Goal: Task Accomplishment & Management: Manage account settings

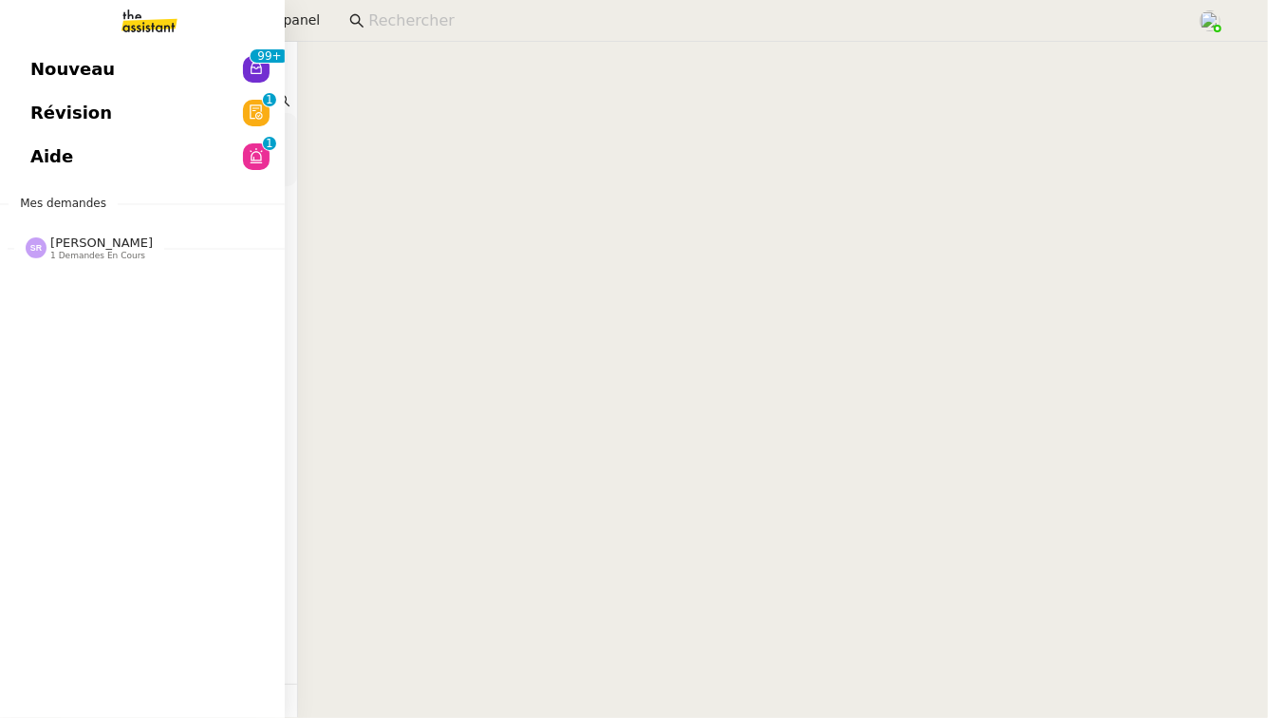
click at [195, 100] on link "Révision 0 1 2 3 4 5 6 7 8 9" at bounding box center [142, 113] width 285 height 44
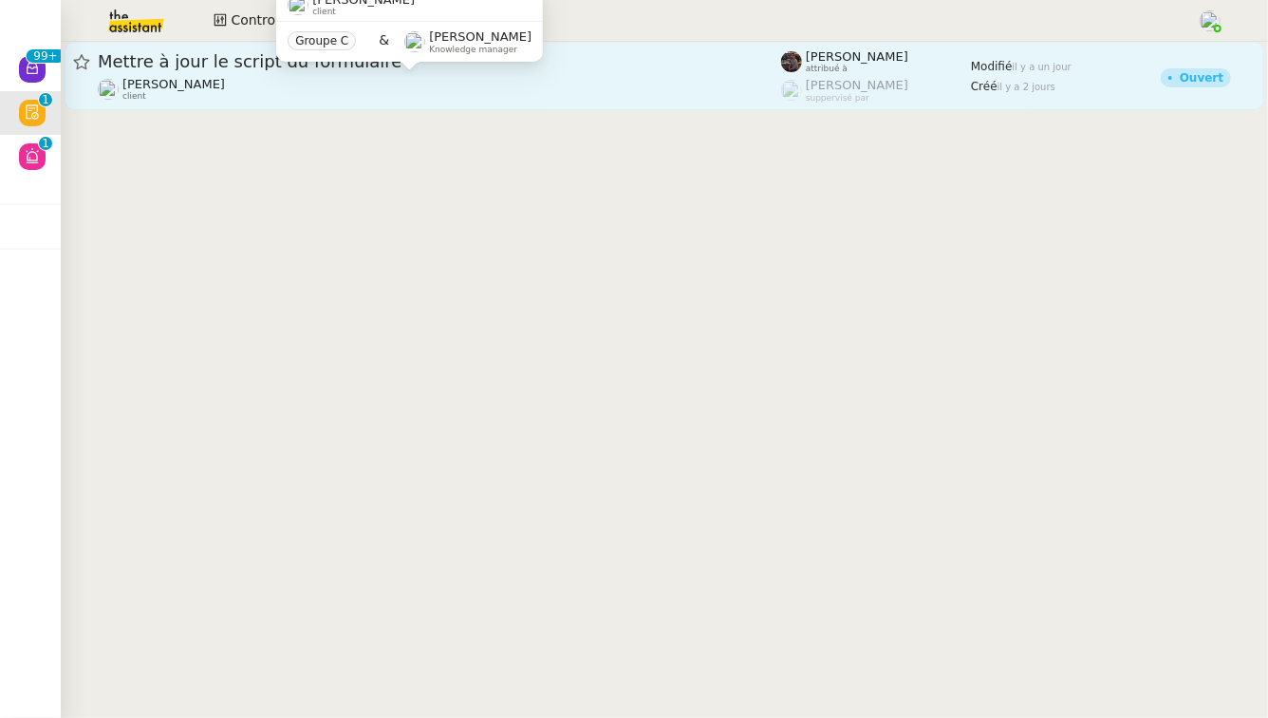
click at [406, 87] on div "[PERSON_NAME] client" at bounding box center [439, 89] width 683 height 25
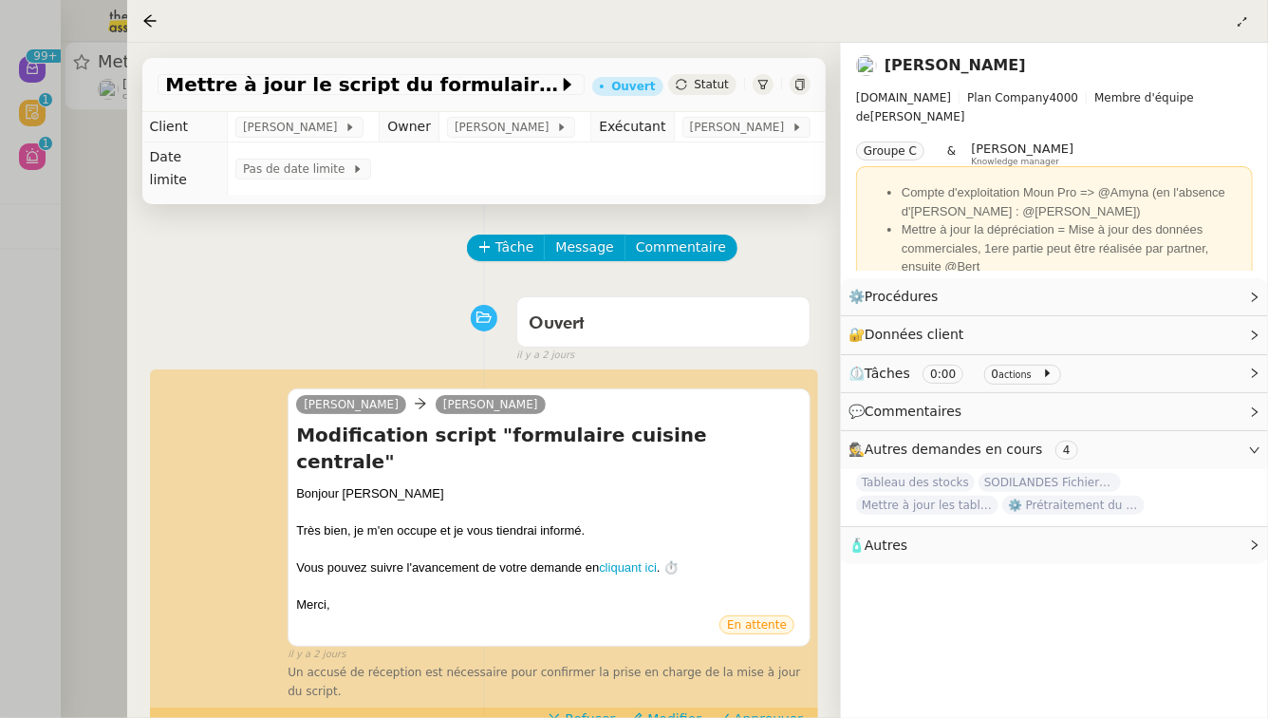
click at [0, 339] on div at bounding box center [634, 359] width 1268 height 718
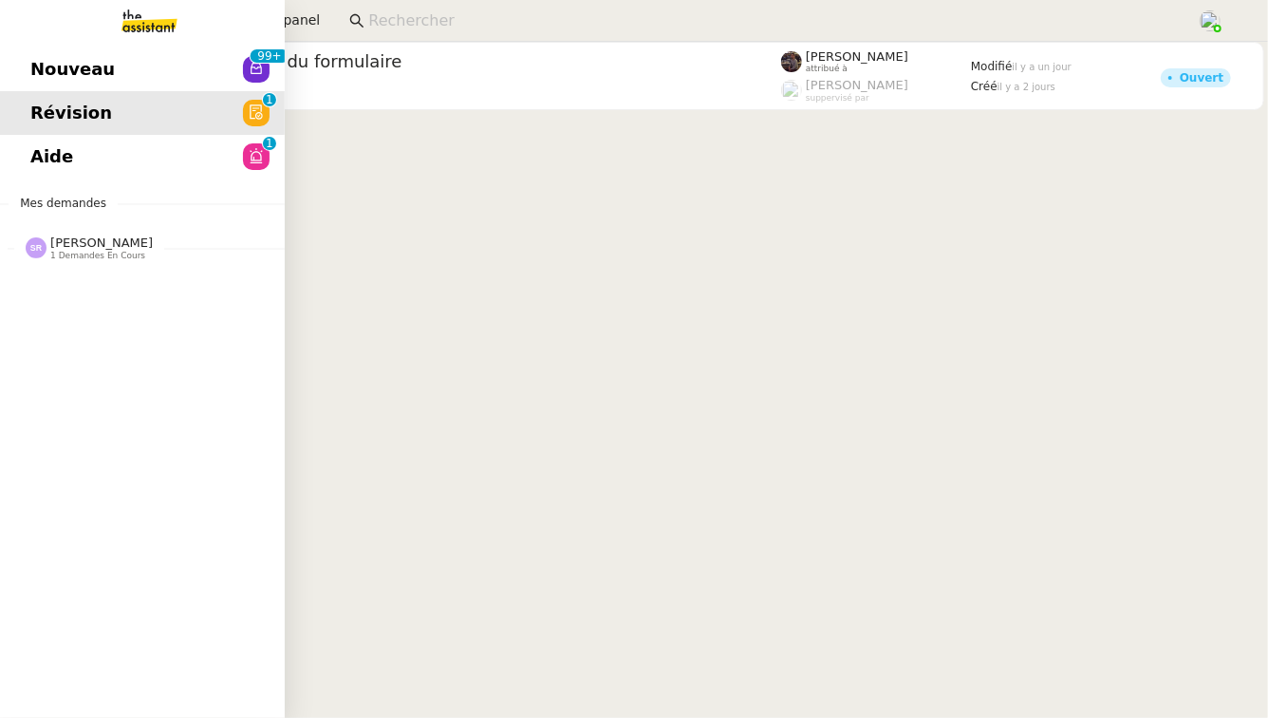
click at [99, 162] on link "Aide 0 1 2 3 4 5 6 7 8 9" at bounding box center [142, 157] width 285 height 44
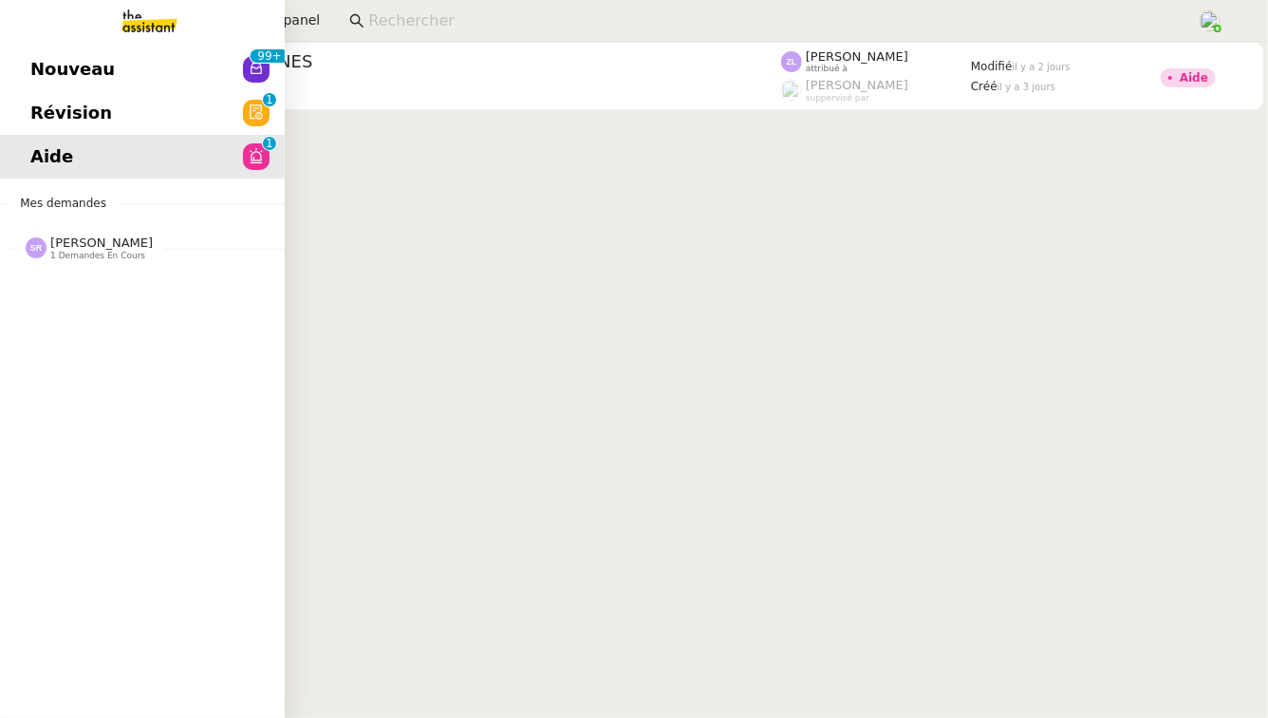
click at [48, 72] on span "Nouveau" at bounding box center [72, 69] width 84 height 28
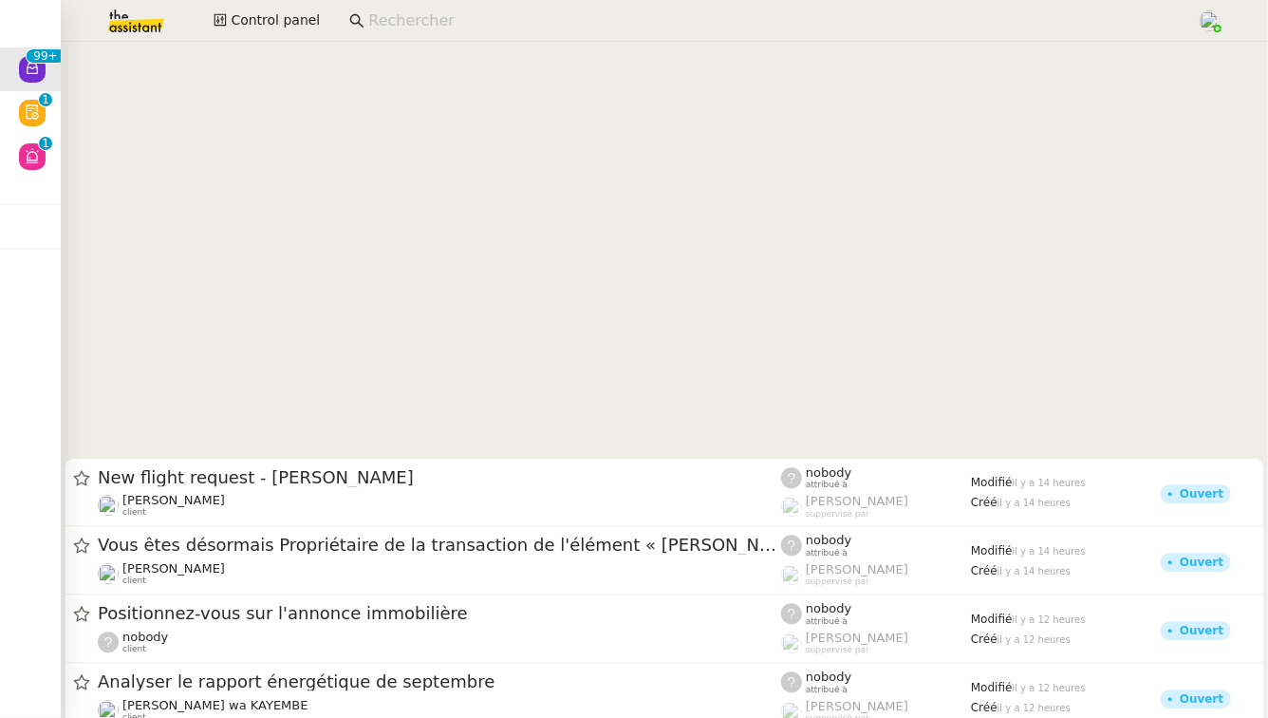
scroll to position [6537, 0]
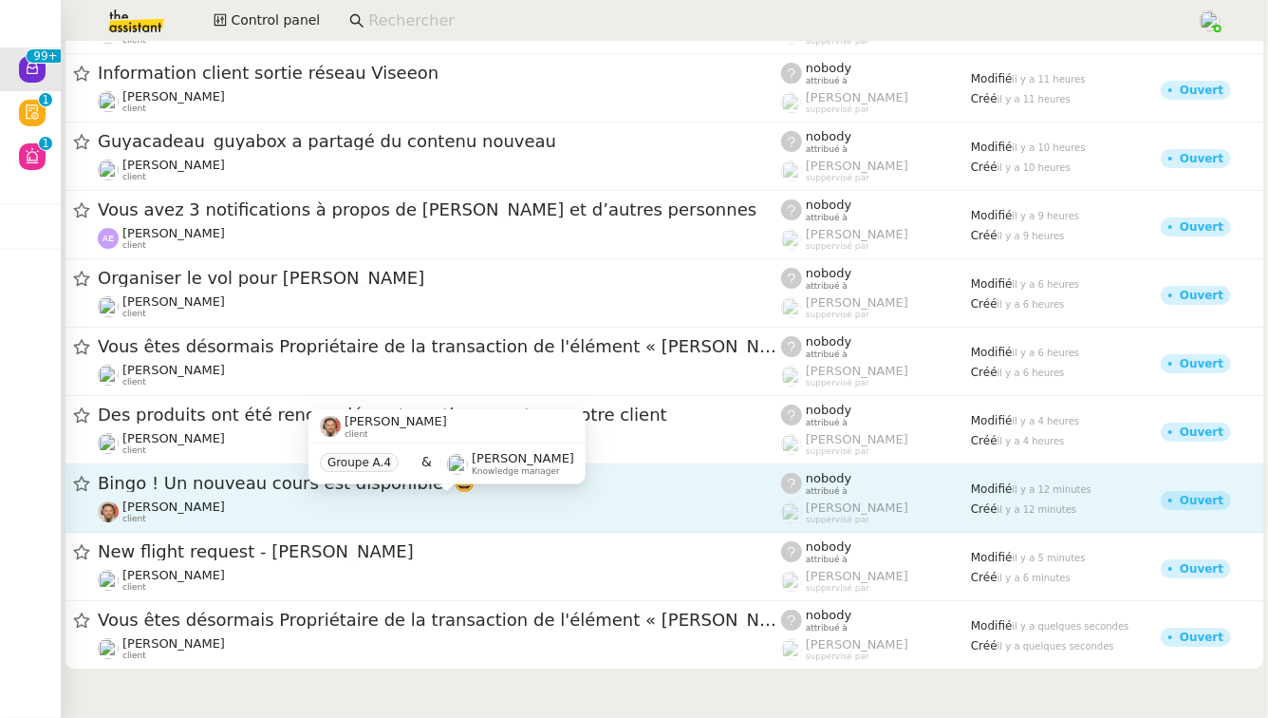
click at [203, 519] on div "[PERSON_NAME] client" at bounding box center [439, 511] width 683 height 25
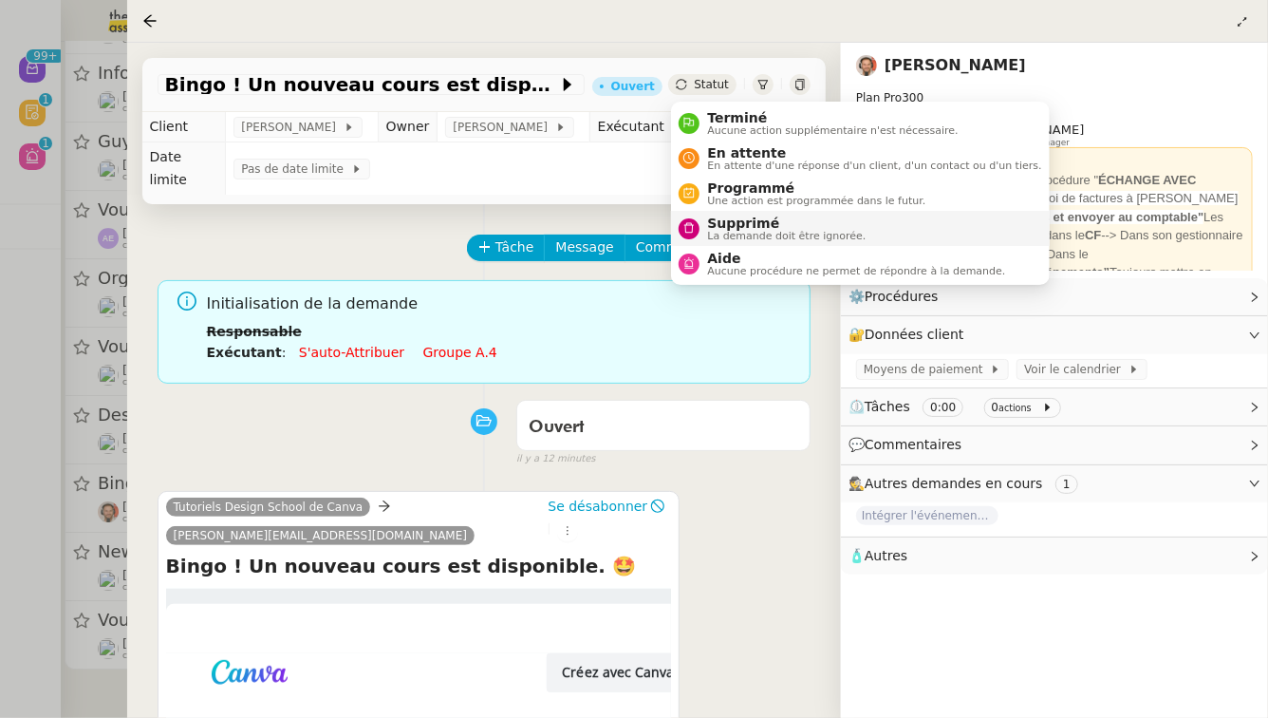
click at [734, 232] on span "La demande doit être ignorée." at bounding box center [786, 236] width 159 height 10
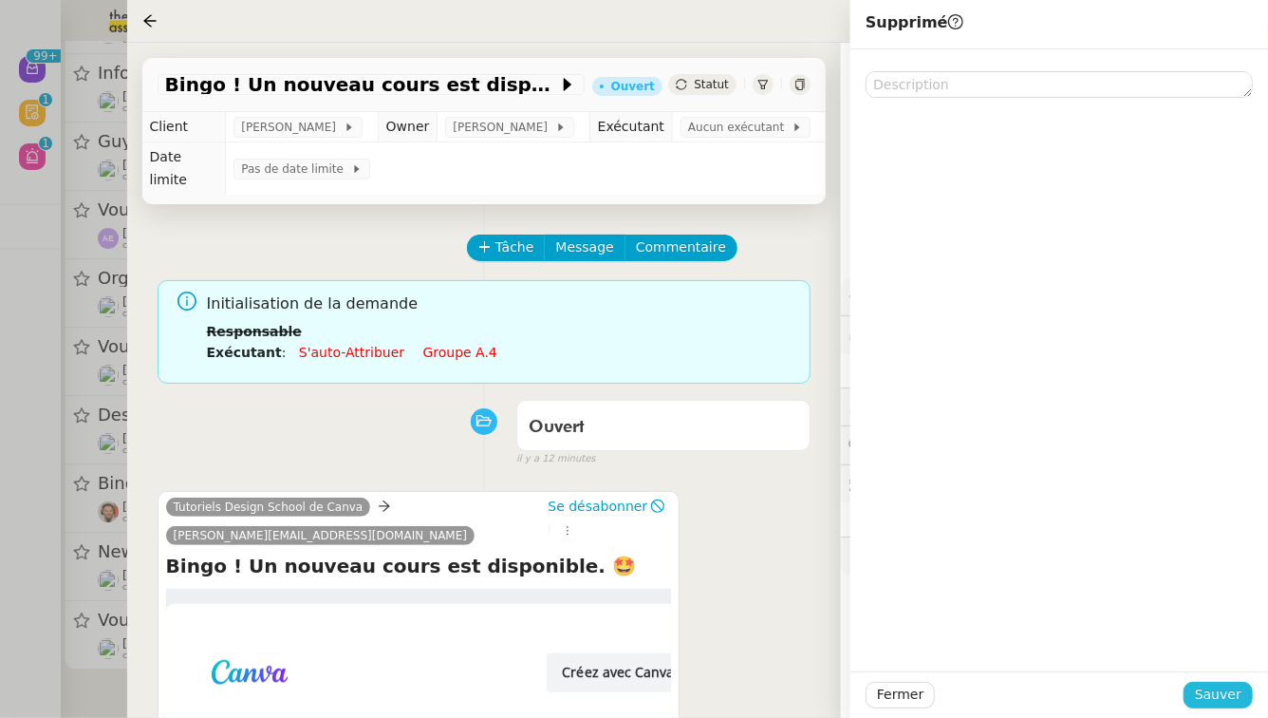
click at [1240, 696] on span "Sauver" at bounding box center [1218, 694] width 47 height 22
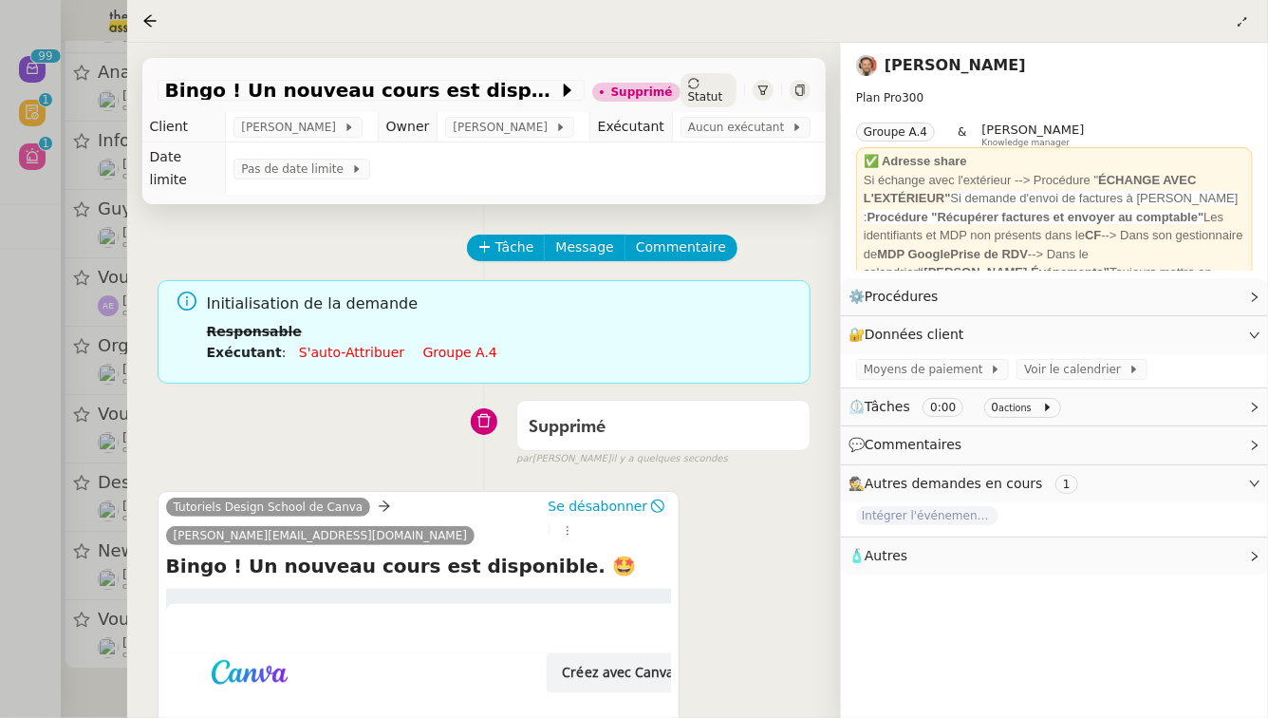
scroll to position [6465, 0]
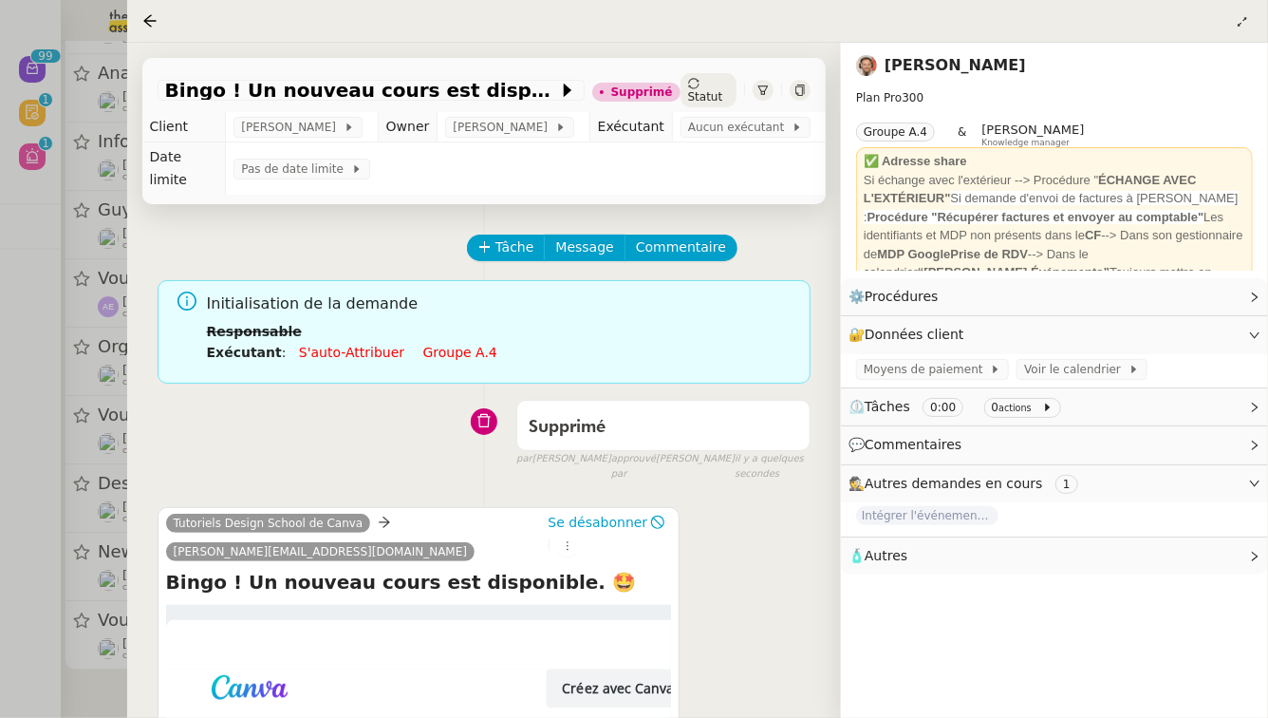
click at [0, 634] on div at bounding box center [634, 359] width 1268 height 718
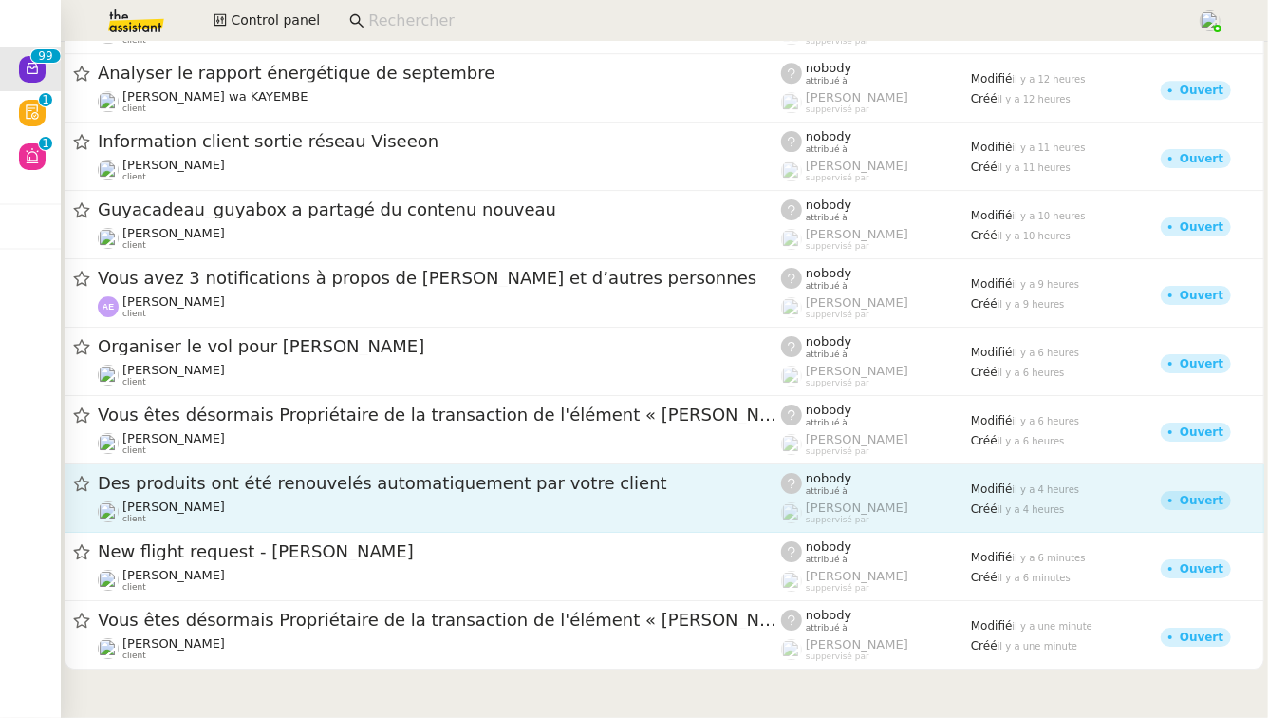
click at [272, 492] on div "Des produits ont été renouvelés automatiquement par votre client" at bounding box center [439, 484] width 683 height 24
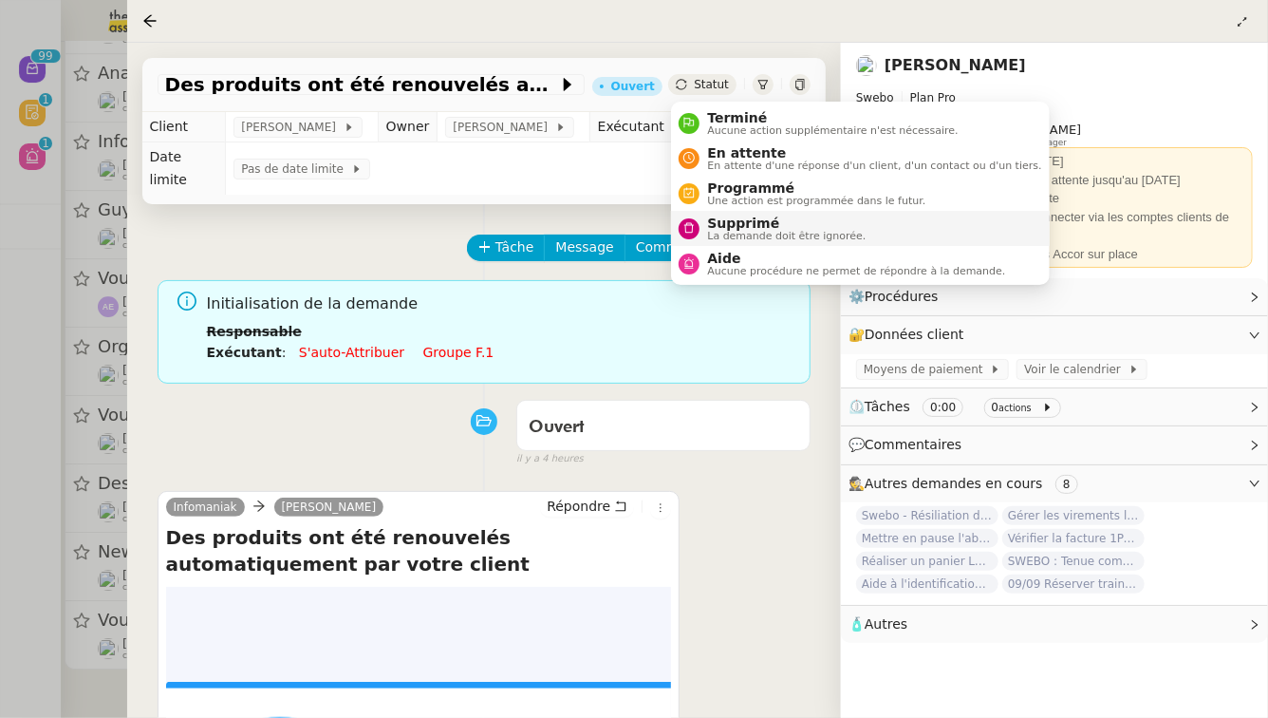
click at [725, 232] on span "La demande doit être ignorée." at bounding box center [786, 236] width 159 height 10
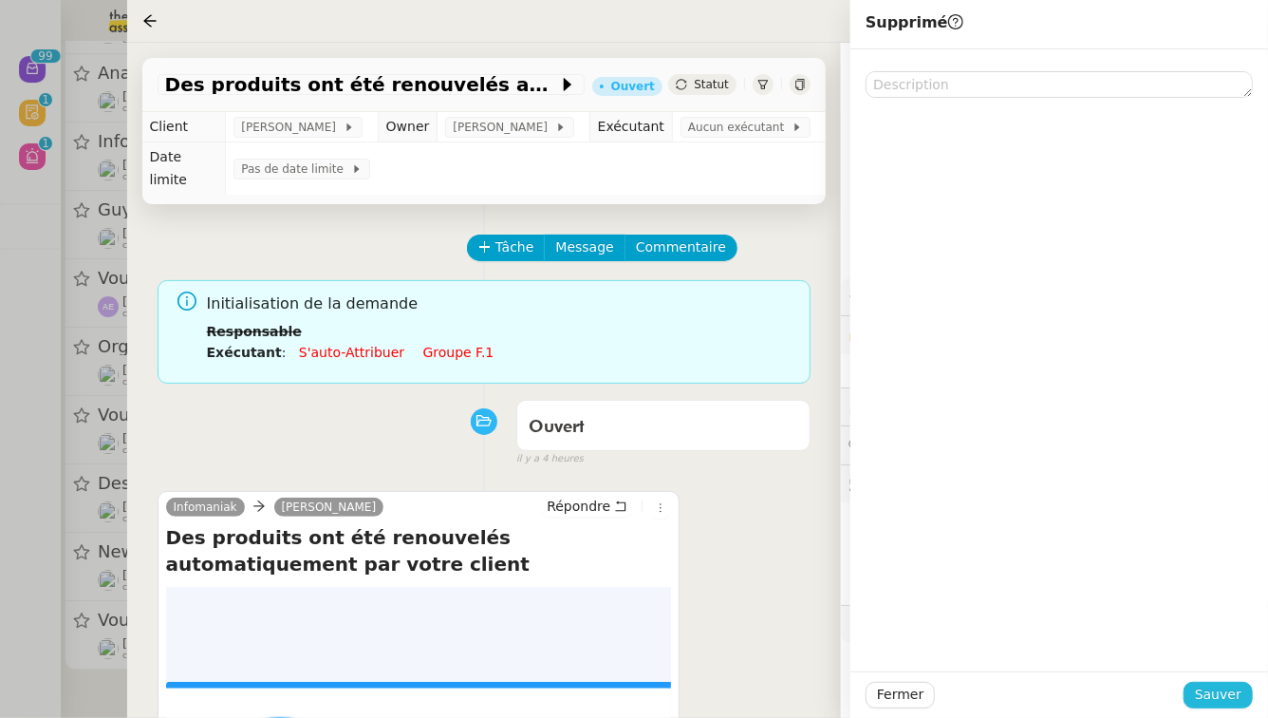
click at [1229, 703] on span "Sauver" at bounding box center [1218, 694] width 47 height 22
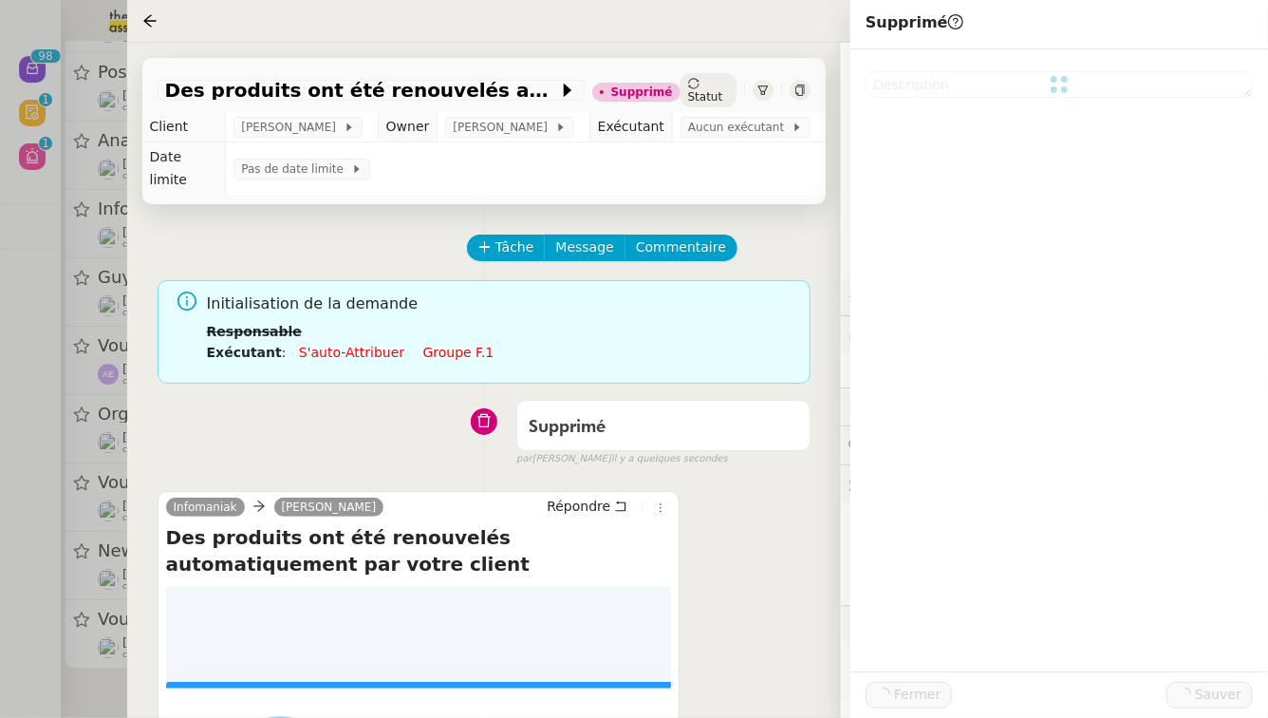
scroll to position [6393, 0]
click at [0, 457] on div at bounding box center [634, 359] width 1268 height 718
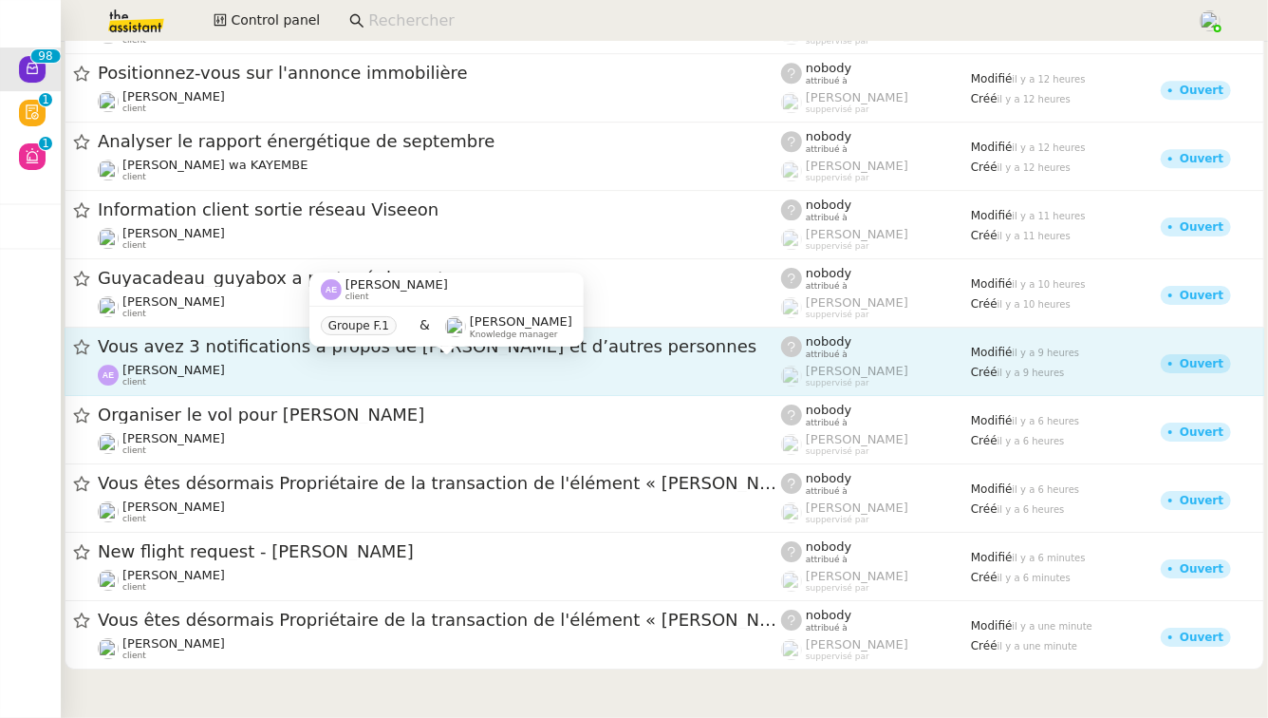
click at [342, 364] on div "[PERSON_NAME] client" at bounding box center [439, 375] width 683 height 25
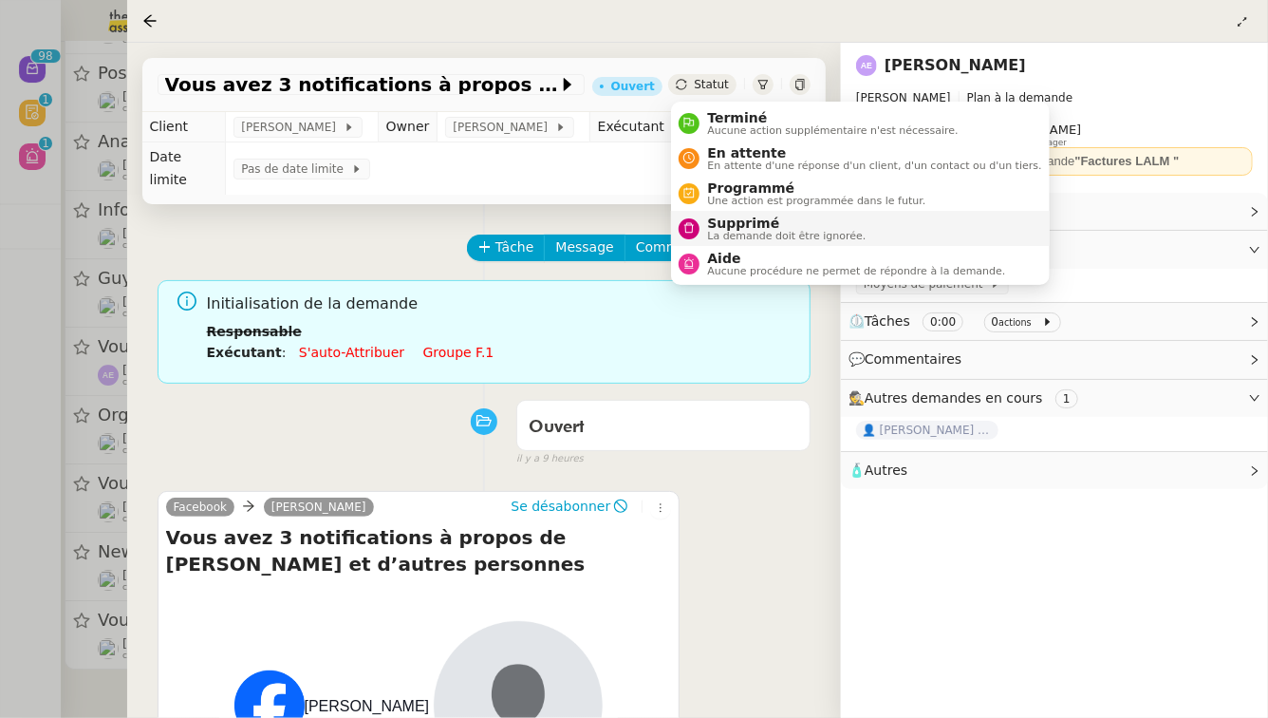
click at [740, 227] on span "Supprimé" at bounding box center [786, 222] width 159 height 15
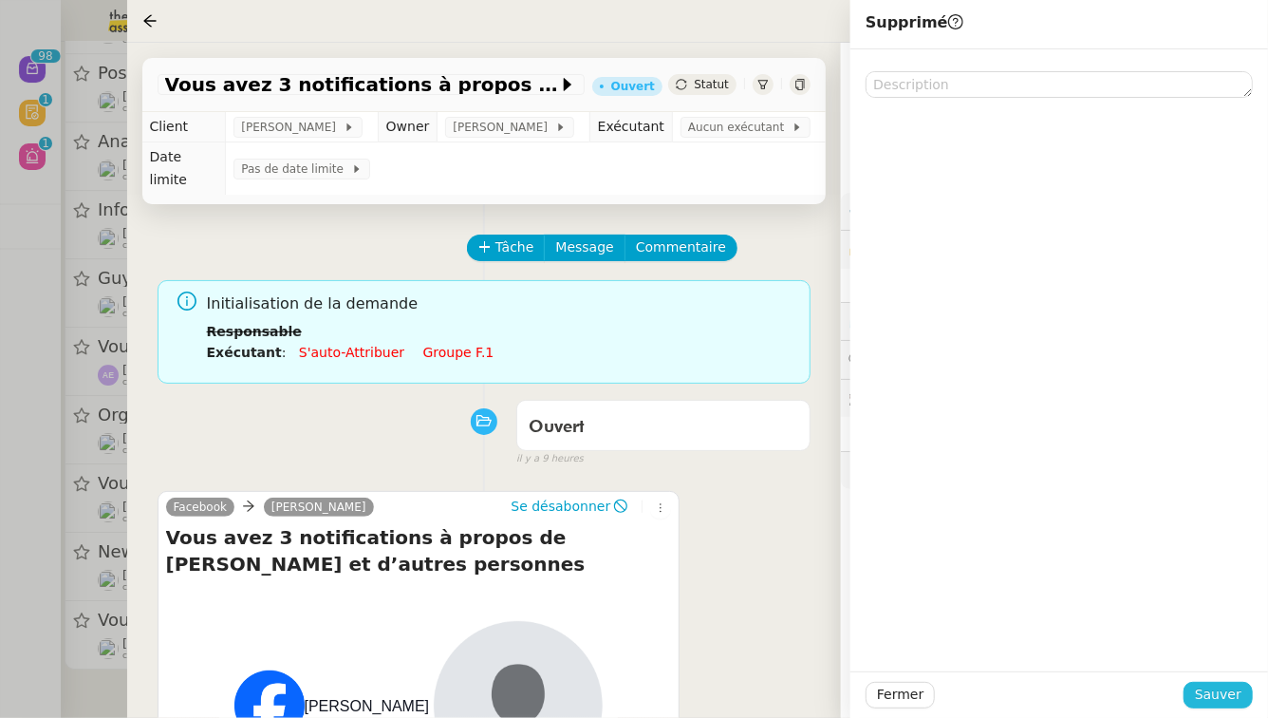
click at [1220, 708] on button "Sauver" at bounding box center [1218, 694] width 69 height 27
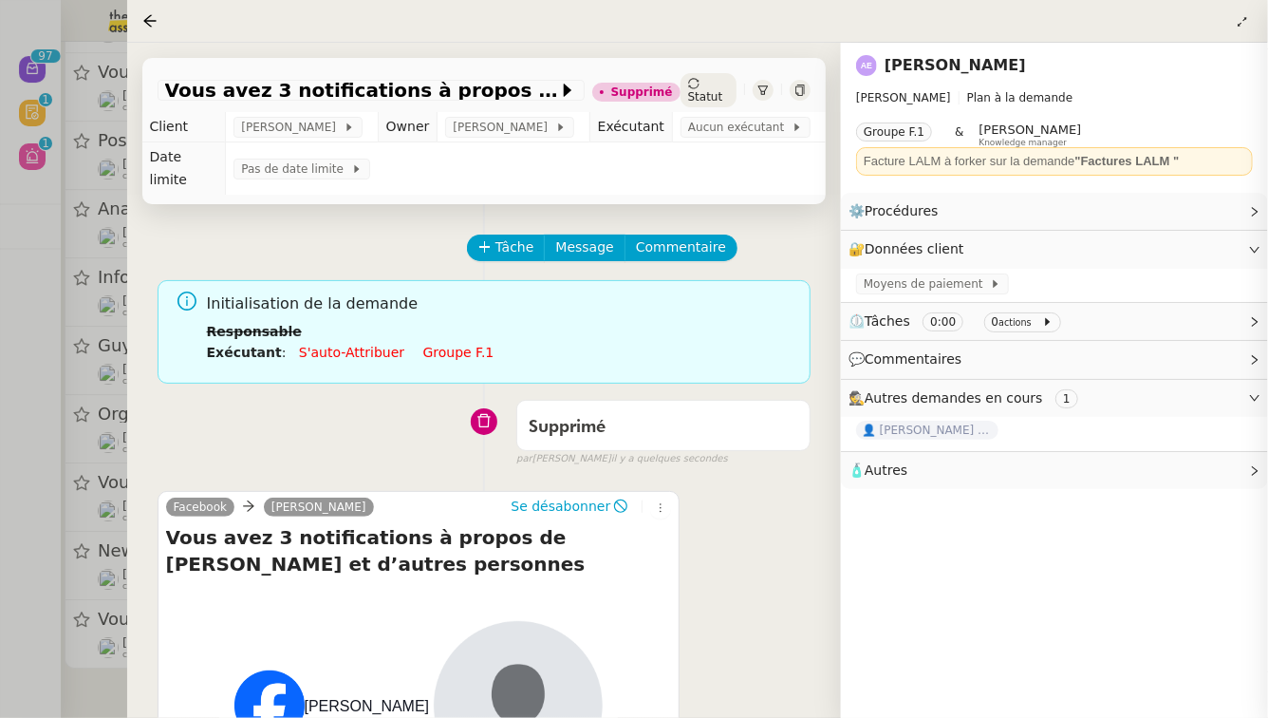
scroll to position [6320, 0]
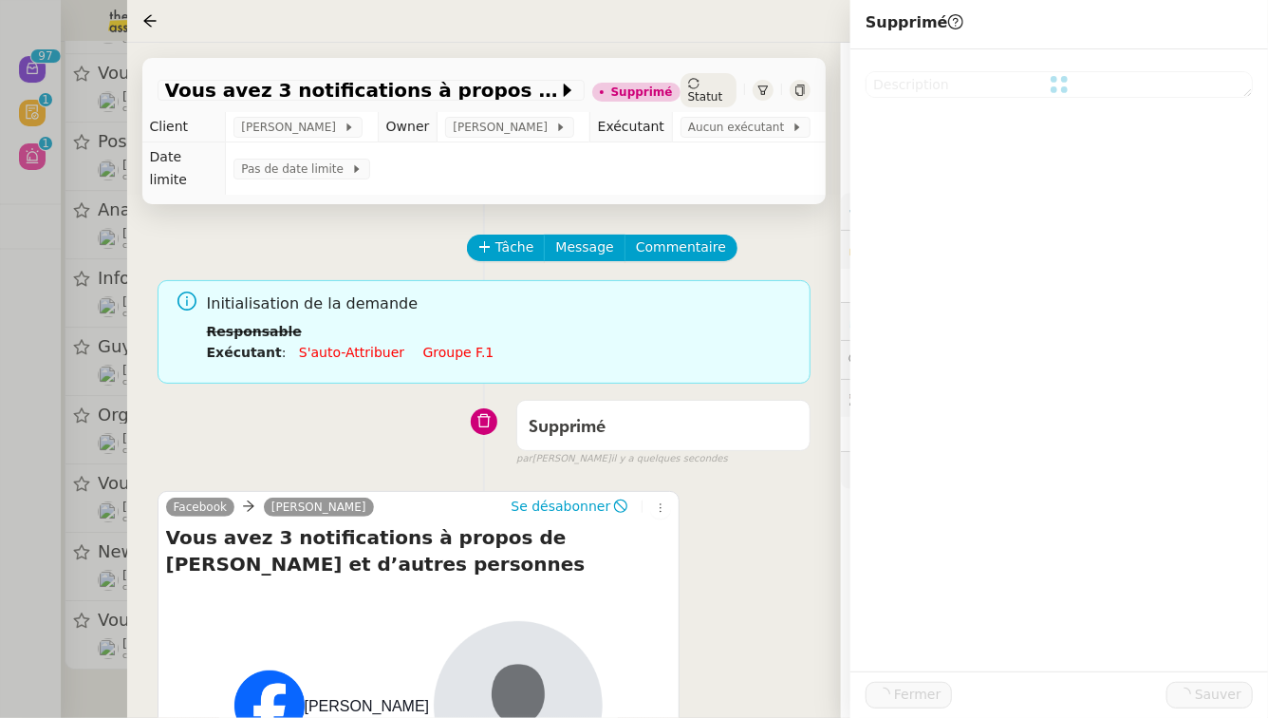
click at [0, 534] on div at bounding box center [634, 359] width 1268 height 718
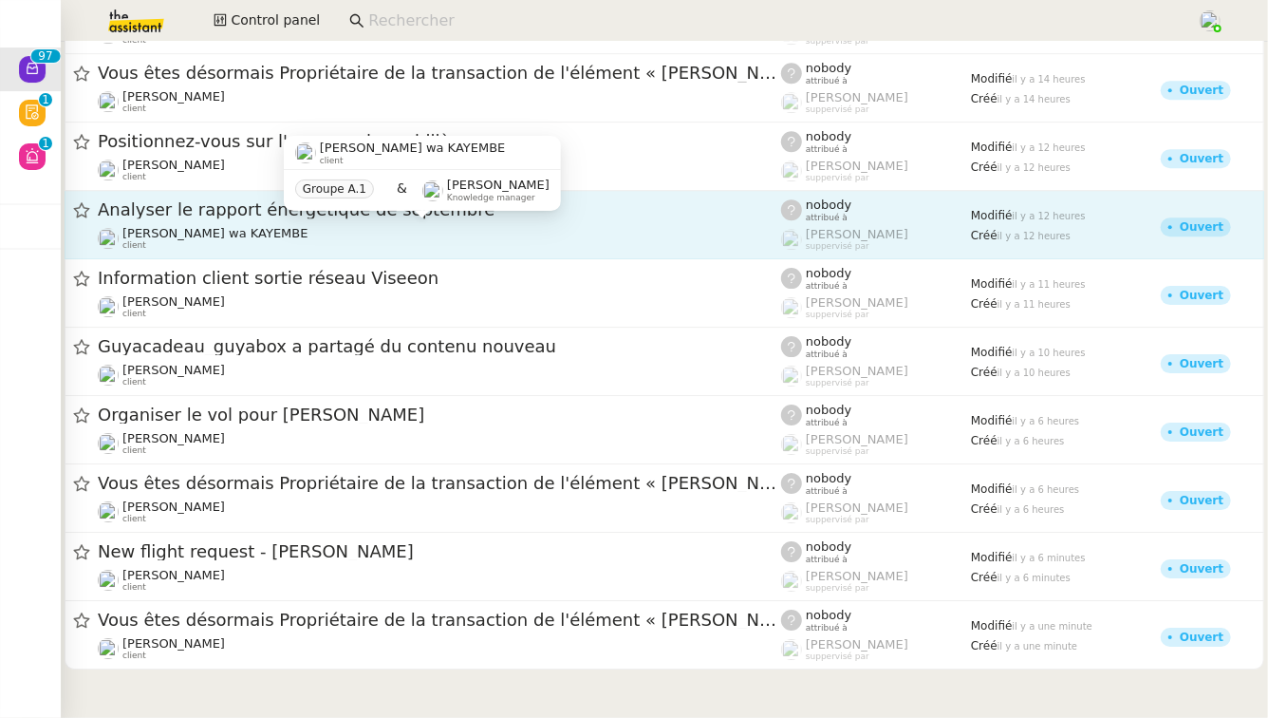
click at [370, 231] on div "[PERSON_NAME] wa KAYEMBE client" at bounding box center [439, 238] width 683 height 25
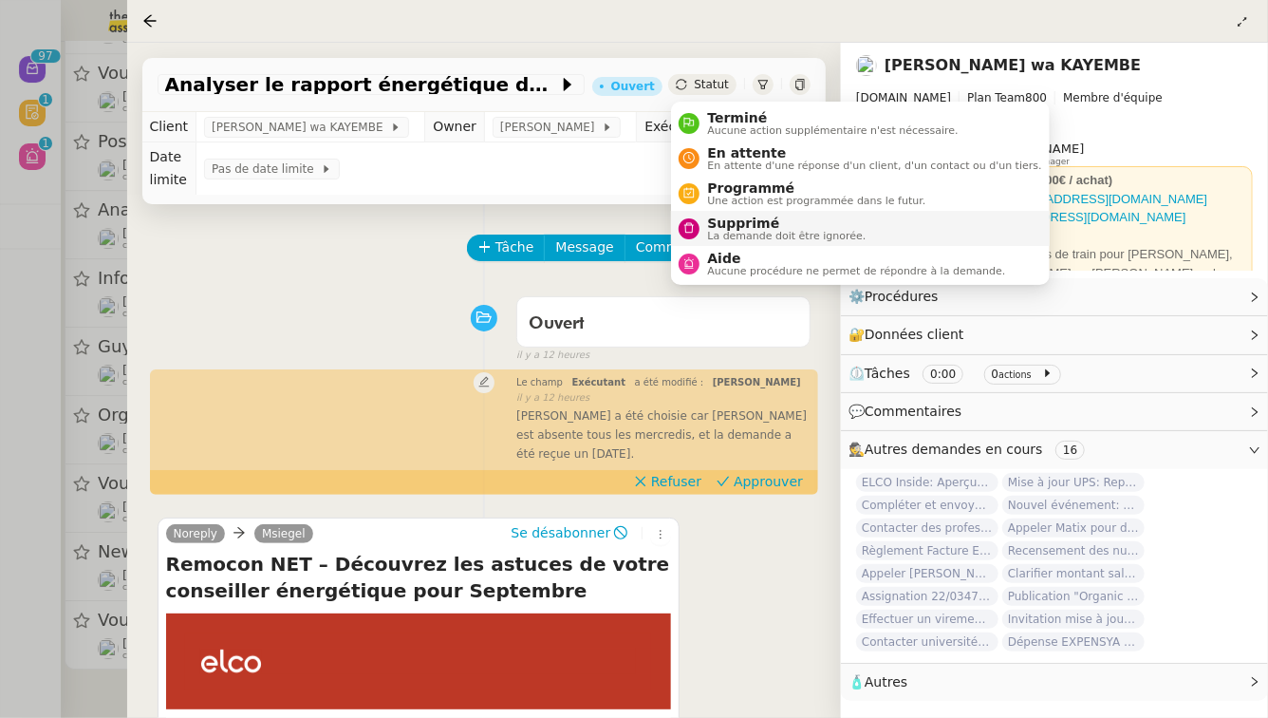
click at [702, 223] on div "Supprimé La demande doit être ignorée." at bounding box center [783, 228] width 166 height 26
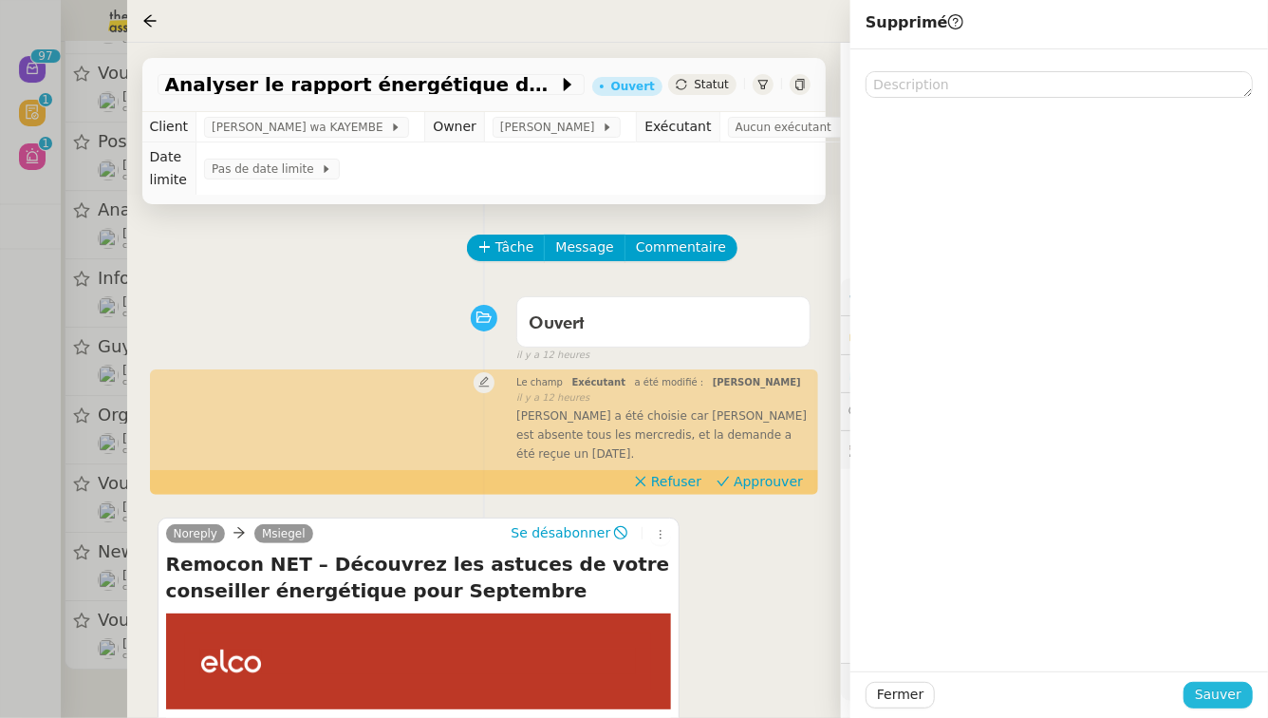
click at [1212, 699] on span "Sauver" at bounding box center [1218, 694] width 47 height 22
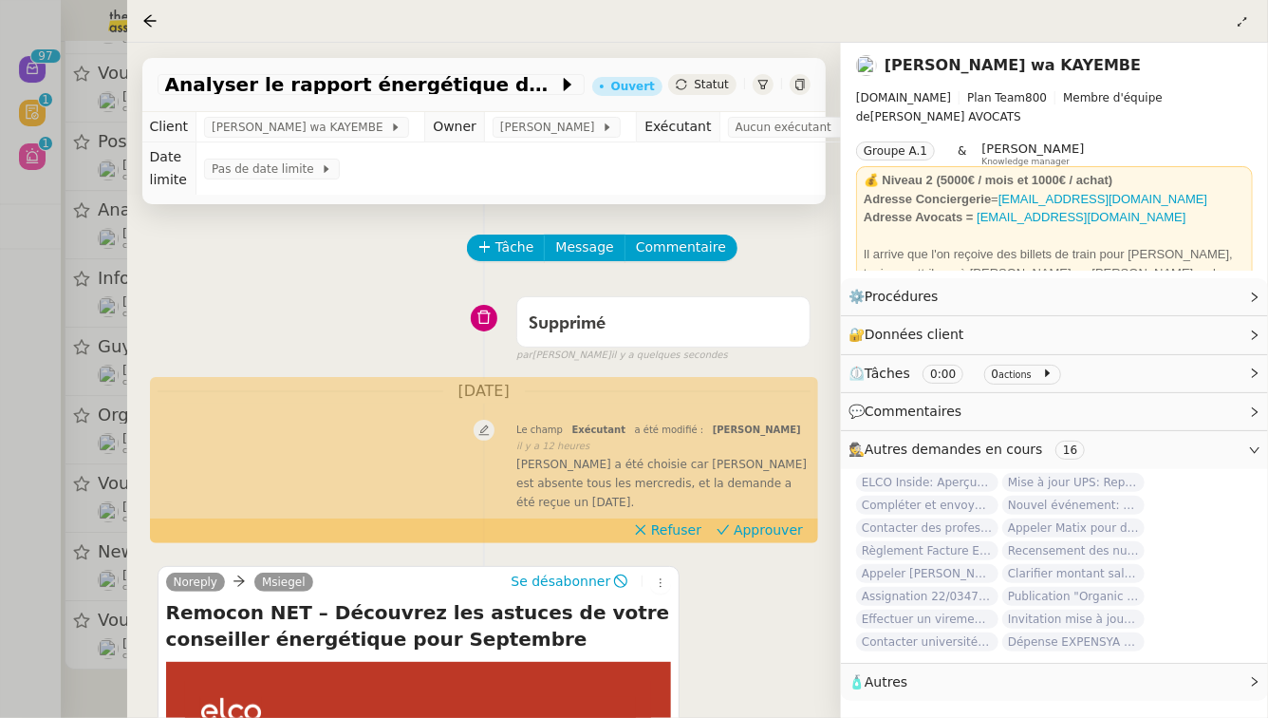
click at [0, 251] on div at bounding box center [634, 359] width 1268 height 718
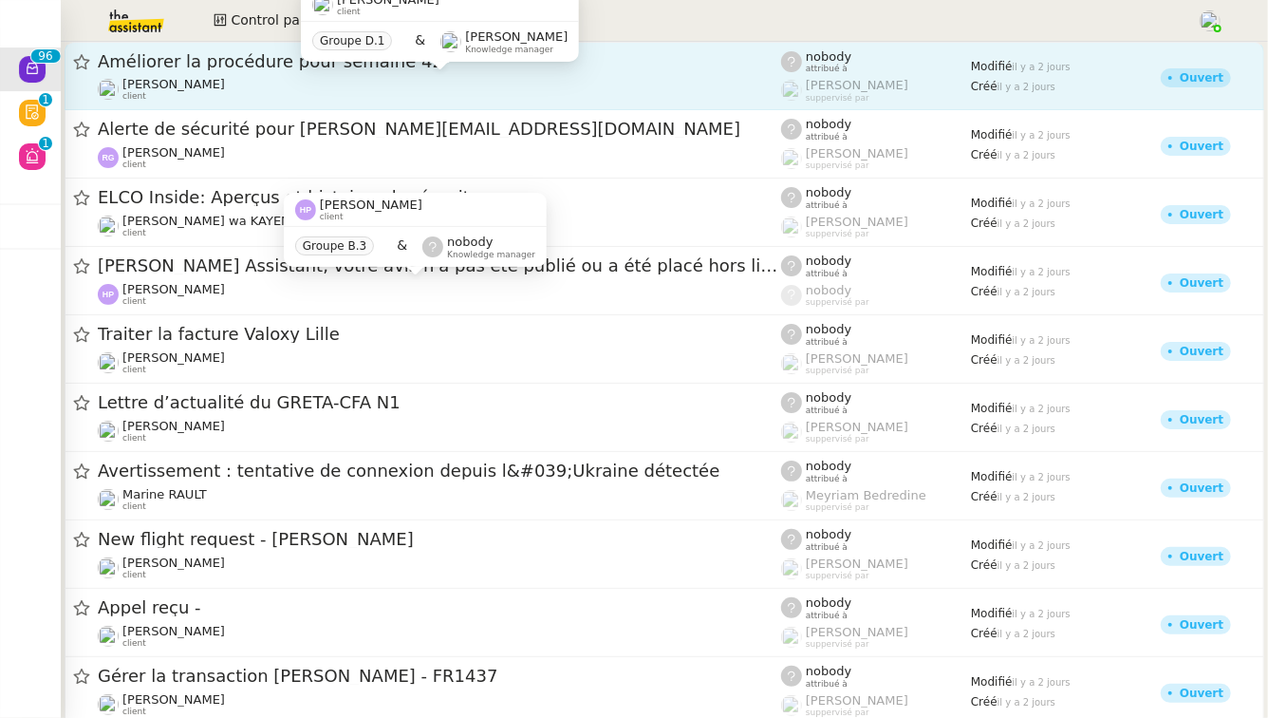
click at [414, 101] on div "[PERSON_NAME] client" at bounding box center [439, 89] width 683 height 25
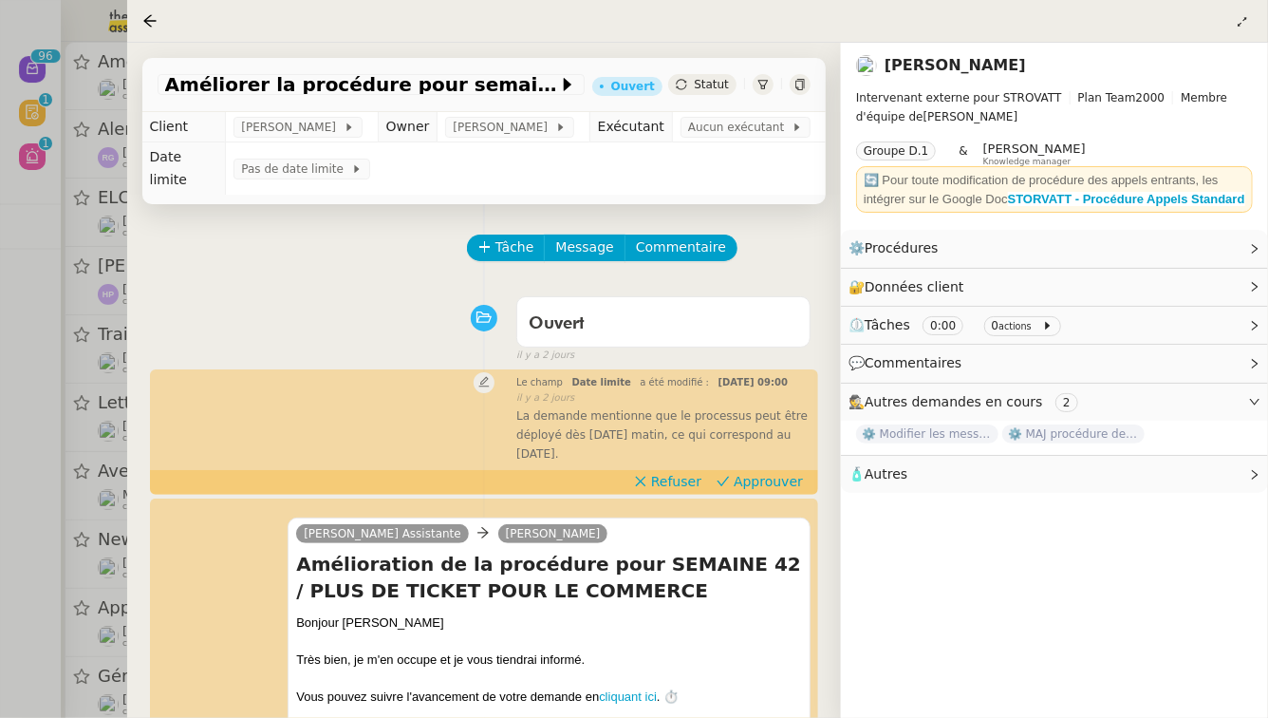
click at [22, 246] on div at bounding box center [634, 359] width 1268 height 718
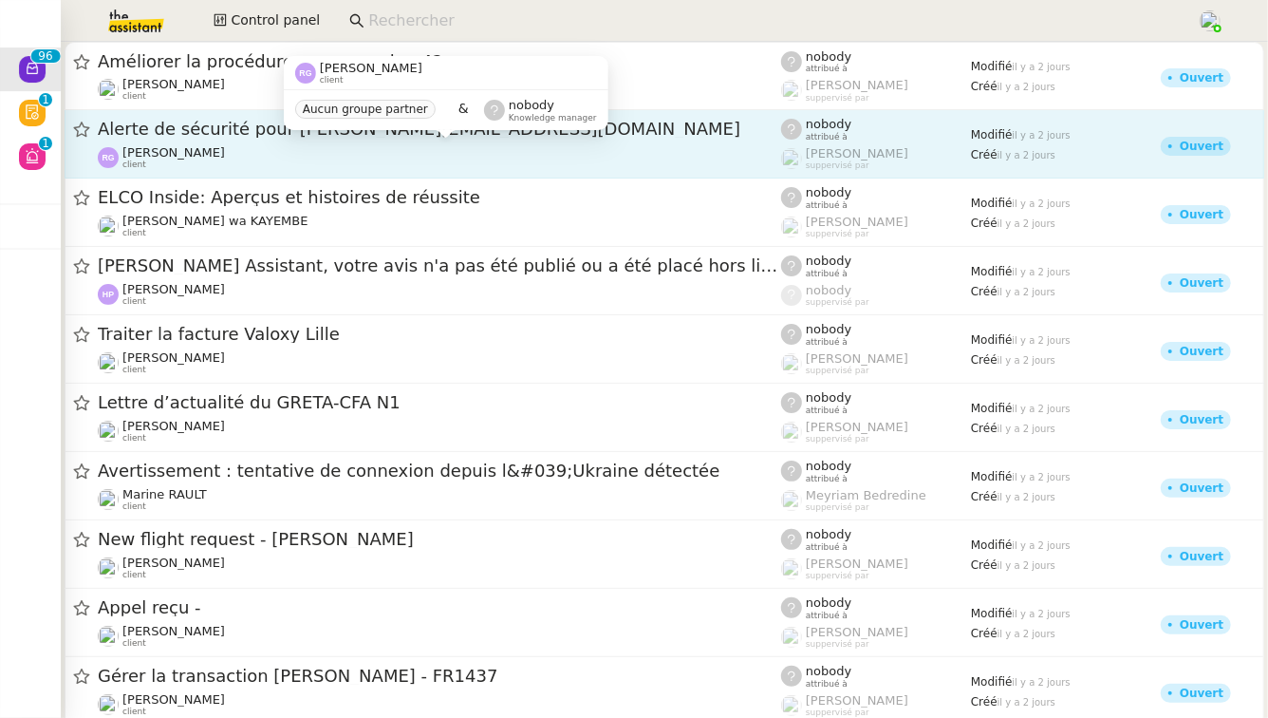
click at [246, 155] on div "[PERSON_NAME] client" at bounding box center [439, 157] width 683 height 25
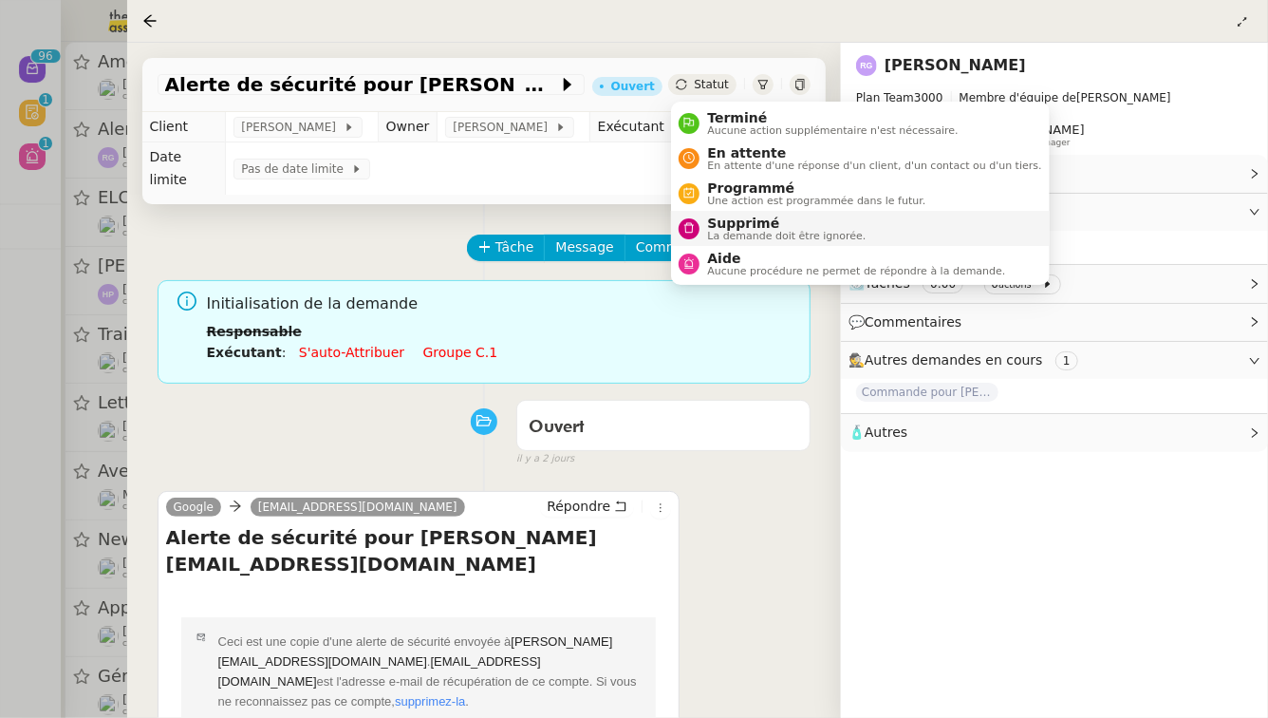
click at [712, 229] on span "Supprimé" at bounding box center [786, 222] width 159 height 15
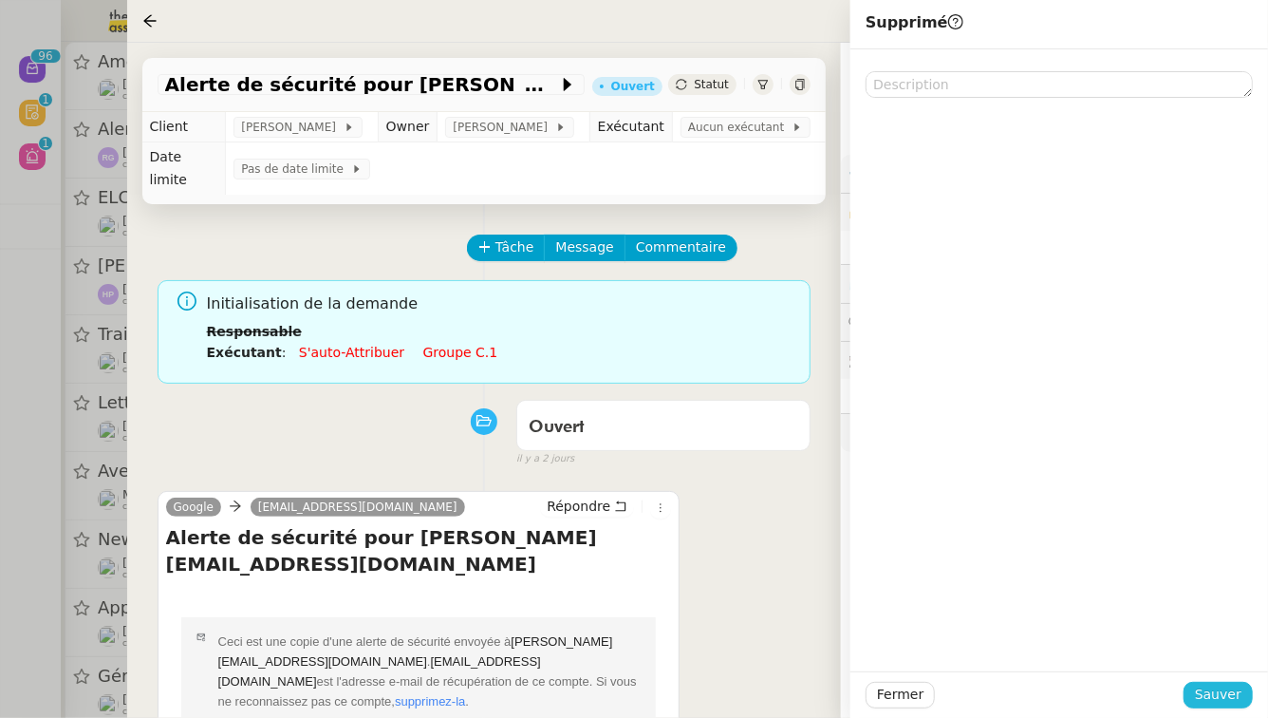
click at [1204, 697] on span "Sauver" at bounding box center [1218, 694] width 47 height 22
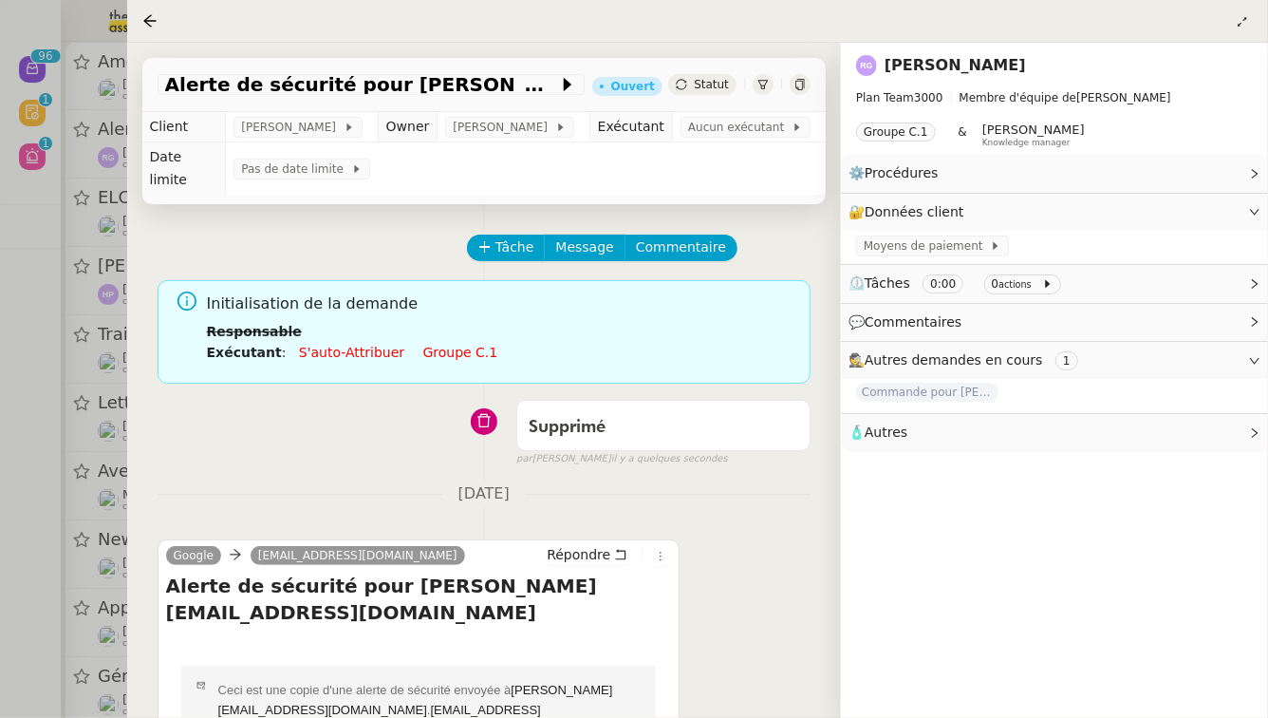
click at [0, 433] on div at bounding box center [634, 359] width 1268 height 718
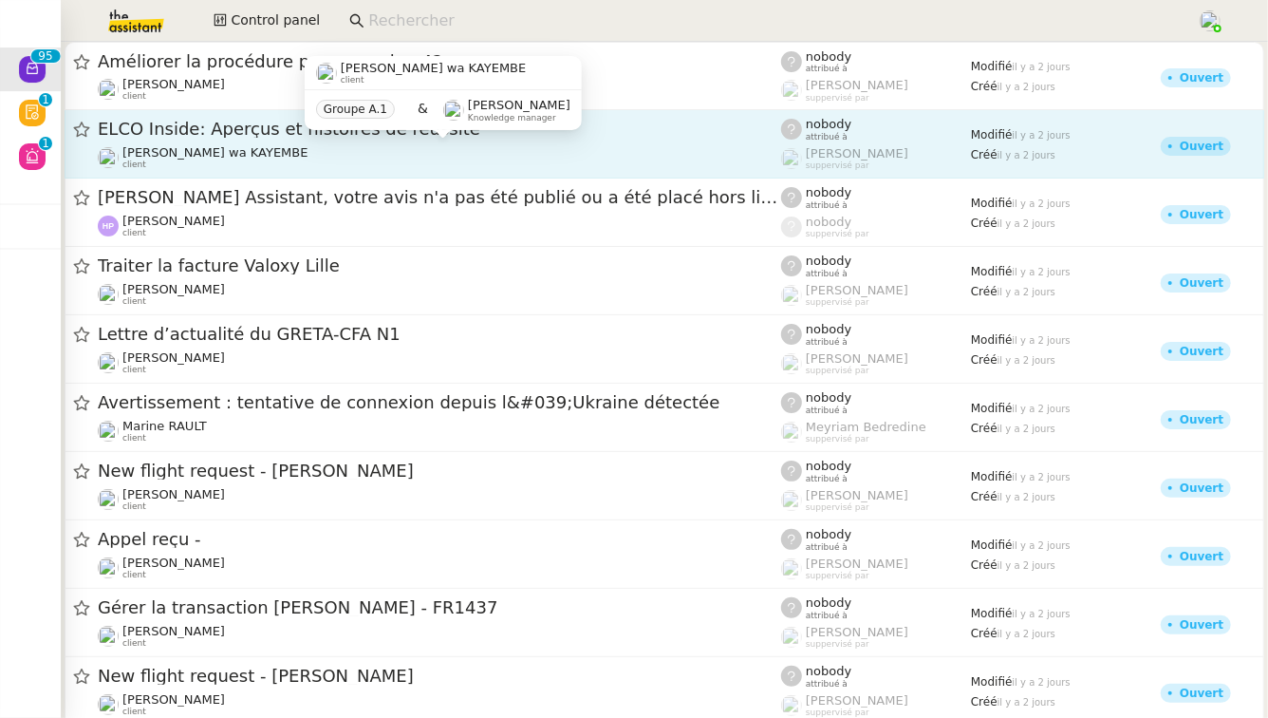
click at [382, 156] on div "[PERSON_NAME] wa KAYEMBE client" at bounding box center [439, 157] width 683 height 25
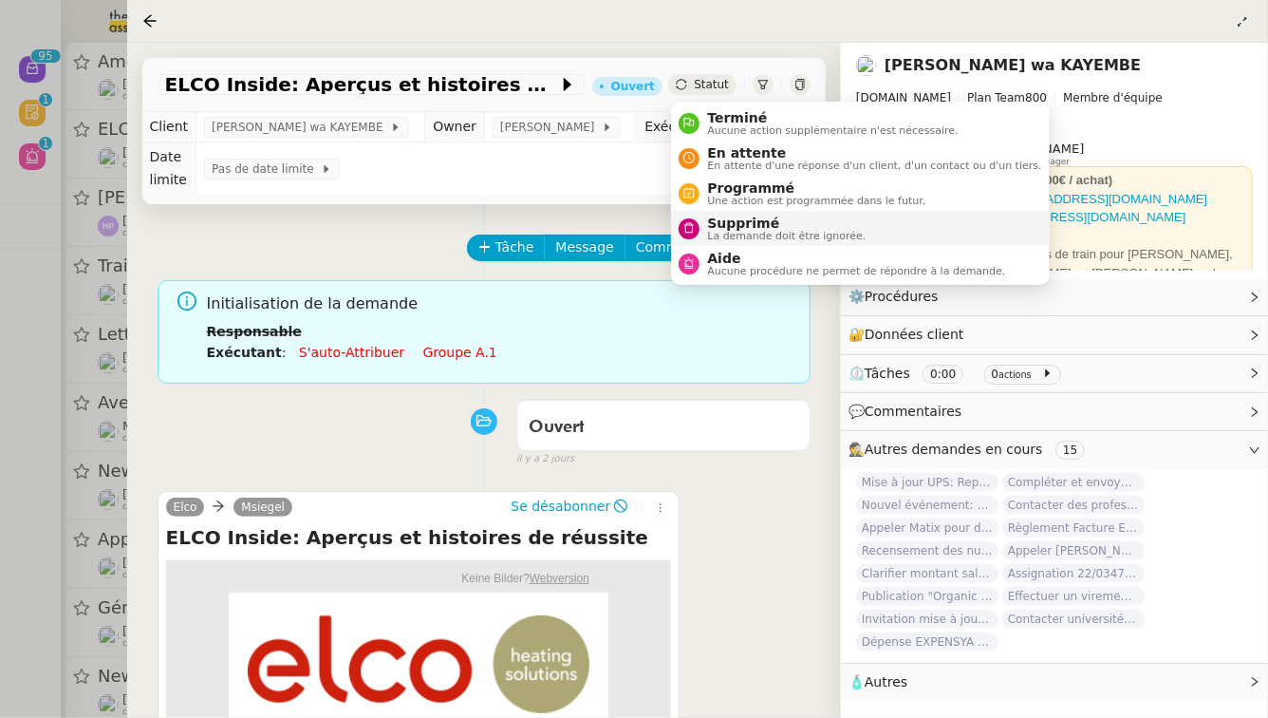
click at [739, 231] on span "La demande doit être ignorée." at bounding box center [786, 236] width 159 height 10
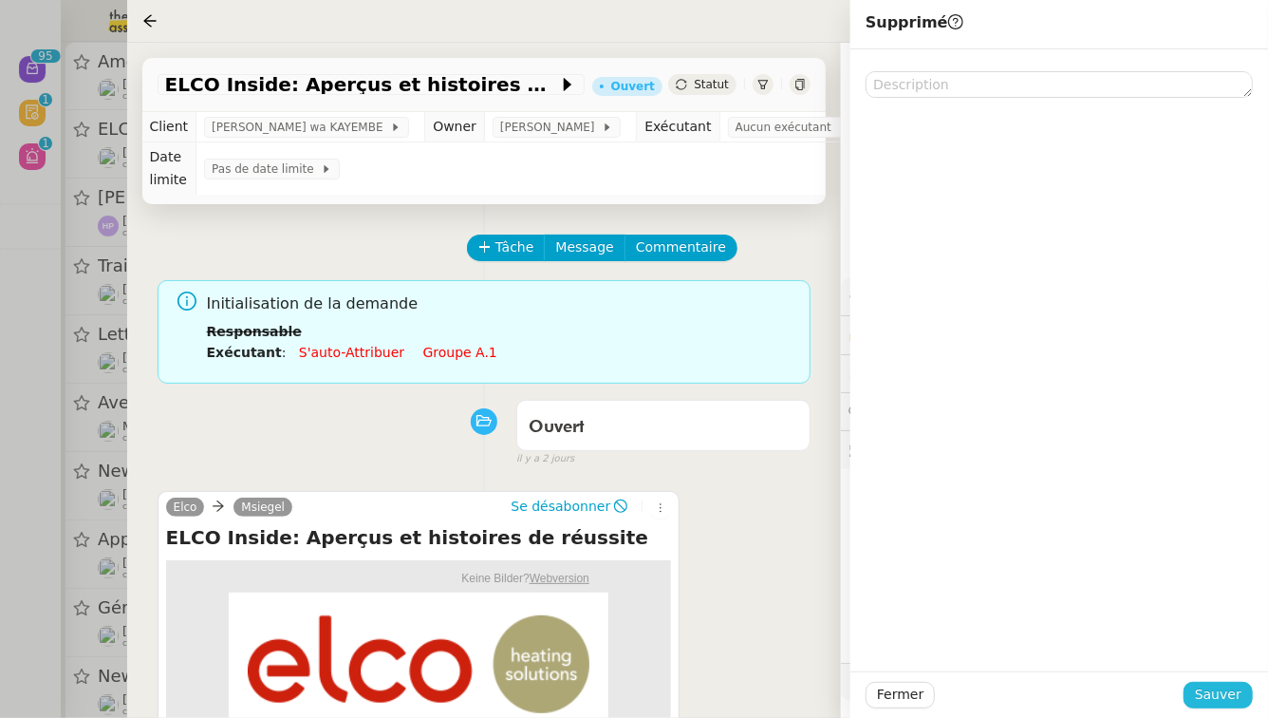
click at [1235, 703] on span "Sauver" at bounding box center [1218, 694] width 47 height 22
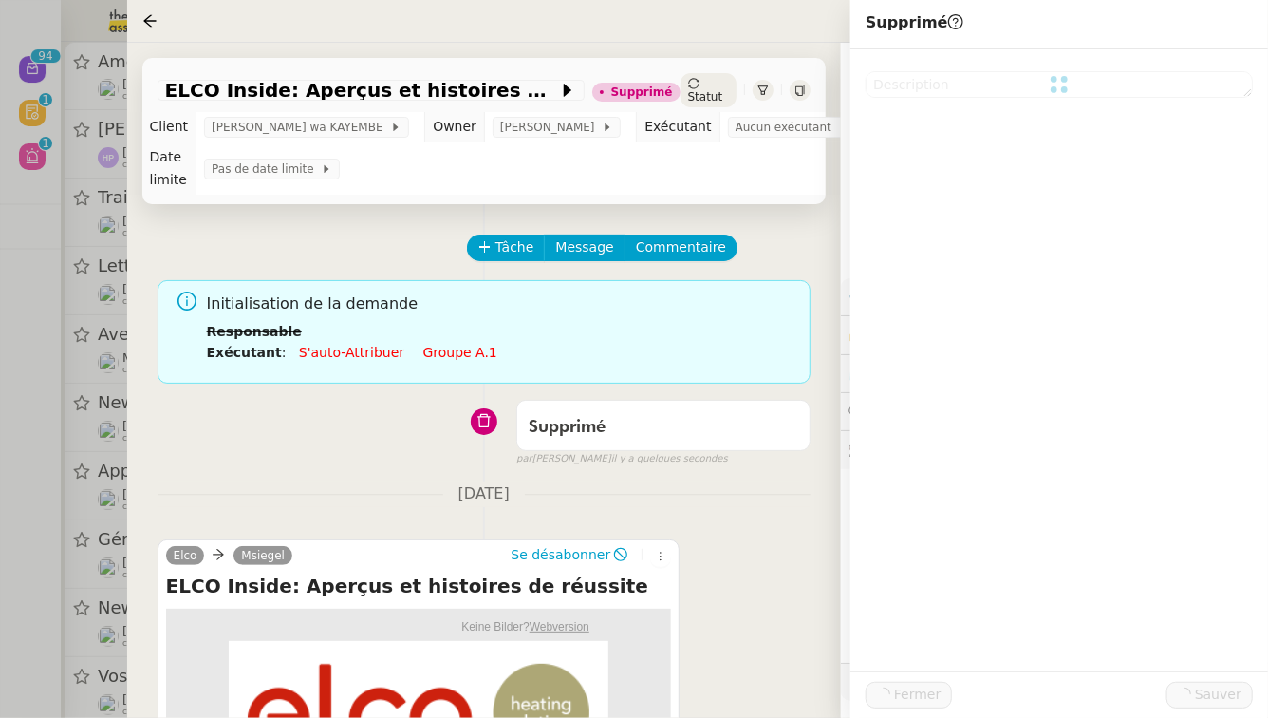
click at [0, 531] on div at bounding box center [634, 359] width 1268 height 718
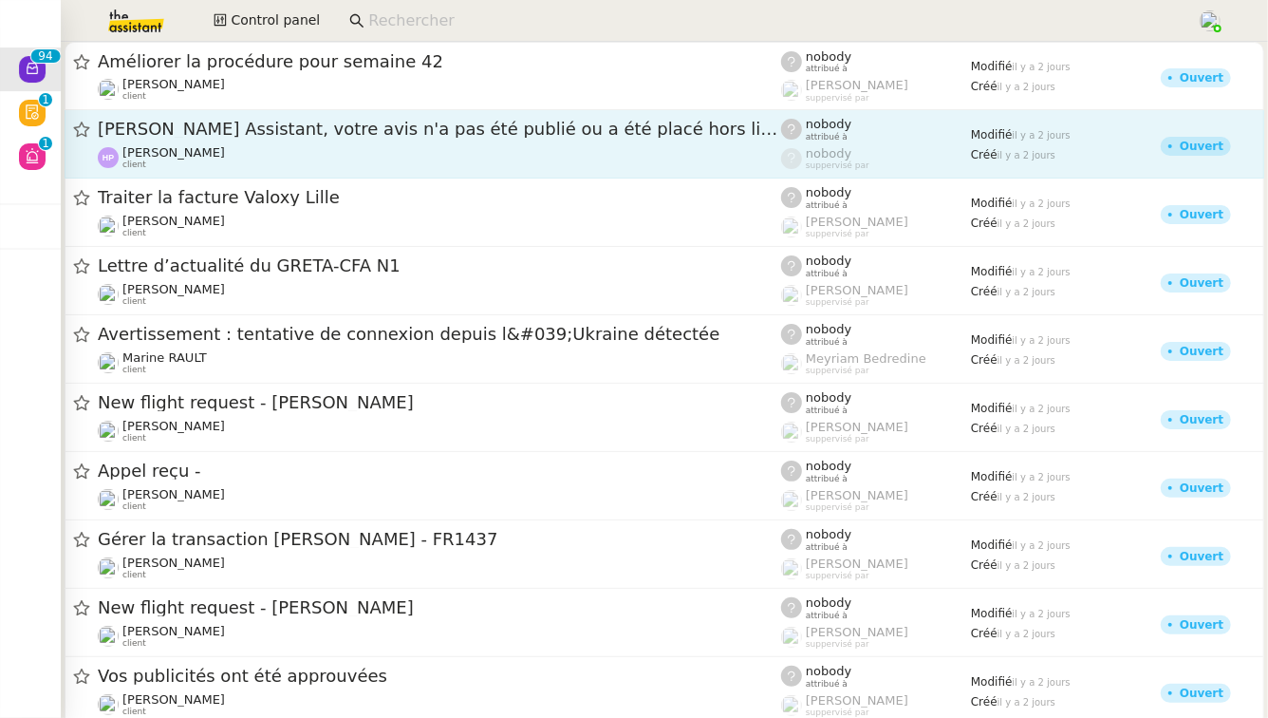
click at [504, 144] on div "[PERSON_NAME] Assistant, votre avis n'a pas été publié ou a été placé hors lign…" at bounding box center [439, 144] width 683 height 52
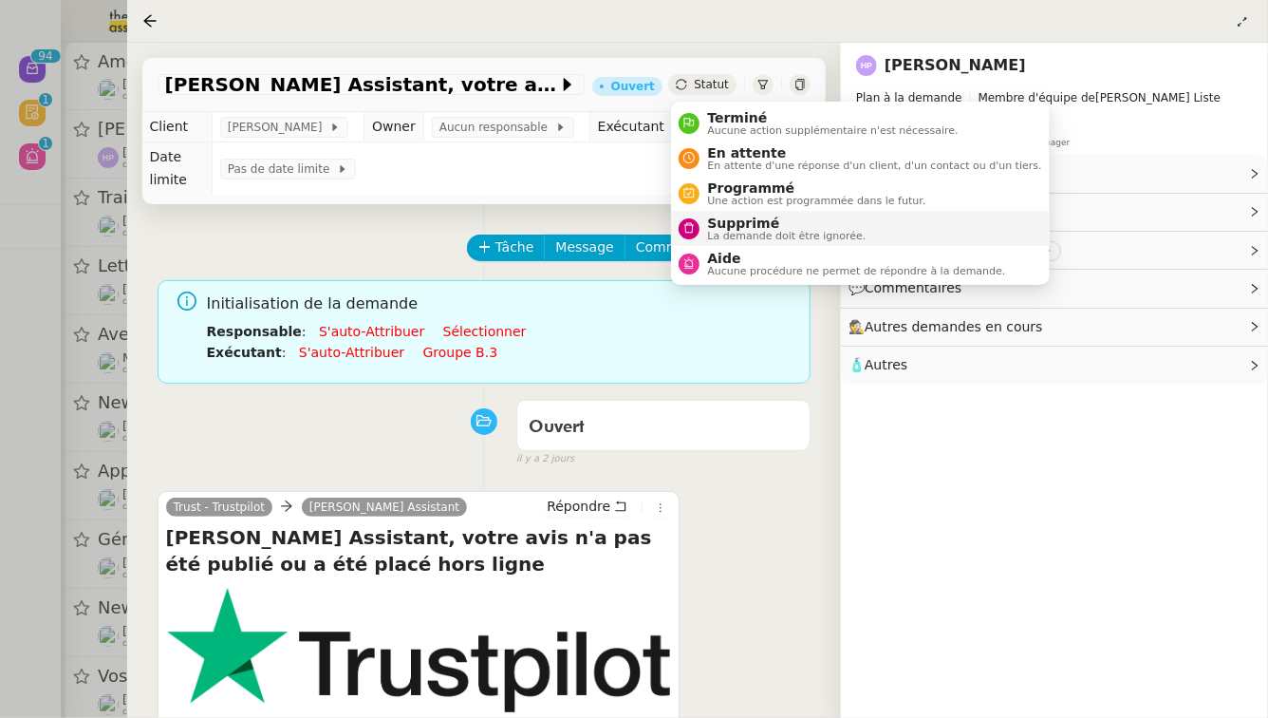
click at [711, 228] on span "Supprimé" at bounding box center [786, 222] width 159 height 15
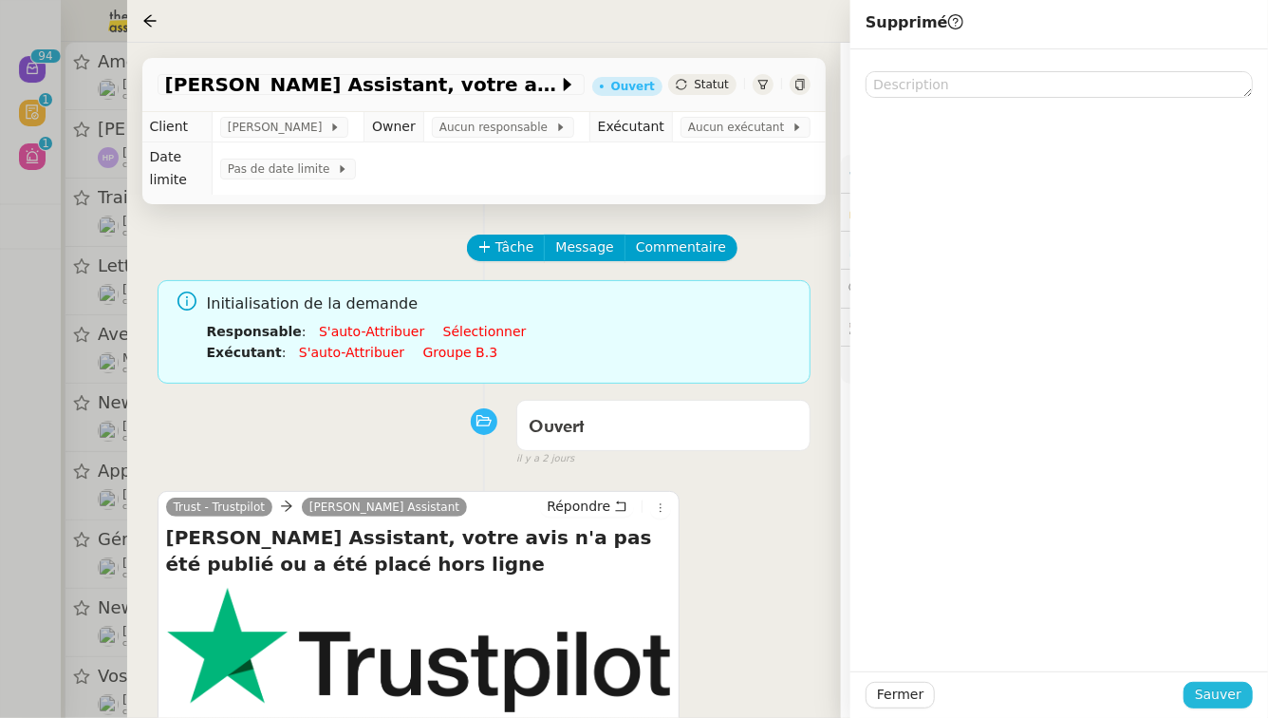
click at [1223, 699] on span "Sauver" at bounding box center [1218, 694] width 47 height 22
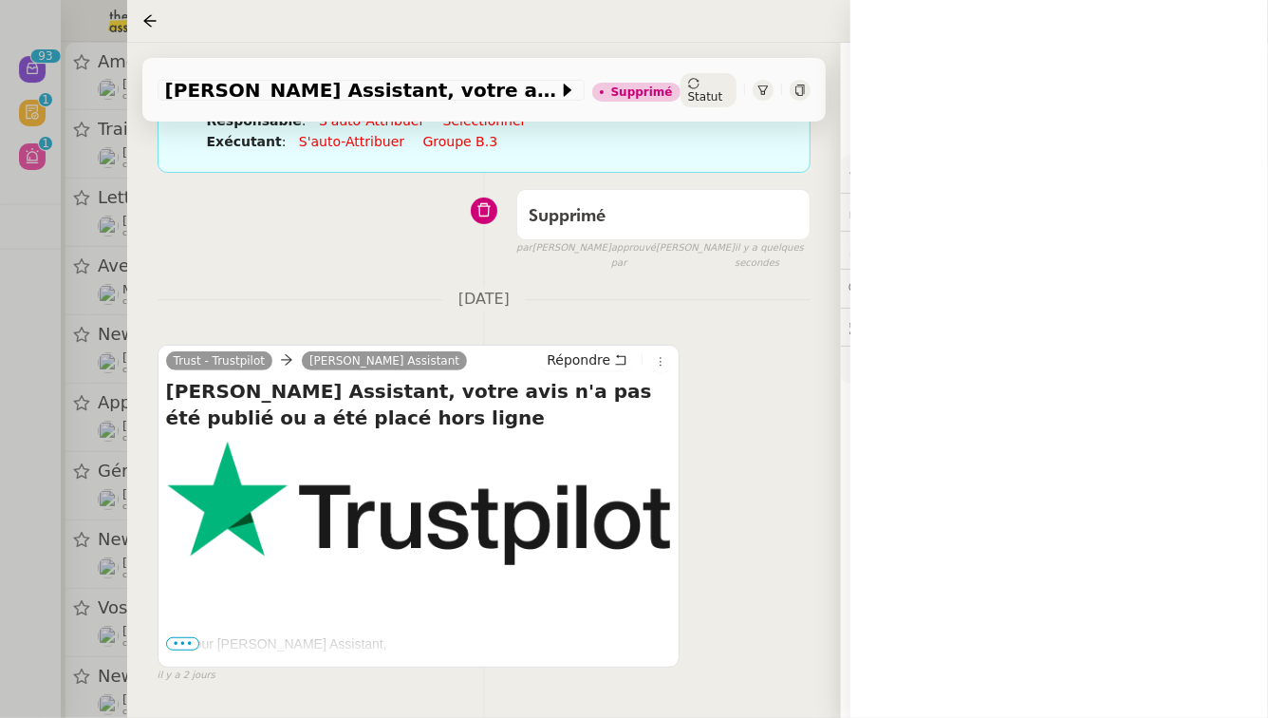
scroll to position [243, 0]
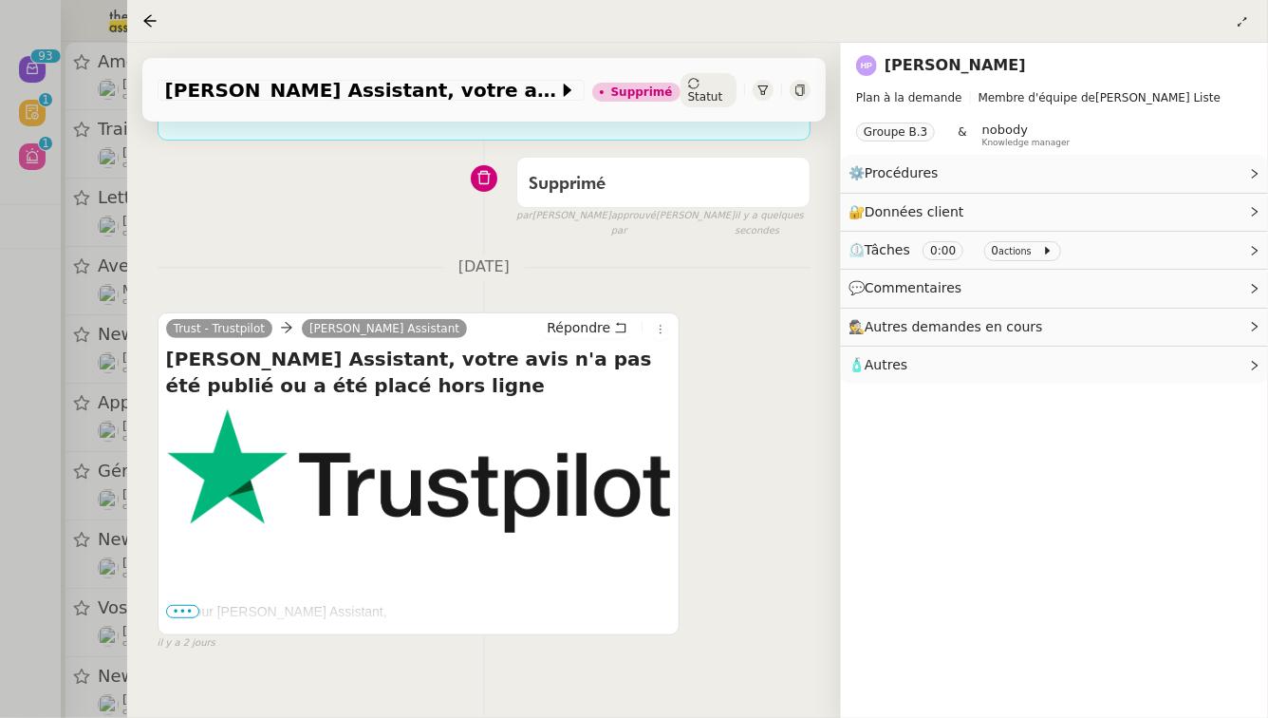
click at [192, 605] on span "•••" at bounding box center [183, 611] width 34 height 13
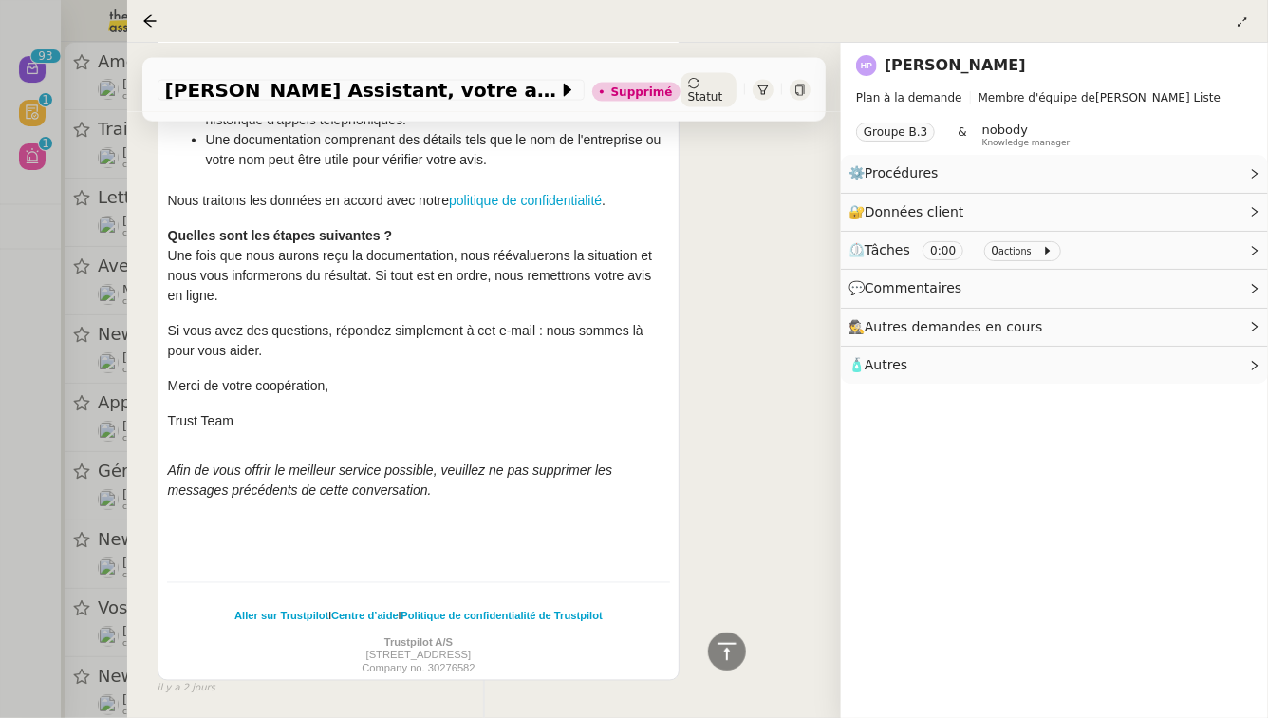
scroll to position [1358, 0]
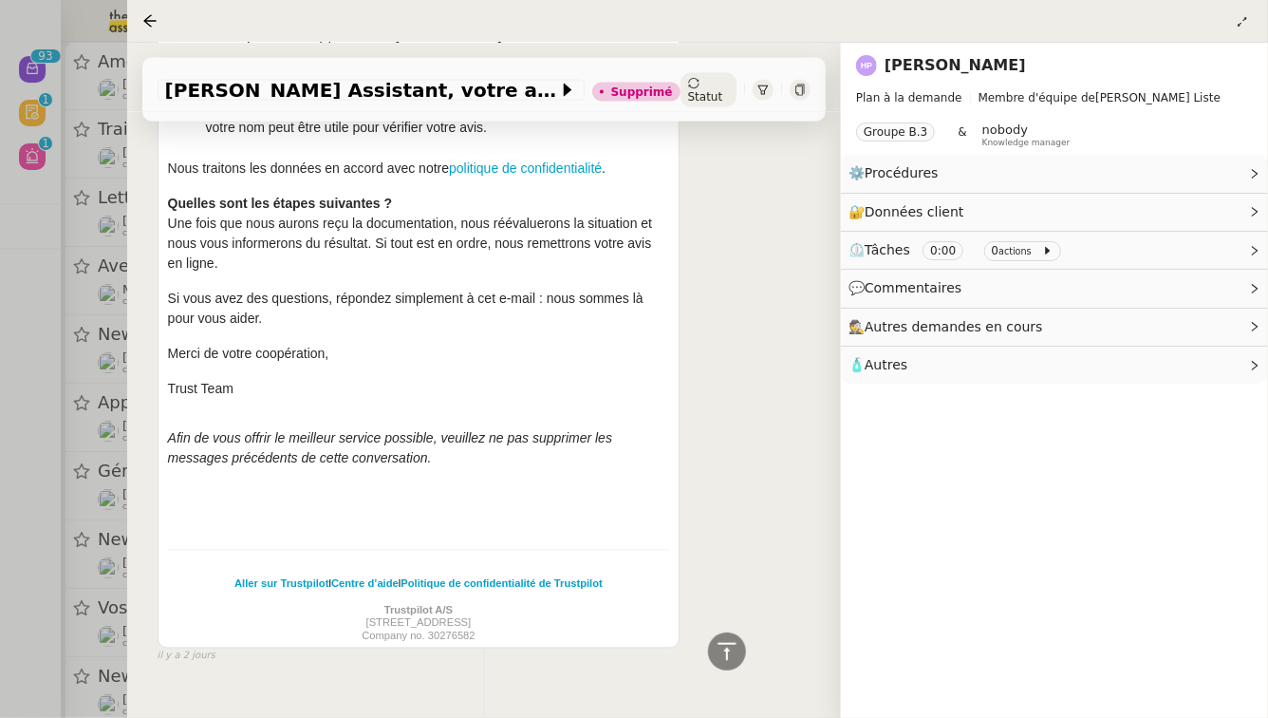
click at [39, 625] on div at bounding box center [634, 359] width 1268 height 718
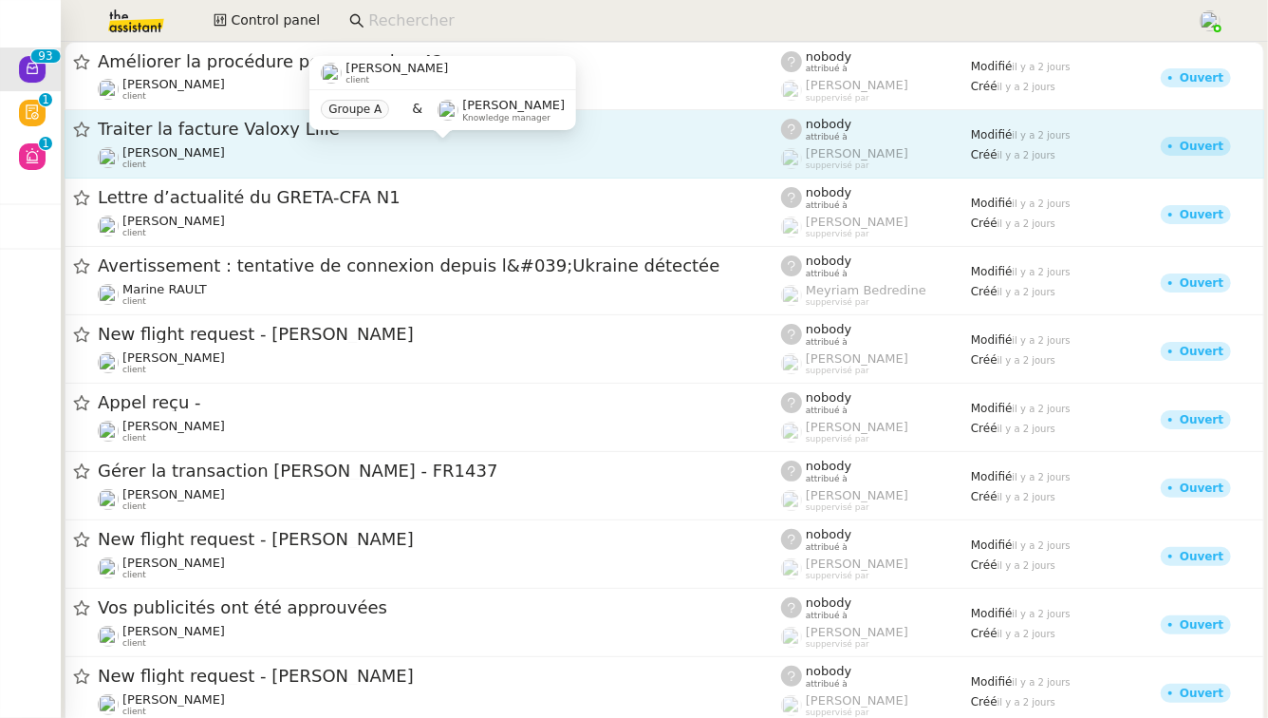
click at [393, 153] on div "[PERSON_NAME] client" at bounding box center [439, 157] width 683 height 25
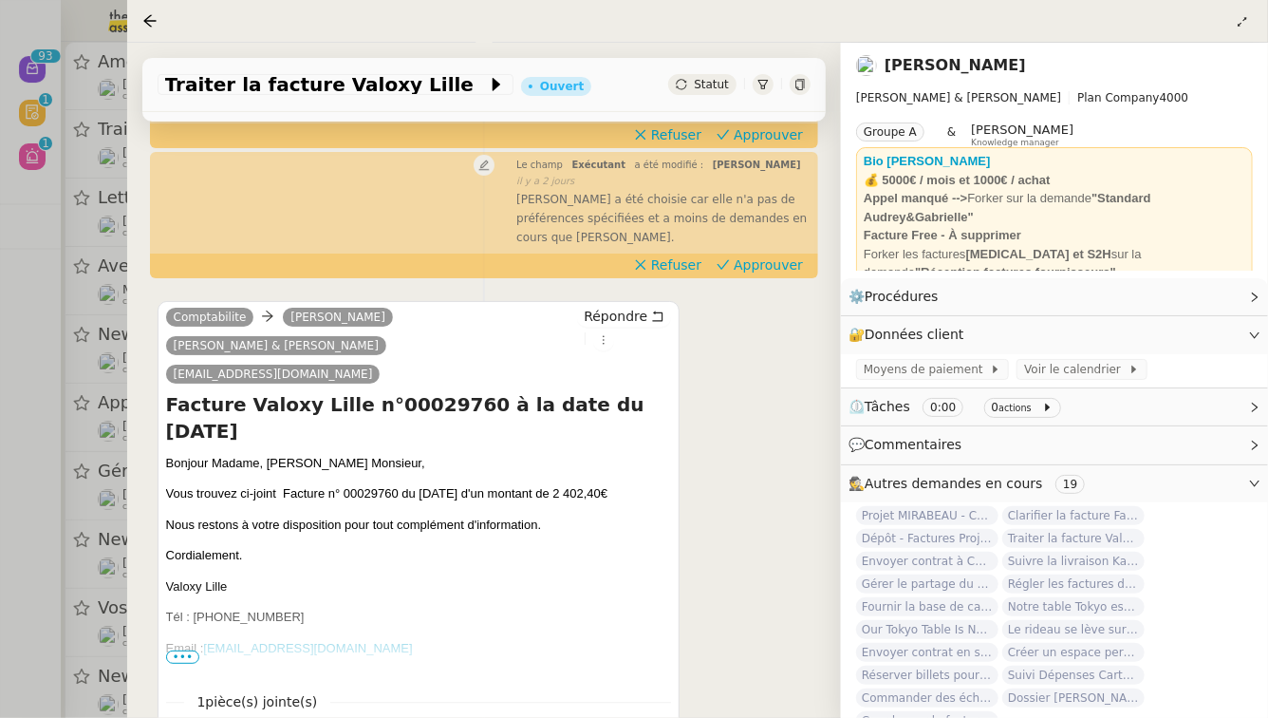
scroll to position [460, 0]
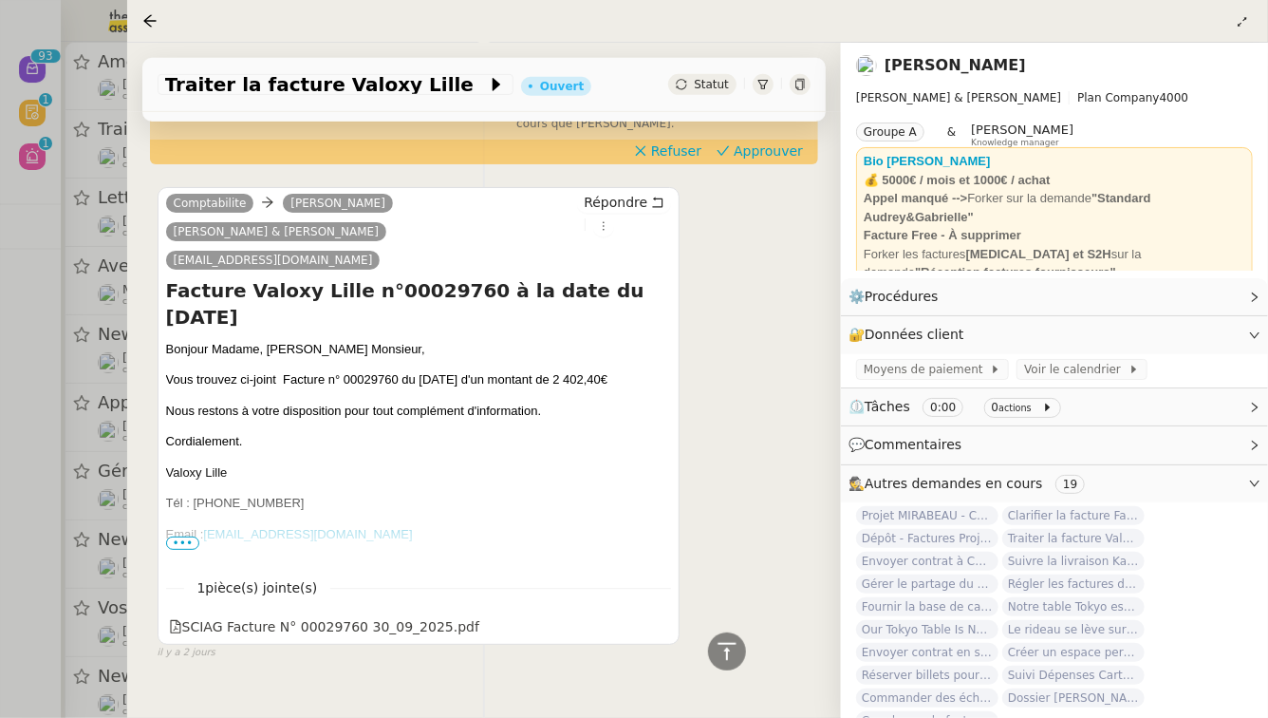
click at [0, 406] on div at bounding box center [634, 359] width 1268 height 718
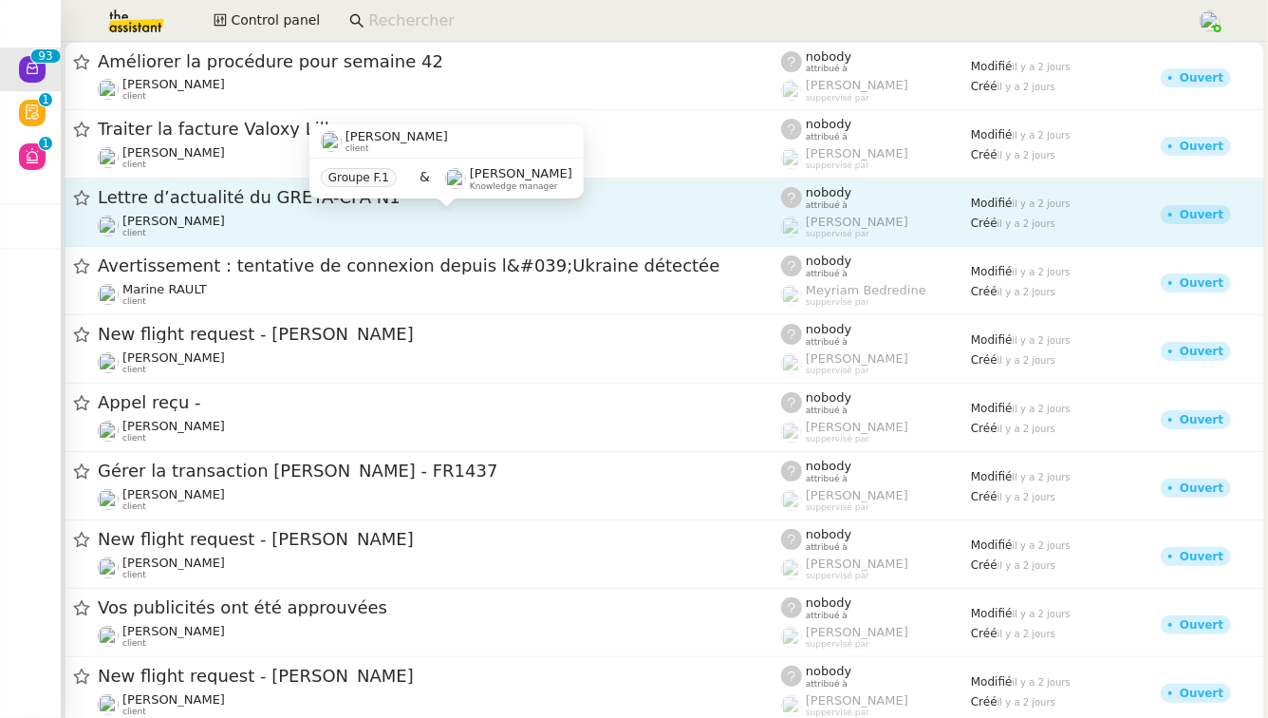
click at [264, 225] on div "[PERSON_NAME] client" at bounding box center [439, 226] width 683 height 25
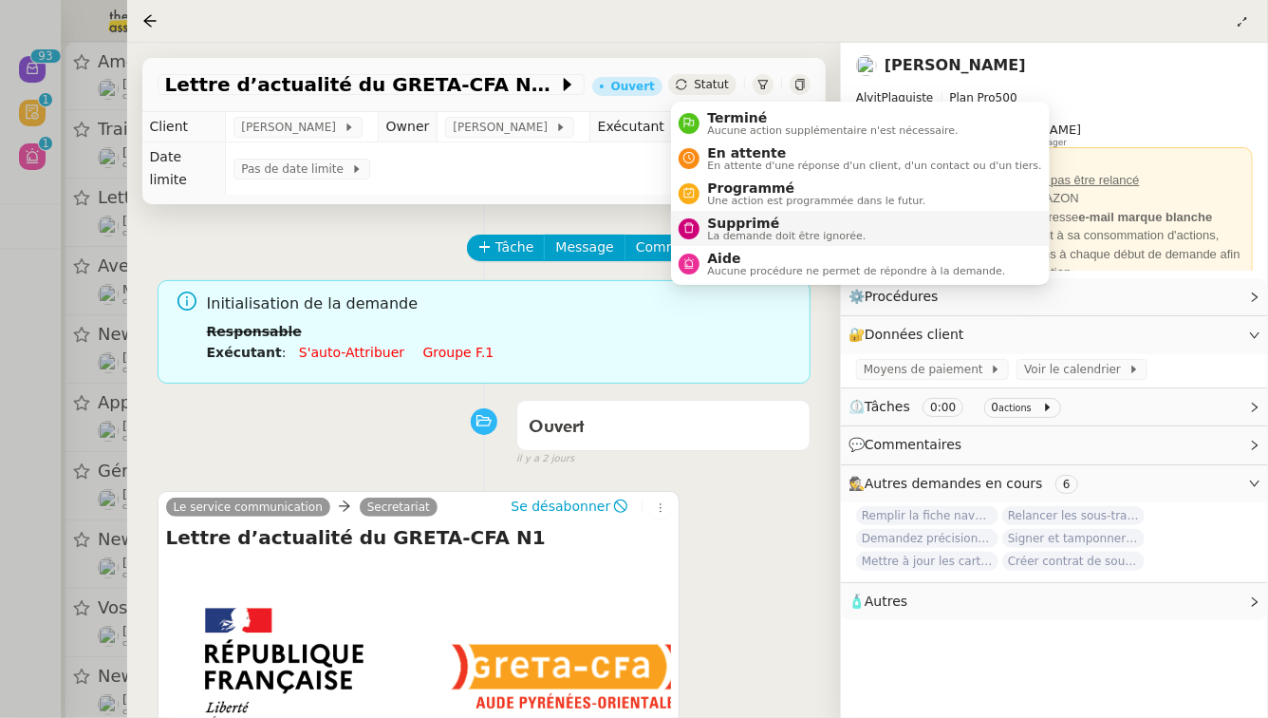
click at [735, 218] on span "Supprimé" at bounding box center [786, 222] width 159 height 15
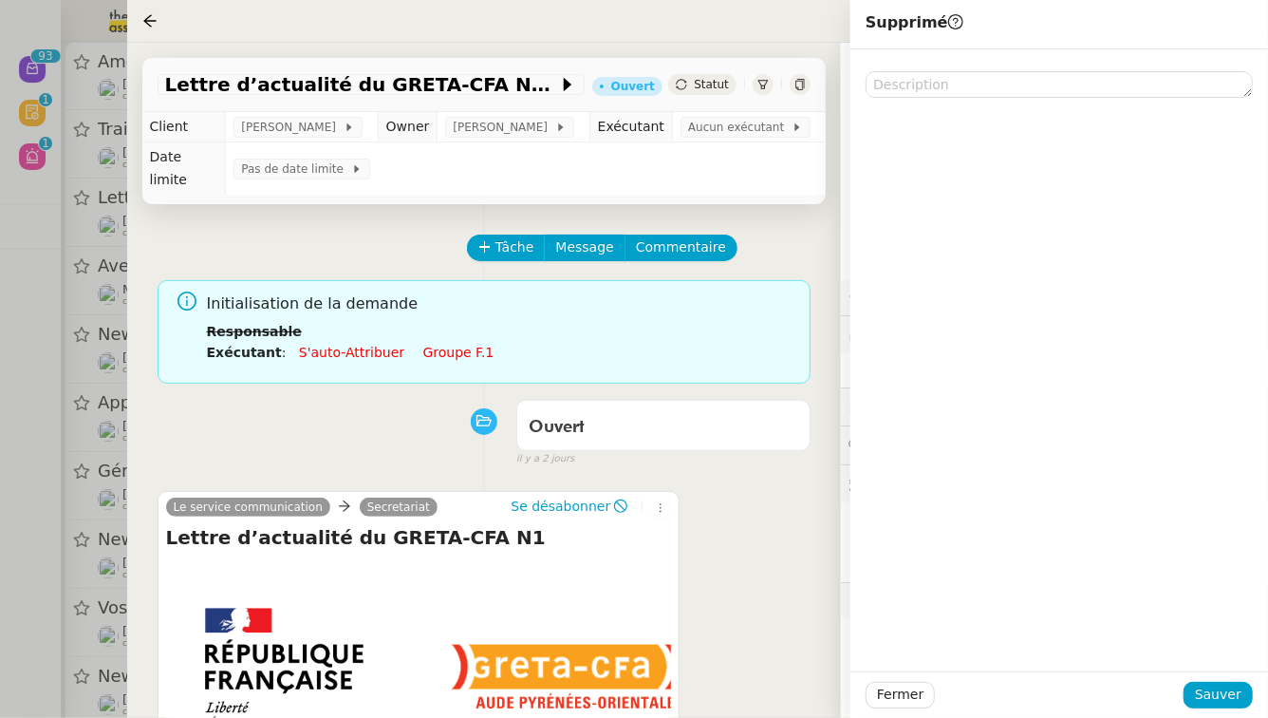
click at [1252, 706] on div "Fermer Sauver" at bounding box center [1059, 694] width 387 height 27
click at [1232, 698] on span "Sauver" at bounding box center [1218, 694] width 47 height 22
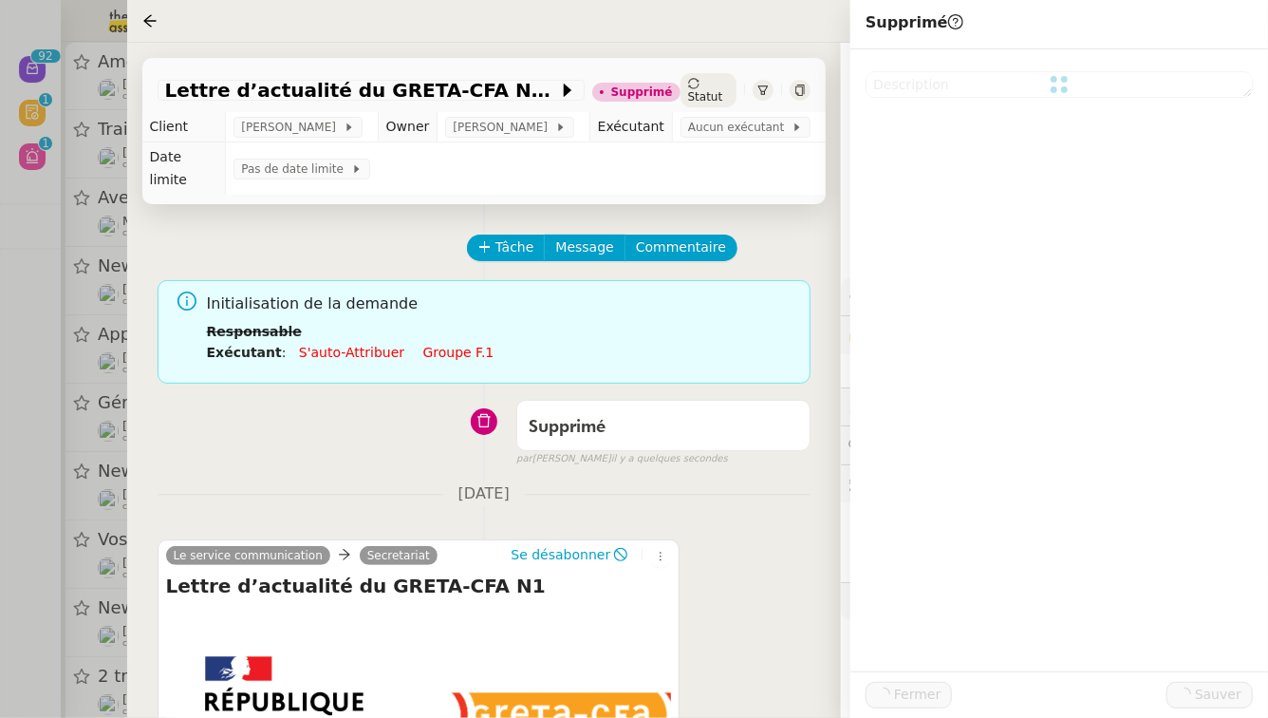
click at [0, 413] on div at bounding box center [634, 359] width 1268 height 718
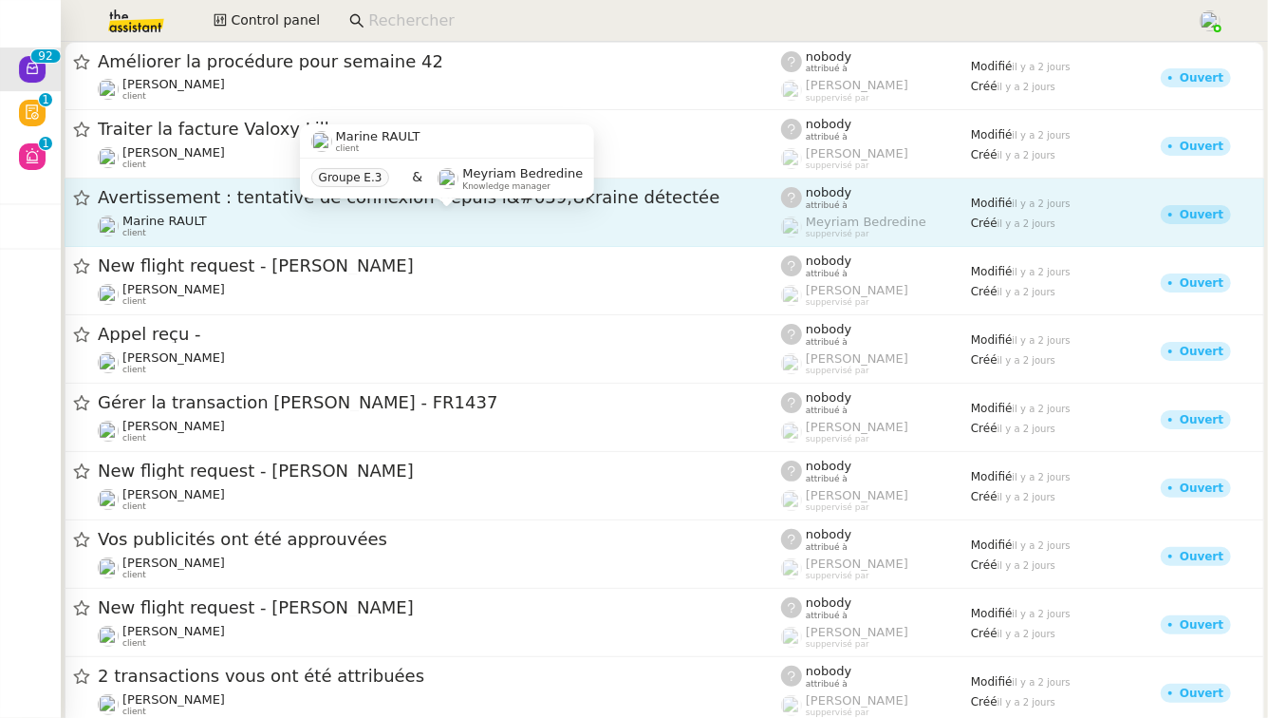
click at [291, 228] on div "Marine RAULT client" at bounding box center [439, 226] width 683 height 25
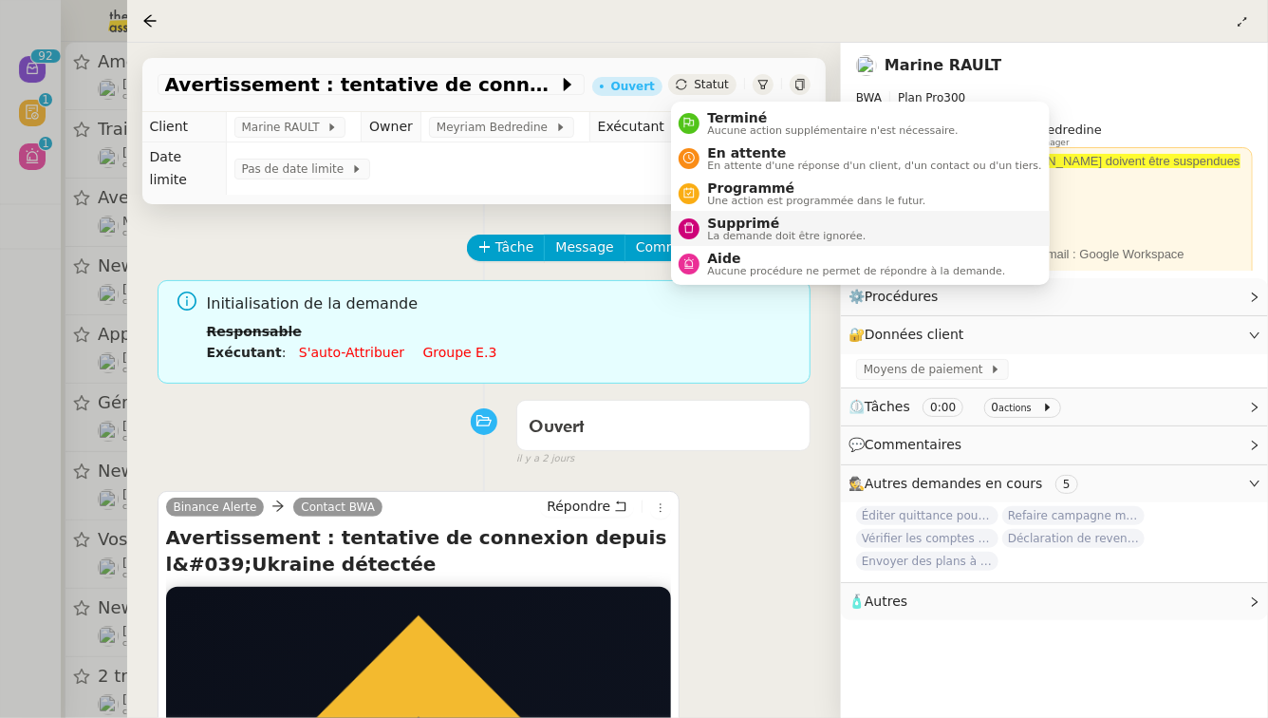
click at [726, 217] on span "Supprimé" at bounding box center [786, 222] width 159 height 15
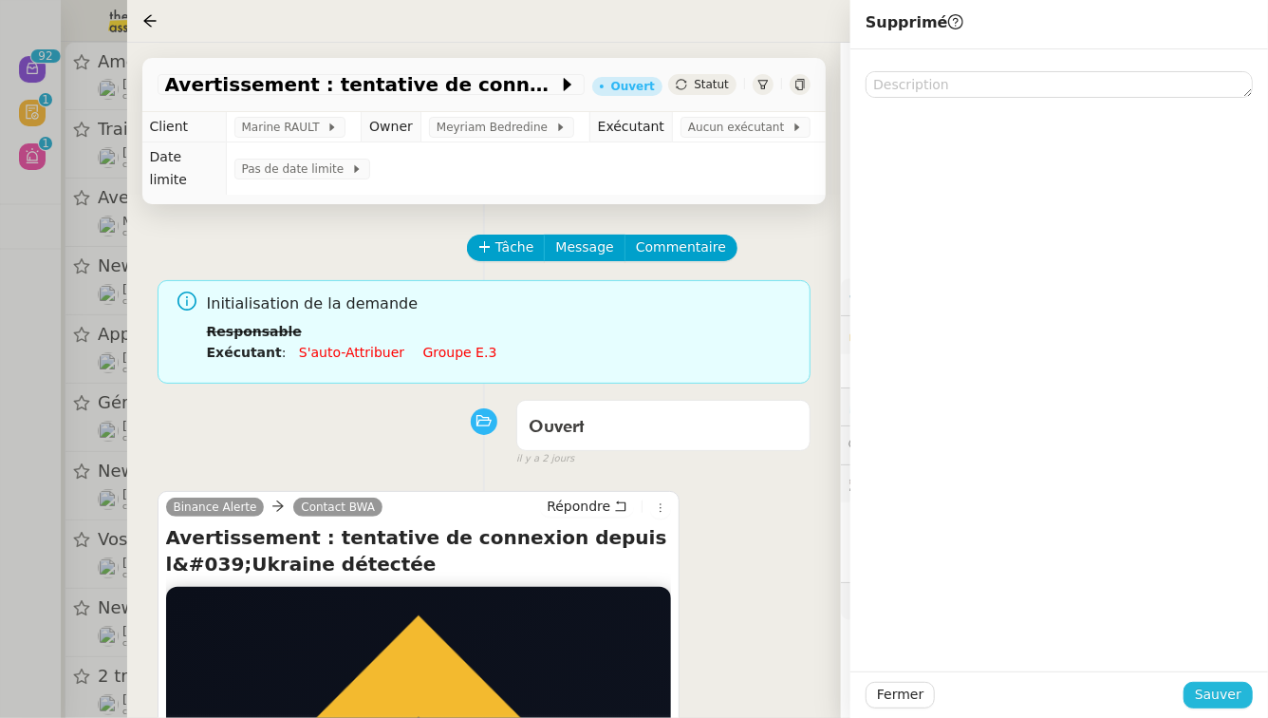
click at [1235, 696] on span "Sauver" at bounding box center [1218, 694] width 47 height 22
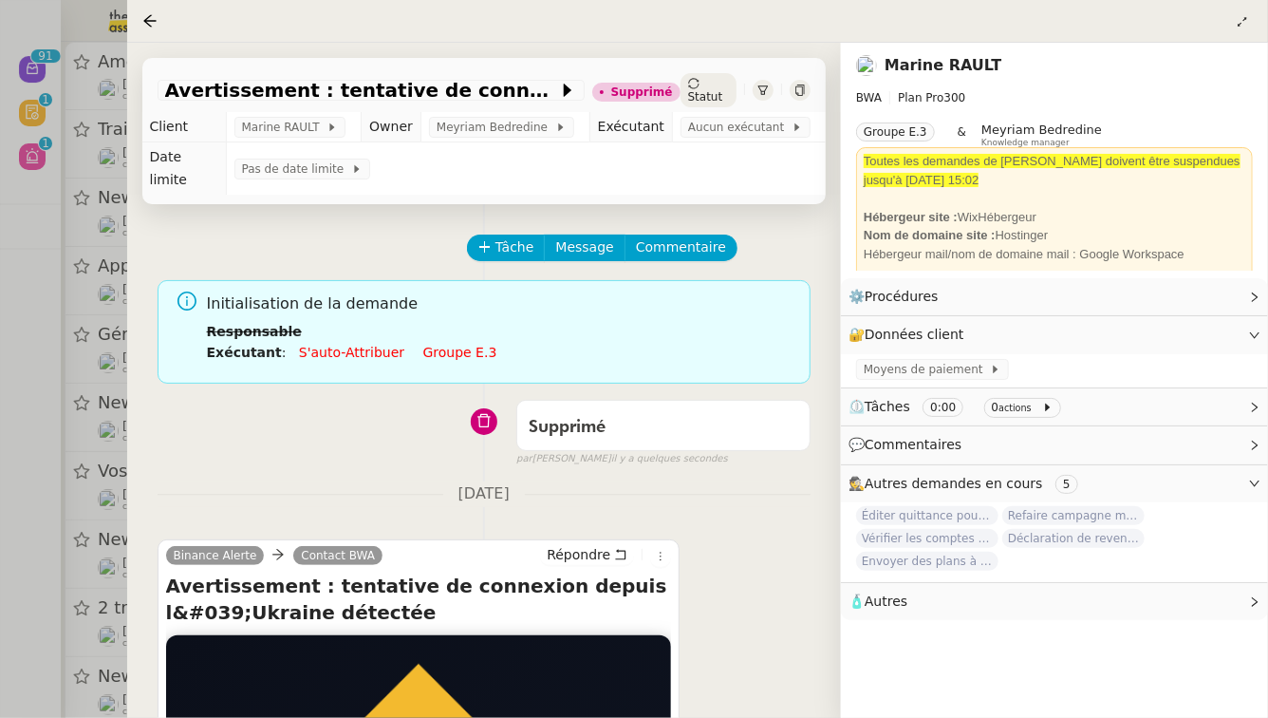
click at [0, 381] on div at bounding box center [634, 359] width 1268 height 718
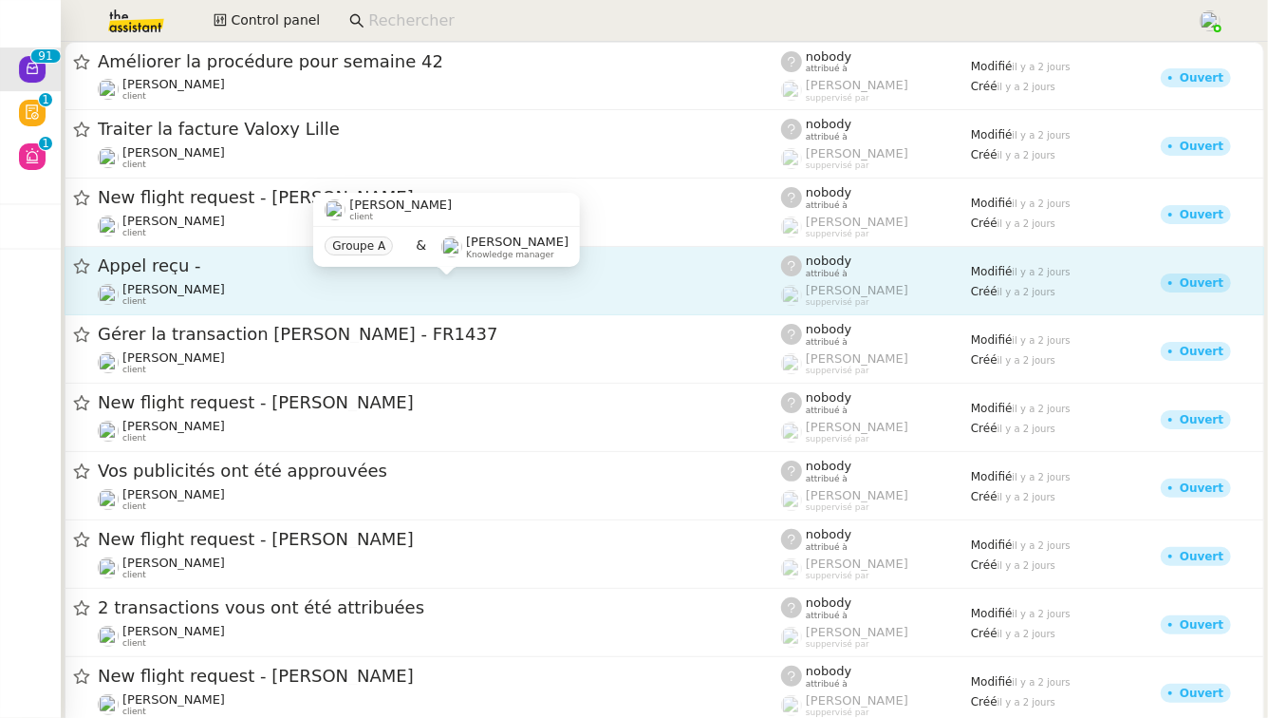
click at [319, 286] on div "[PERSON_NAME] client" at bounding box center [439, 294] width 683 height 25
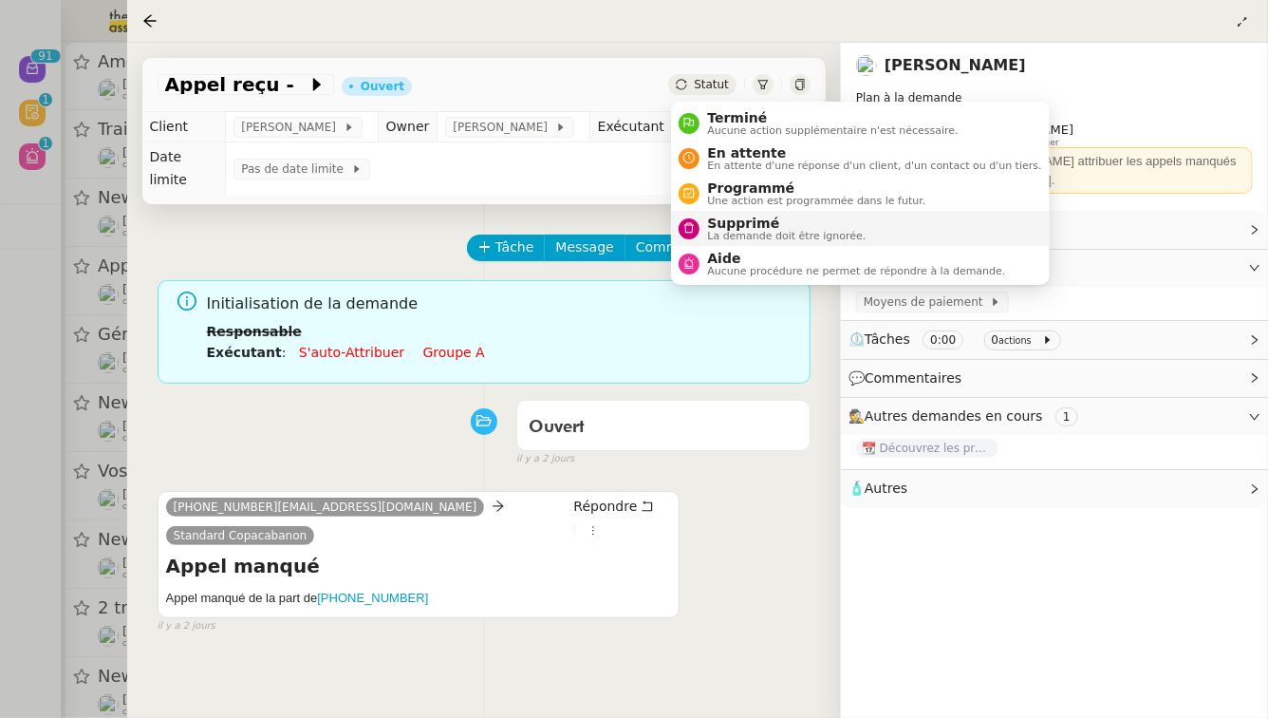
click at [707, 223] on span "Supprimé" at bounding box center [786, 222] width 159 height 15
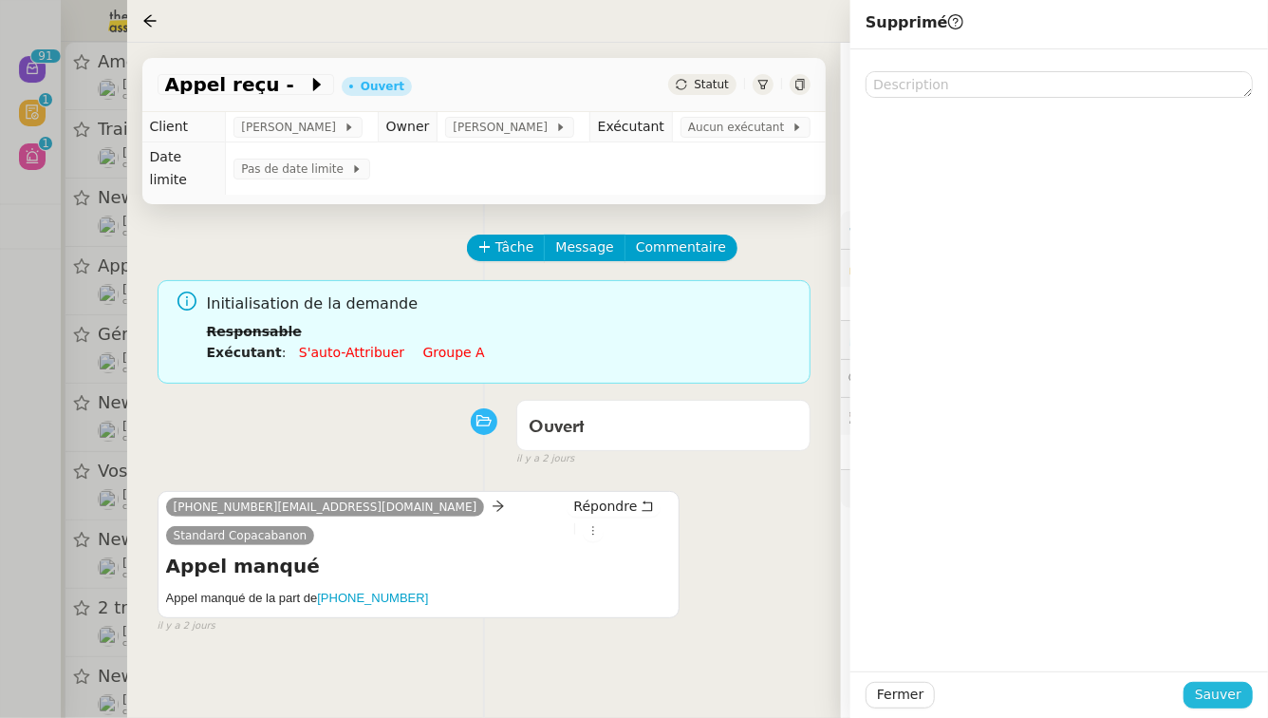
click at [1249, 702] on button "Sauver" at bounding box center [1218, 694] width 69 height 27
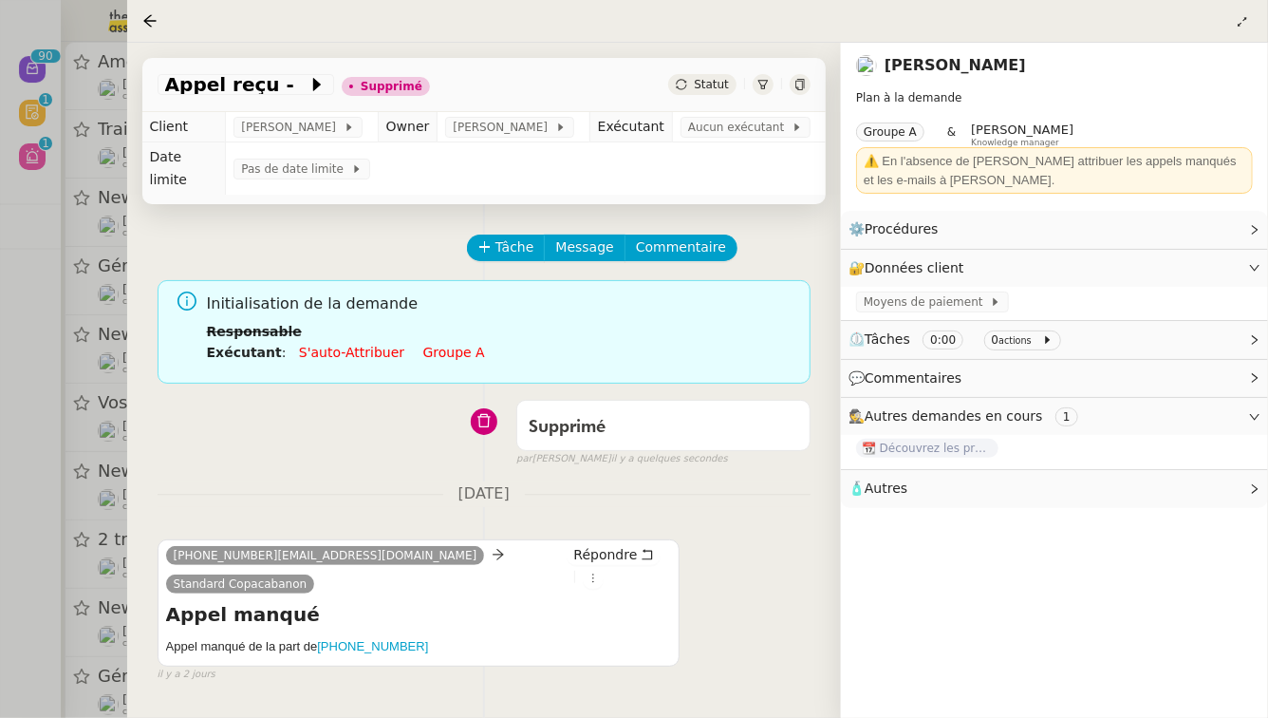
click at [0, 439] on div at bounding box center [634, 359] width 1268 height 718
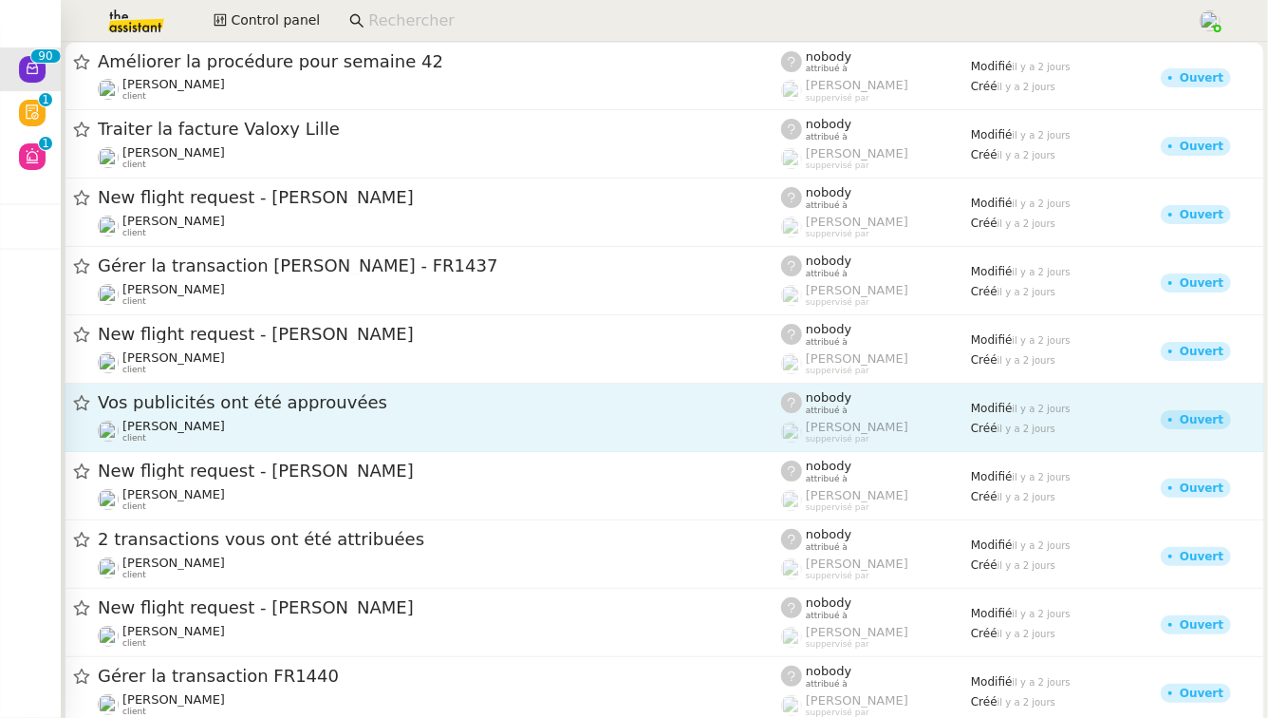
click at [307, 401] on span "Vos publicités ont été approuvées" at bounding box center [439, 402] width 683 height 17
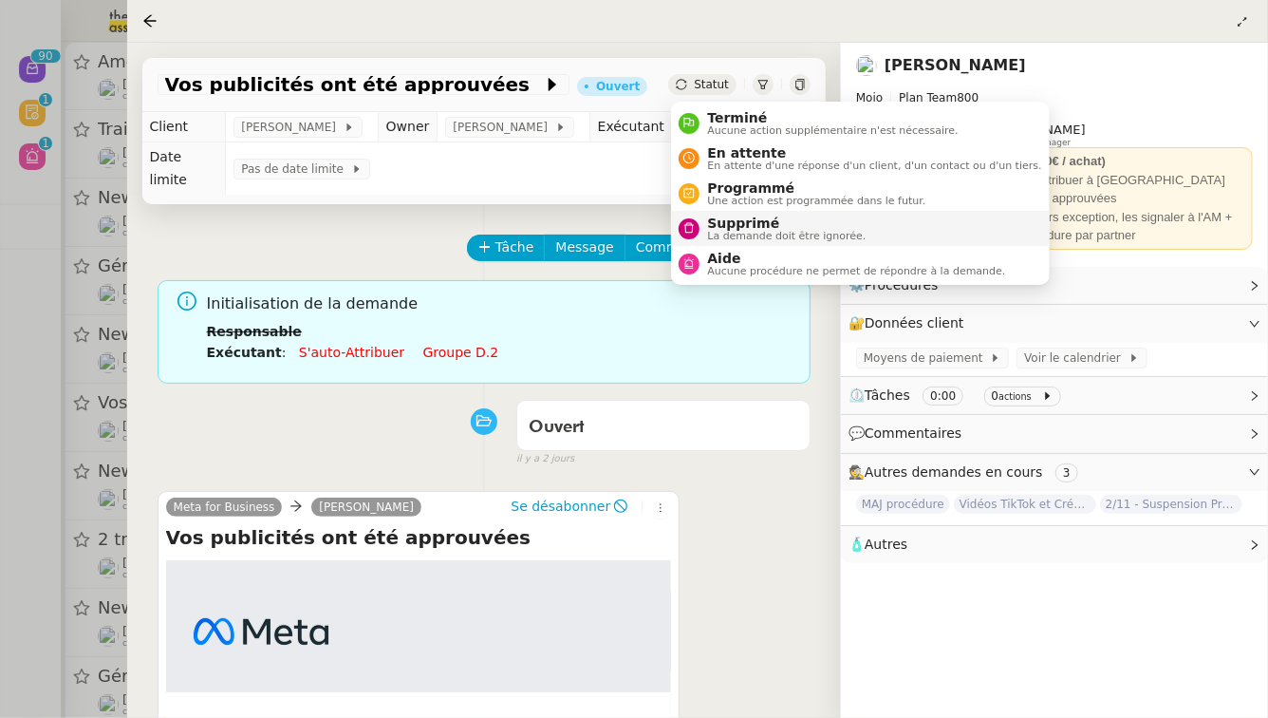
click at [735, 220] on span "Supprimé" at bounding box center [786, 222] width 159 height 15
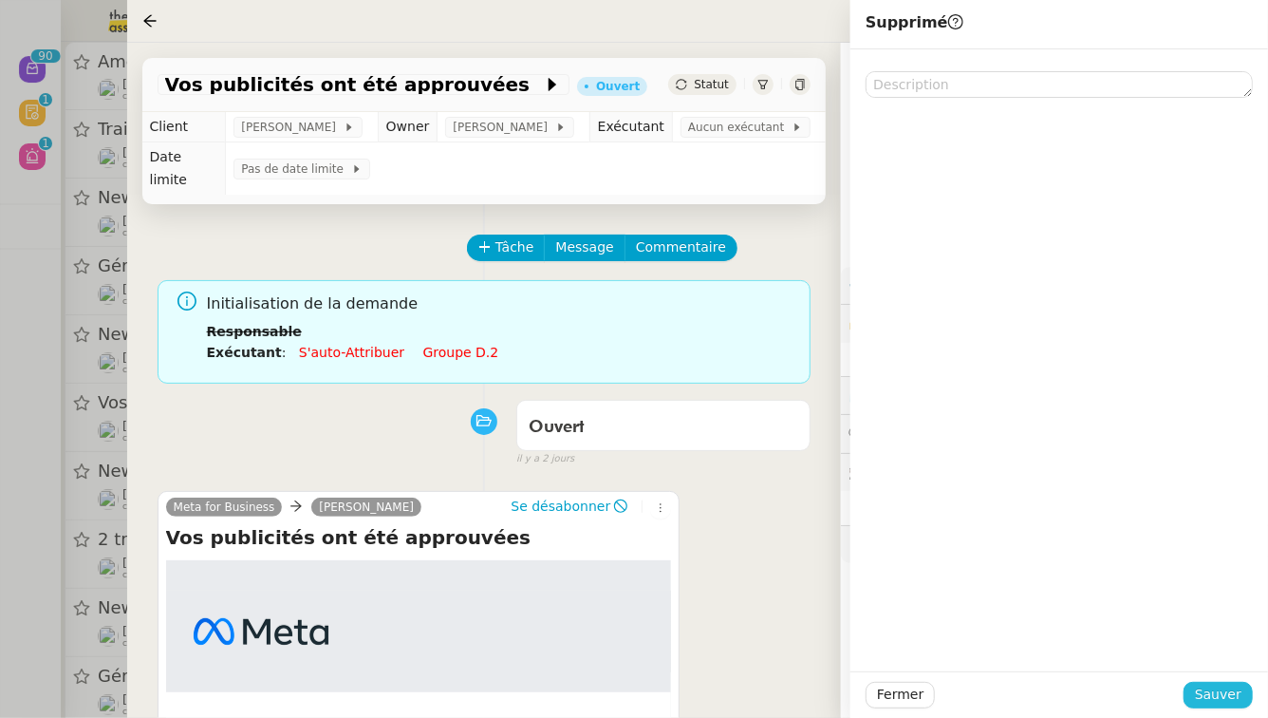
click at [1226, 698] on span "Sauver" at bounding box center [1218, 694] width 47 height 22
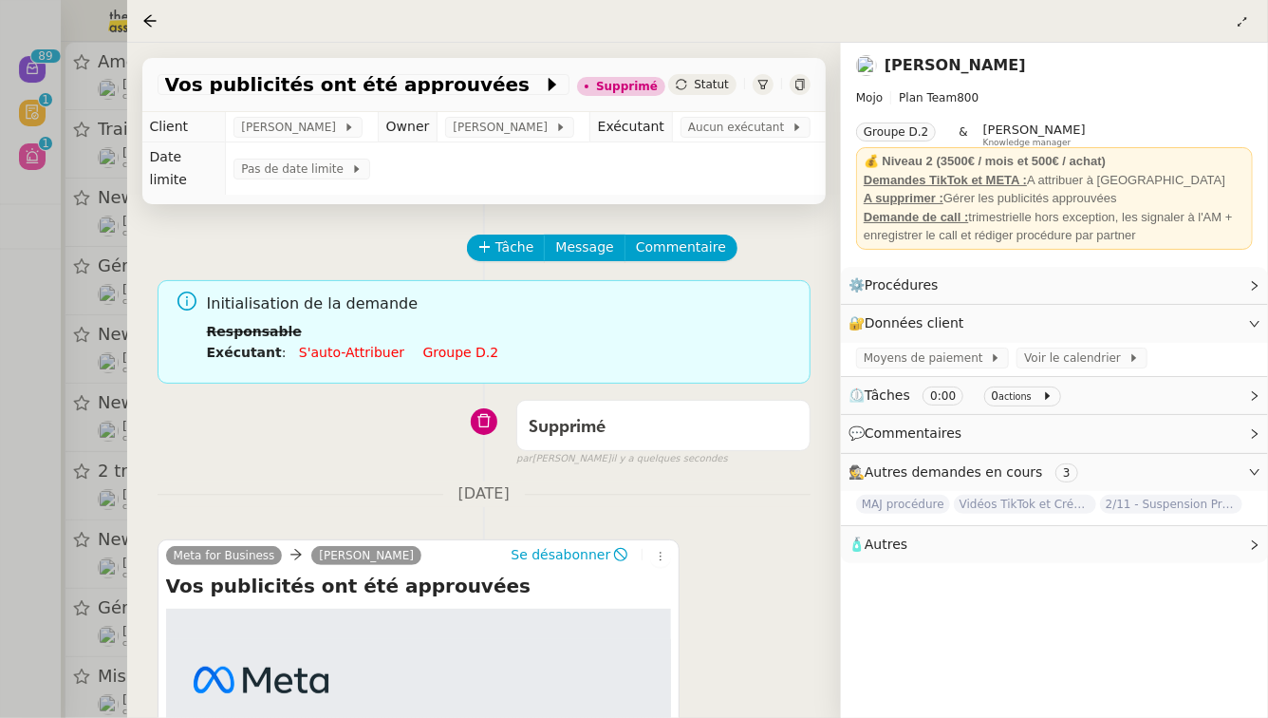
click at [0, 405] on div at bounding box center [634, 359] width 1268 height 718
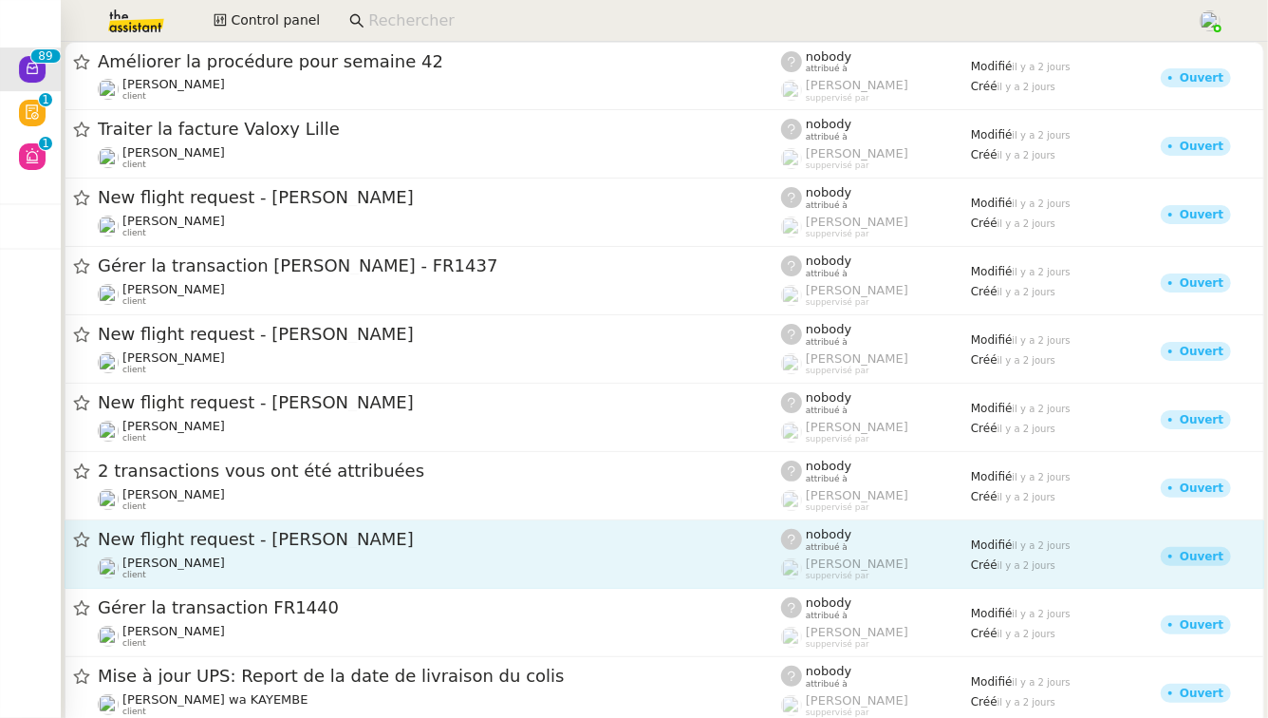
click at [314, 551] on div "New flight request - [PERSON_NAME] [PERSON_NAME] client" at bounding box center [439, 554] width 683 height 52
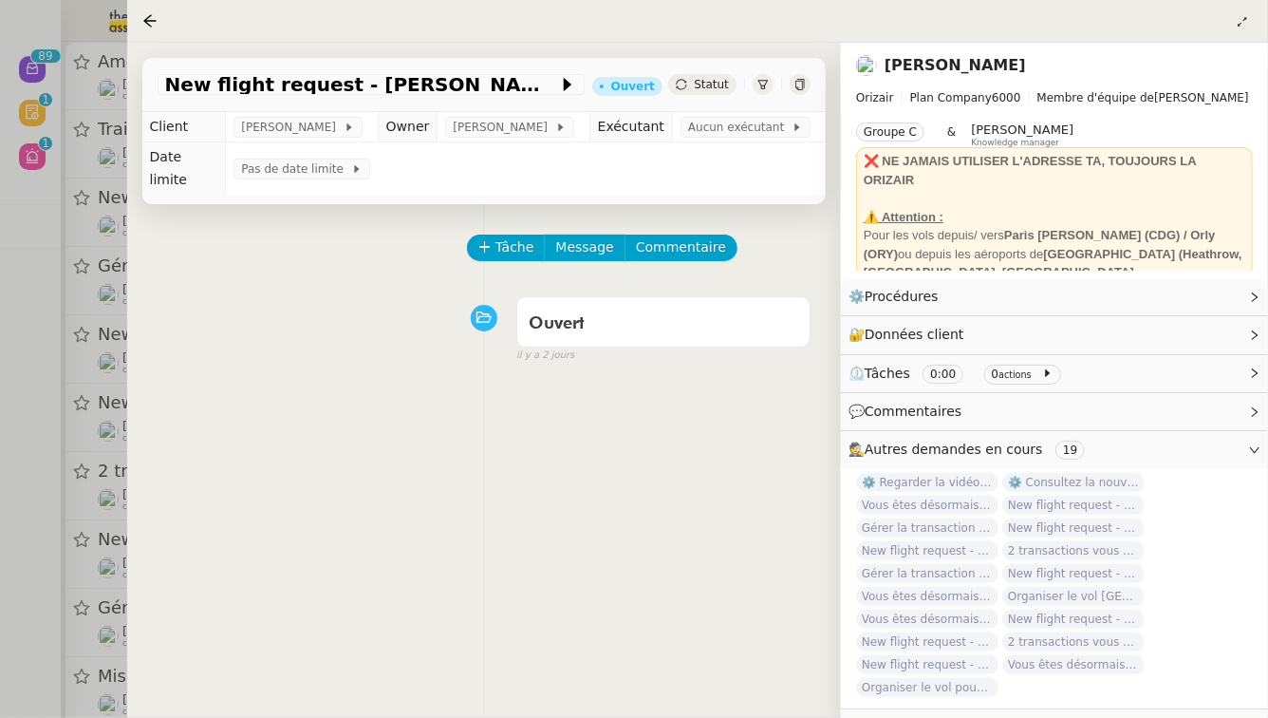
click at [0, 536] on div at bounding box center [634, 359] width 1268 height 718
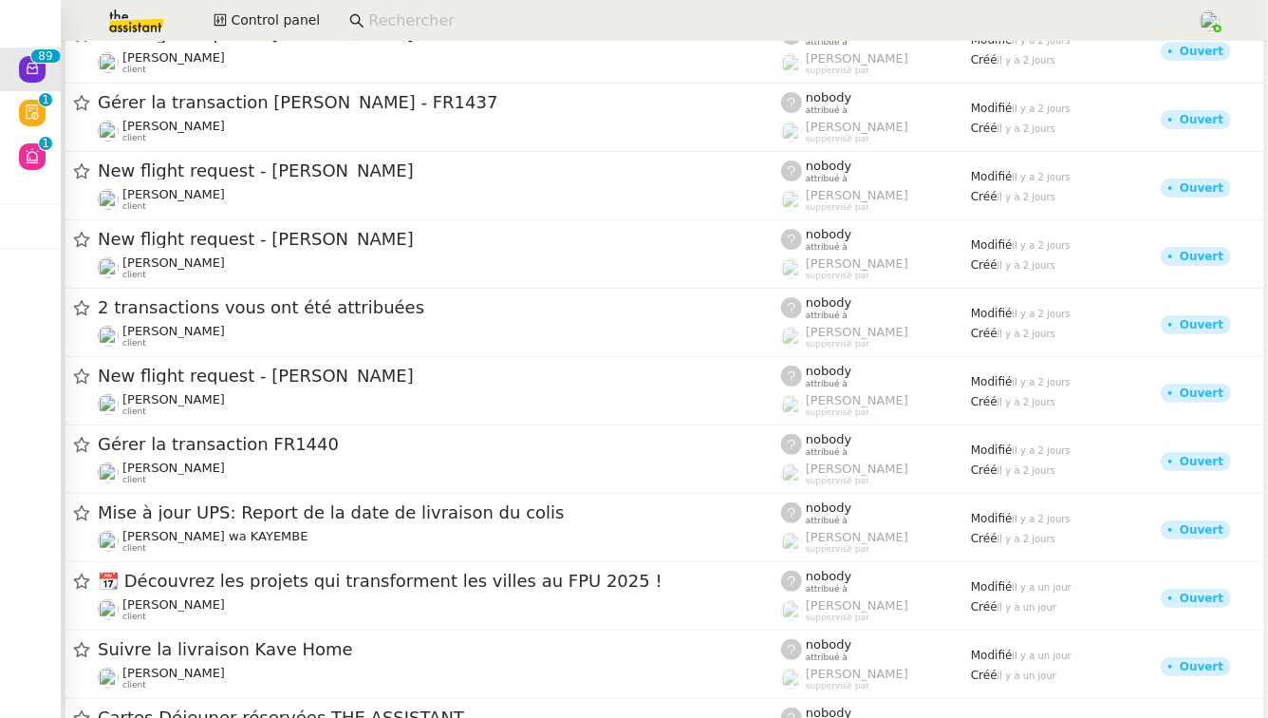
scroll to position [166, 0]
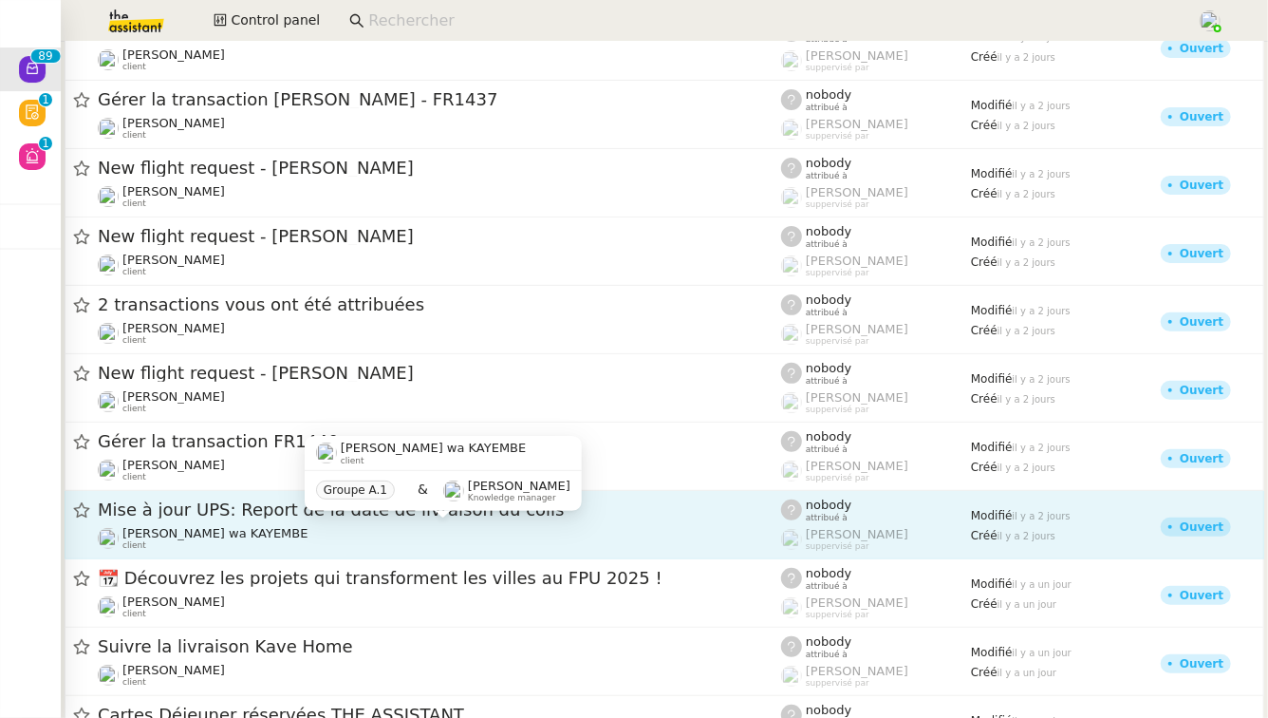
click at [283, 534] on span "[PERSON_NAME] wa KAYEMBE" at bounding box center [215, 533] width 186 height 14
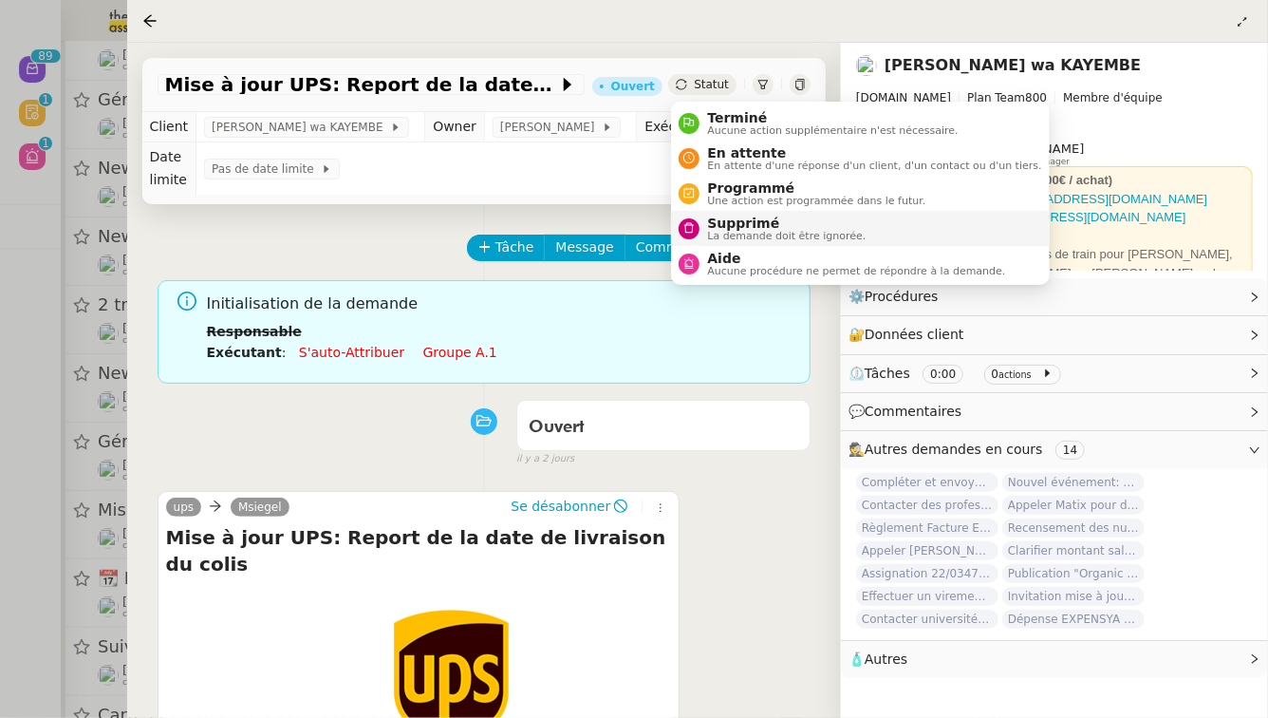
click at [738, 229] on span "Supprimé" at bounding box center [786, 222] width 159 height 15
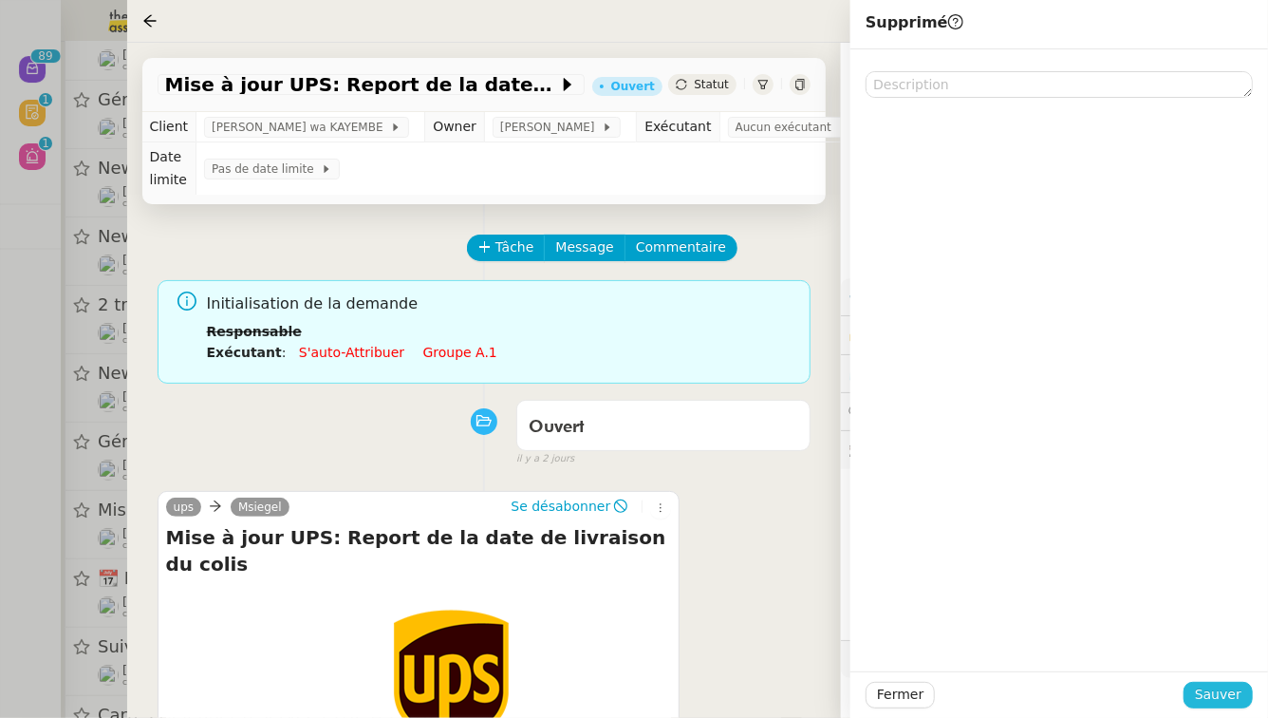
click at [1218, 696] on span "Sauver" at bounding box center [1218, 694] width 47 height 22
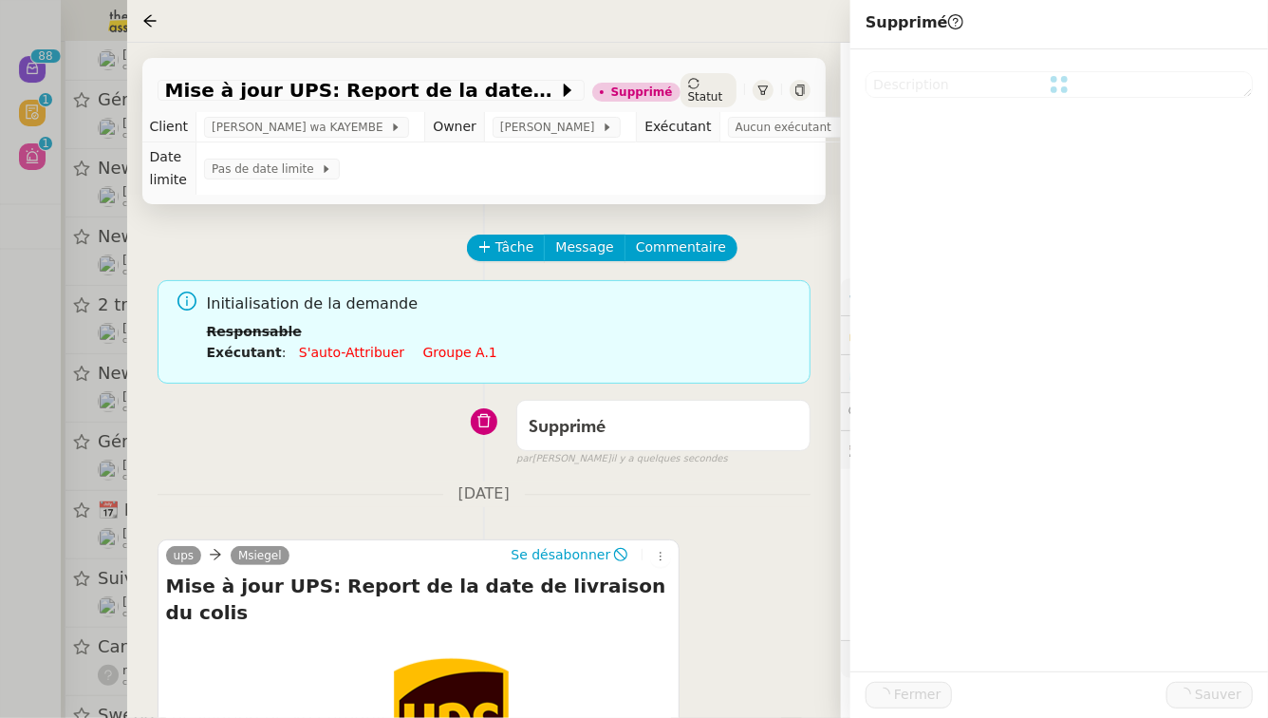
click at [0, 519] on div at bounding box center [634, 359] width 1268 height 718
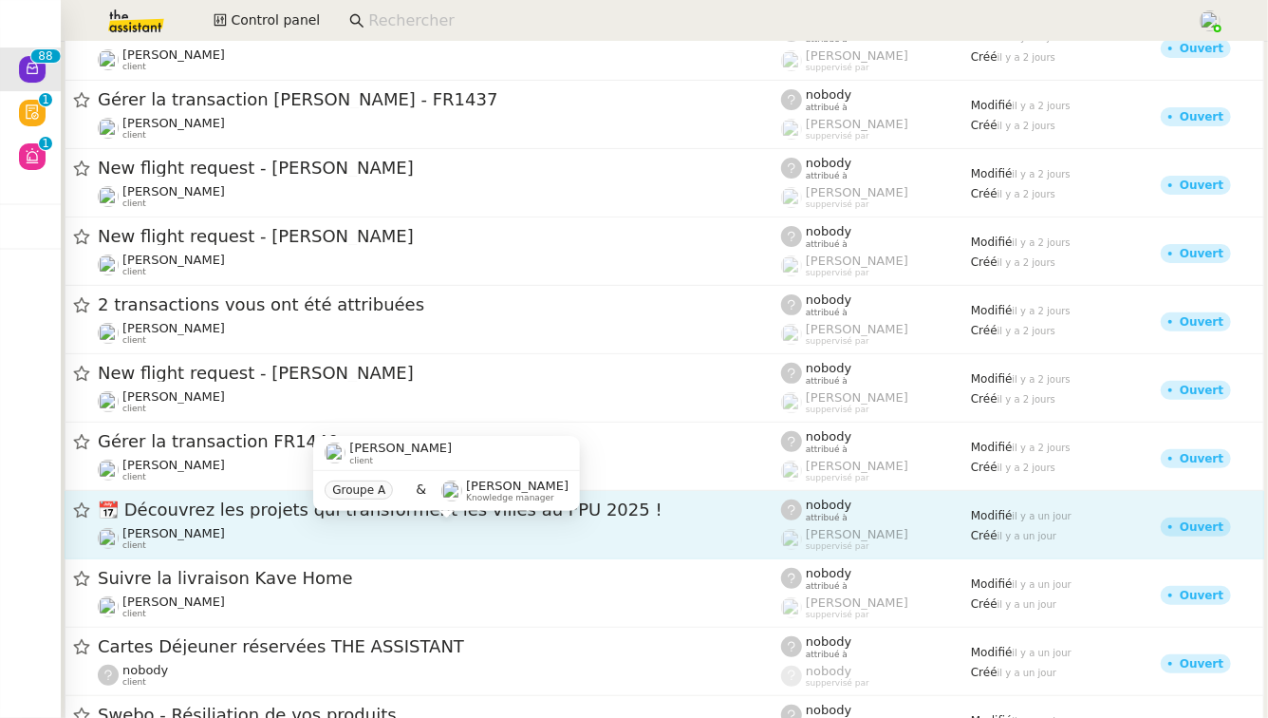
click at [209, 543] on div "[PERSON_NAME] client" at bounding box center [173, 538] width 103 height 25
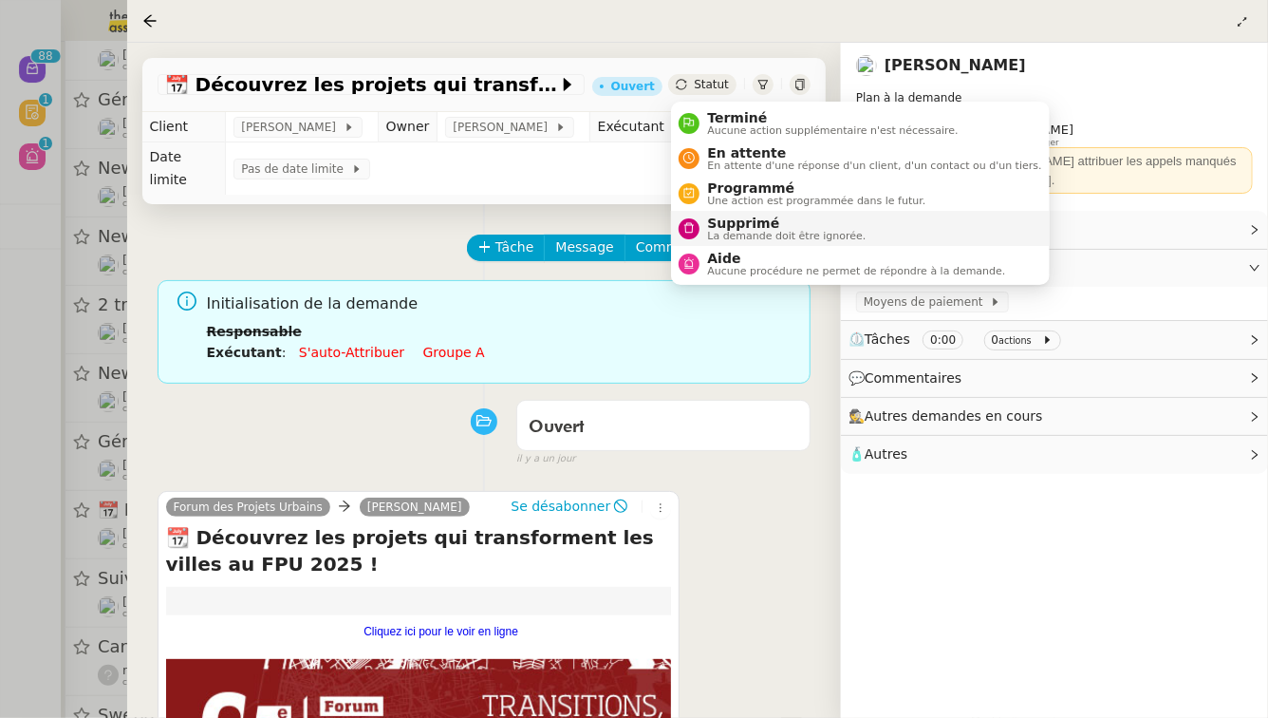
click at [716, 231] on span "La demande doit être ignorée." at bounding box center [786, 236] width 159 height 10
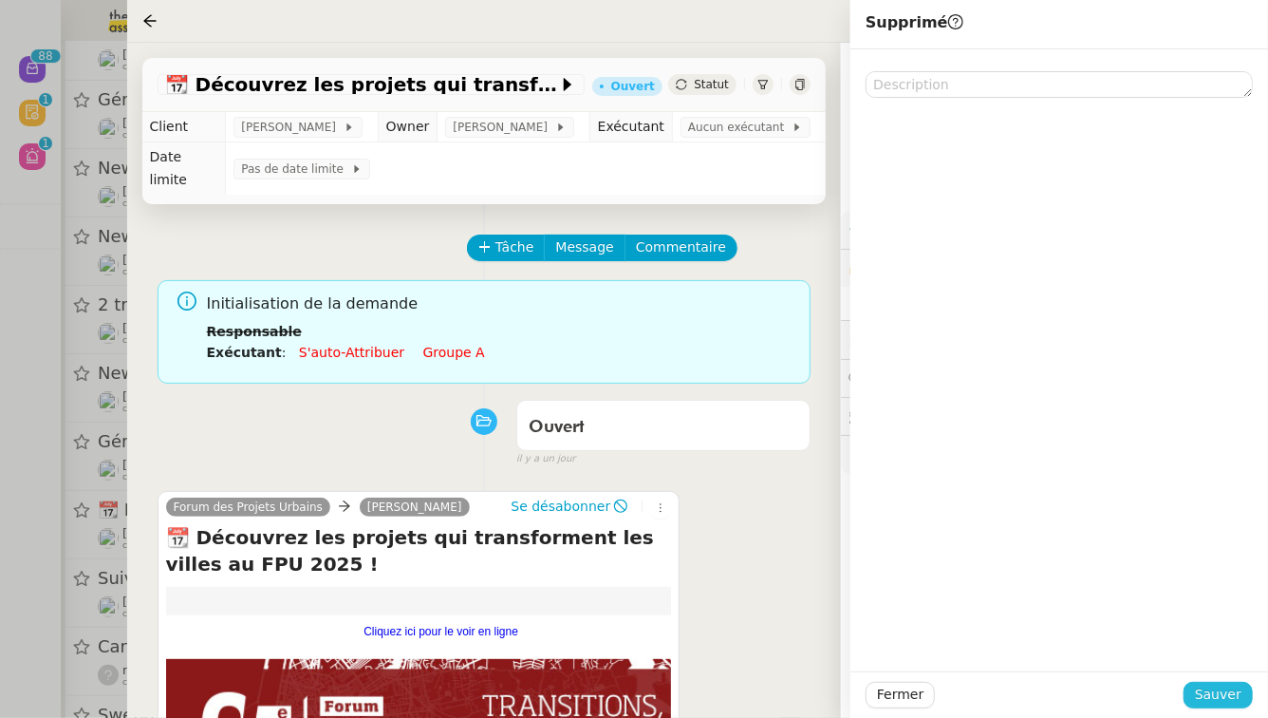
click at [1210, 697] on span "Sauver" at bounding box center [1218, 694] width 47 height 22
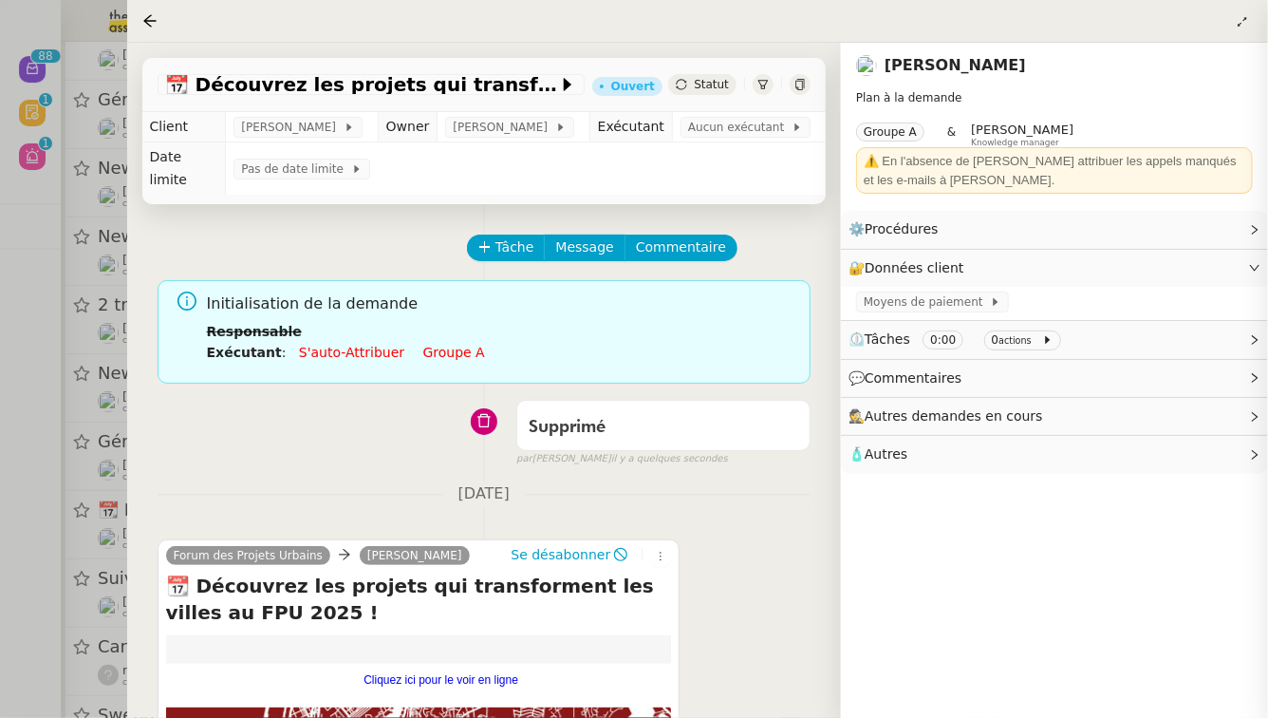
click at [0, 500] on div at bounding box center [634, 359] width 1268 height 718
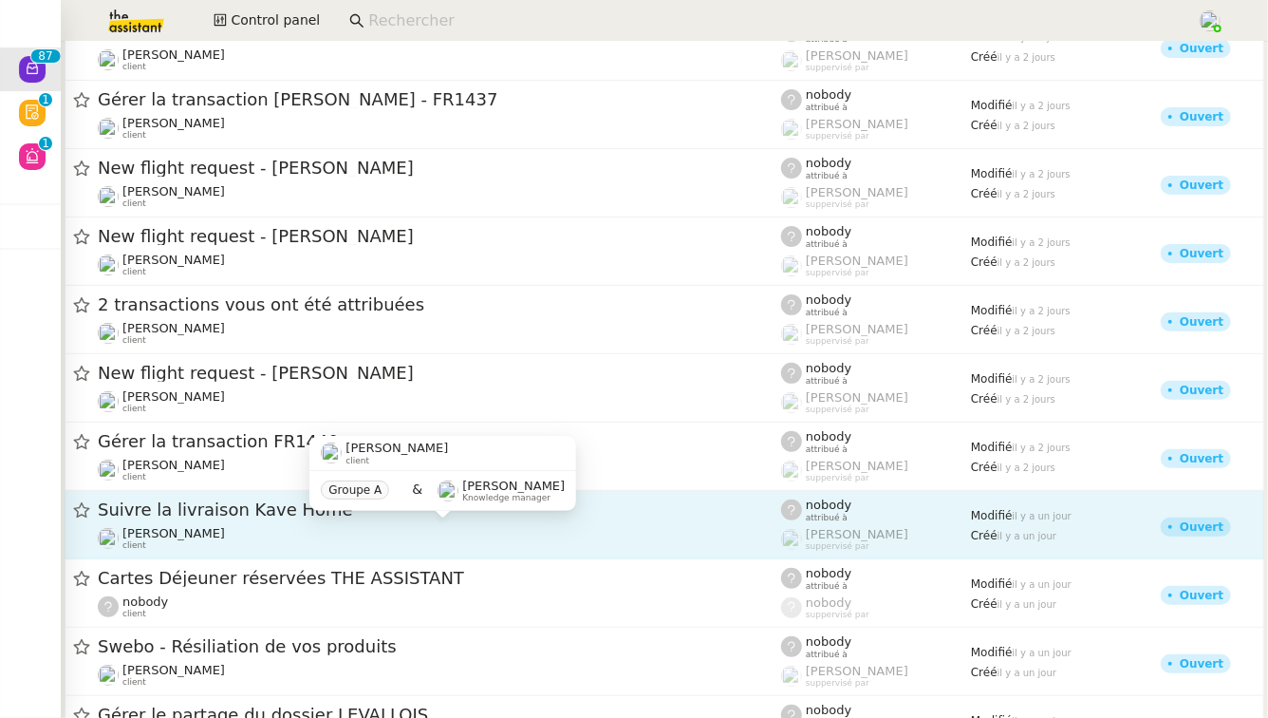
click at [326, 538] on div "[PERSON_NAME] client" at bounding box center [439, 538] width 683 height 25
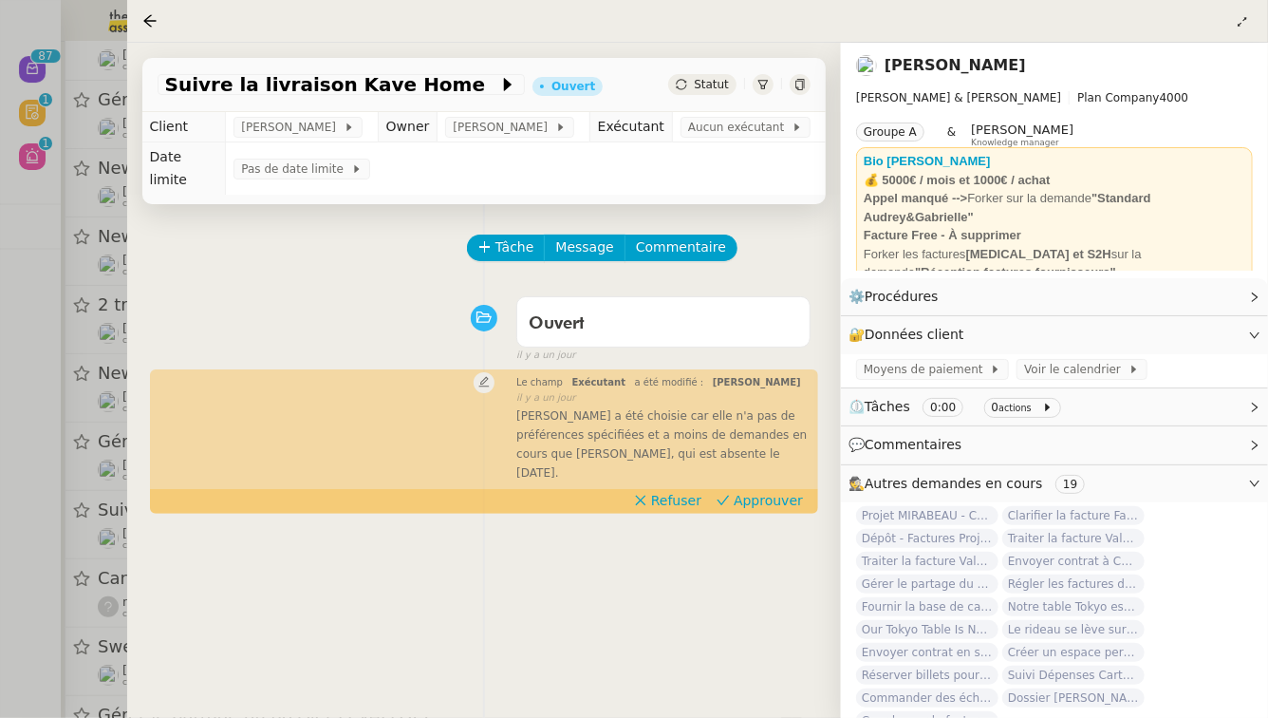
click at [0, 652] on div at bounding box center [634, 359] width 1268 height 718
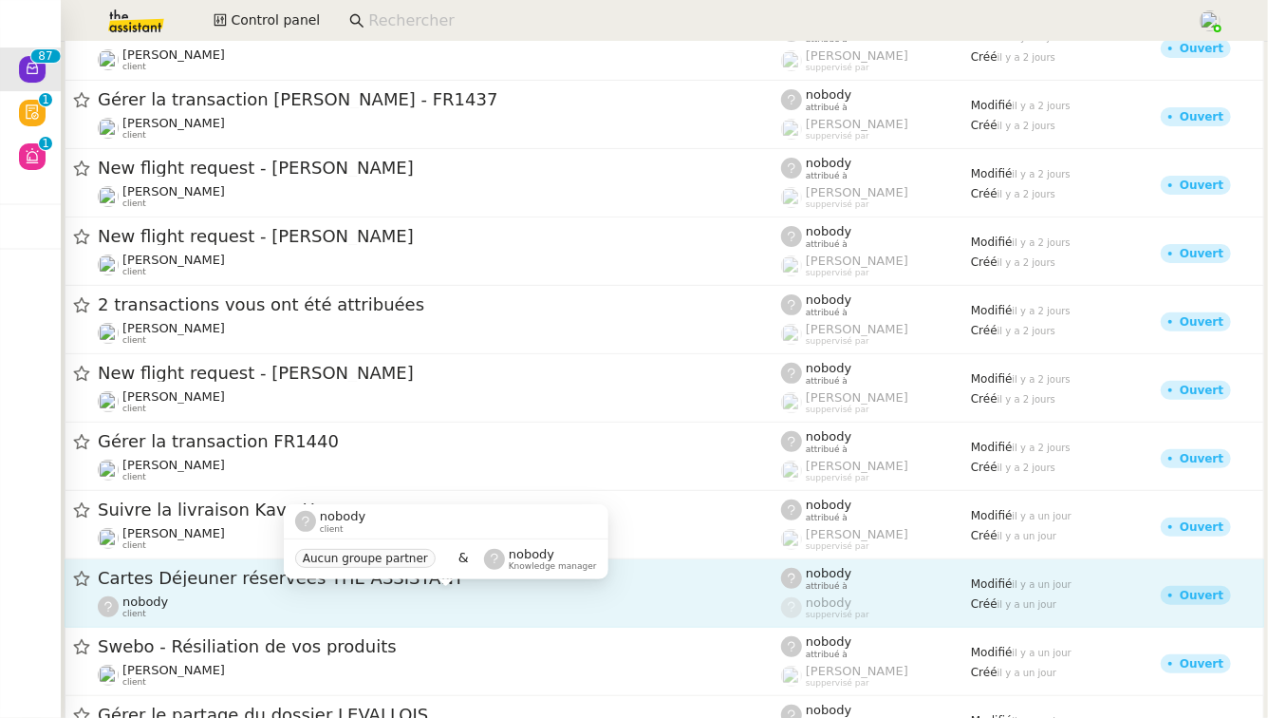
click at [293, 610] on div "nobody client" at bounding box center [439, 606] width 683 height 25
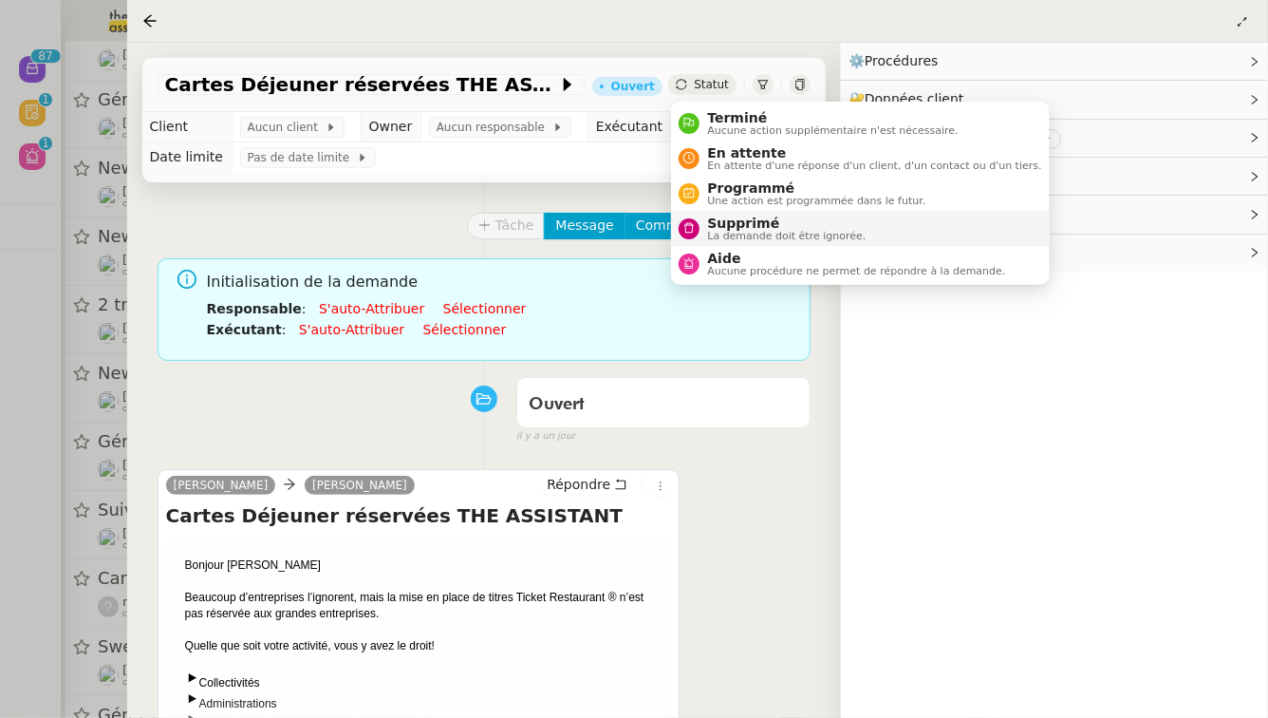
click at [721, 231] on span "La demande doit être ignorée." at bounding box center [786, 236] width 159 height 10
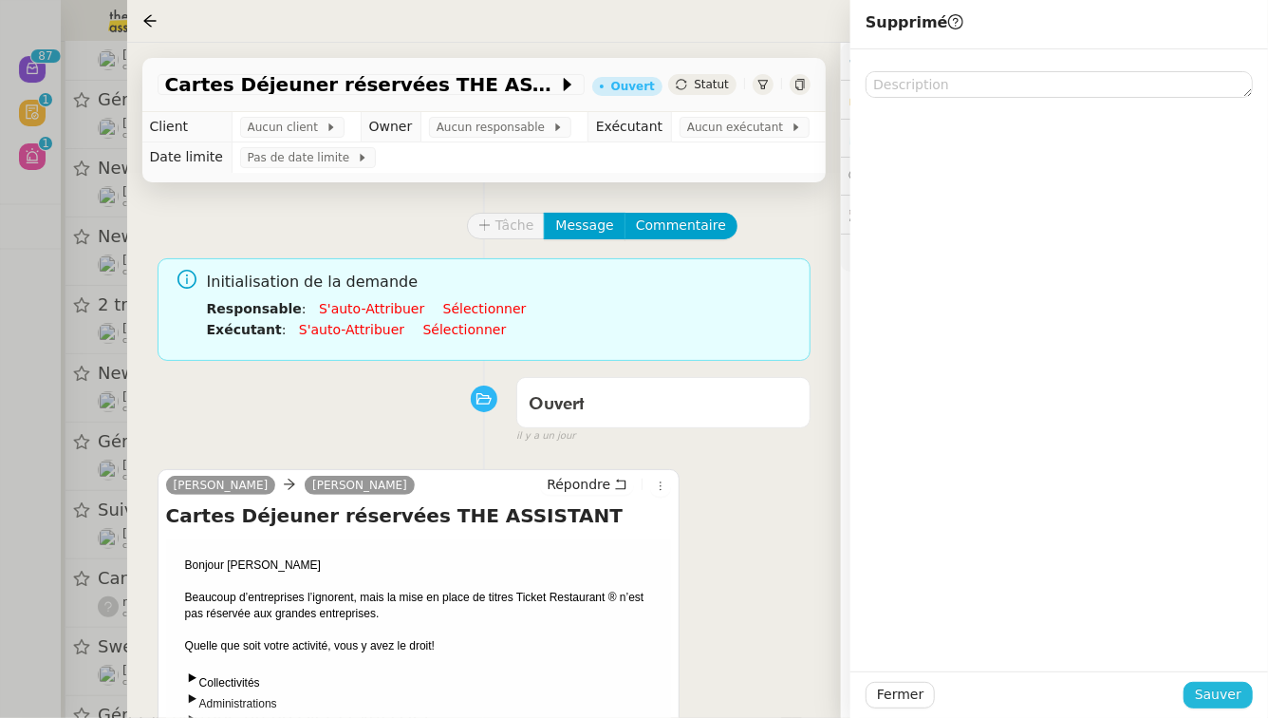
click at [1224, 690] on span "Sauver" at bounding box center [1218, 694] width 47 height 22
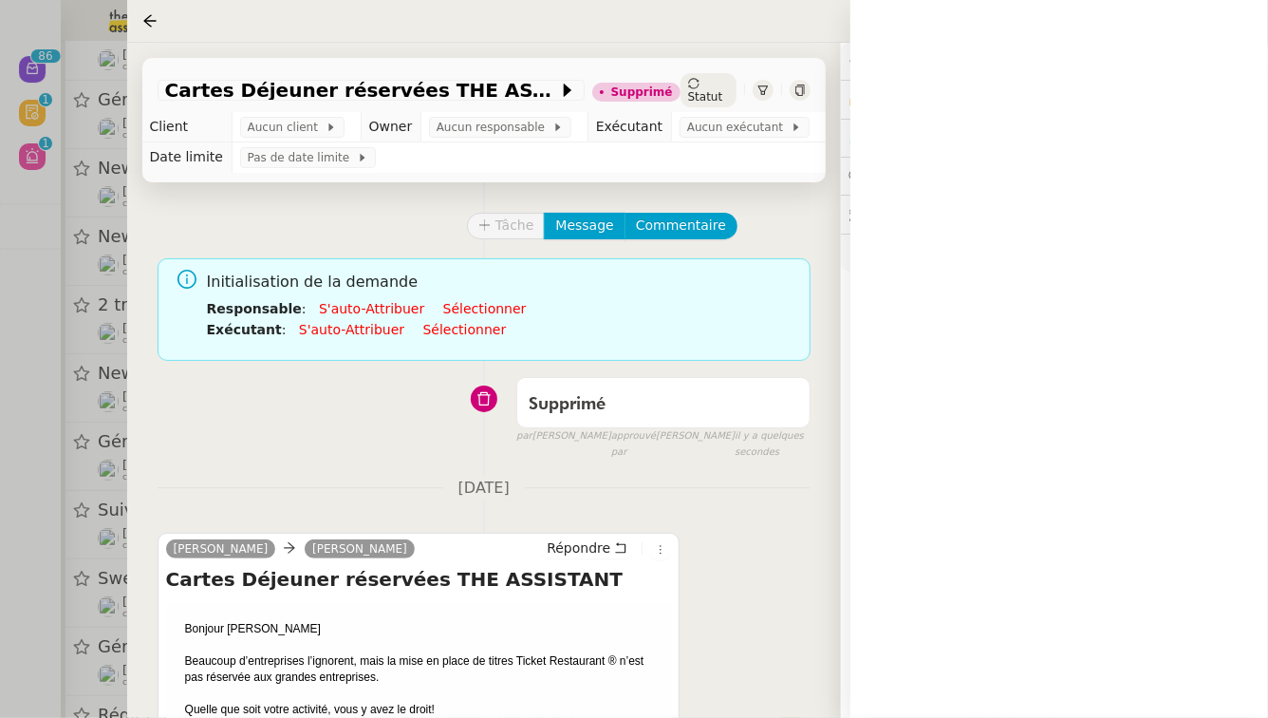
click at [0, 534] on div at bounding box center [634, 359] width 1268 height 718
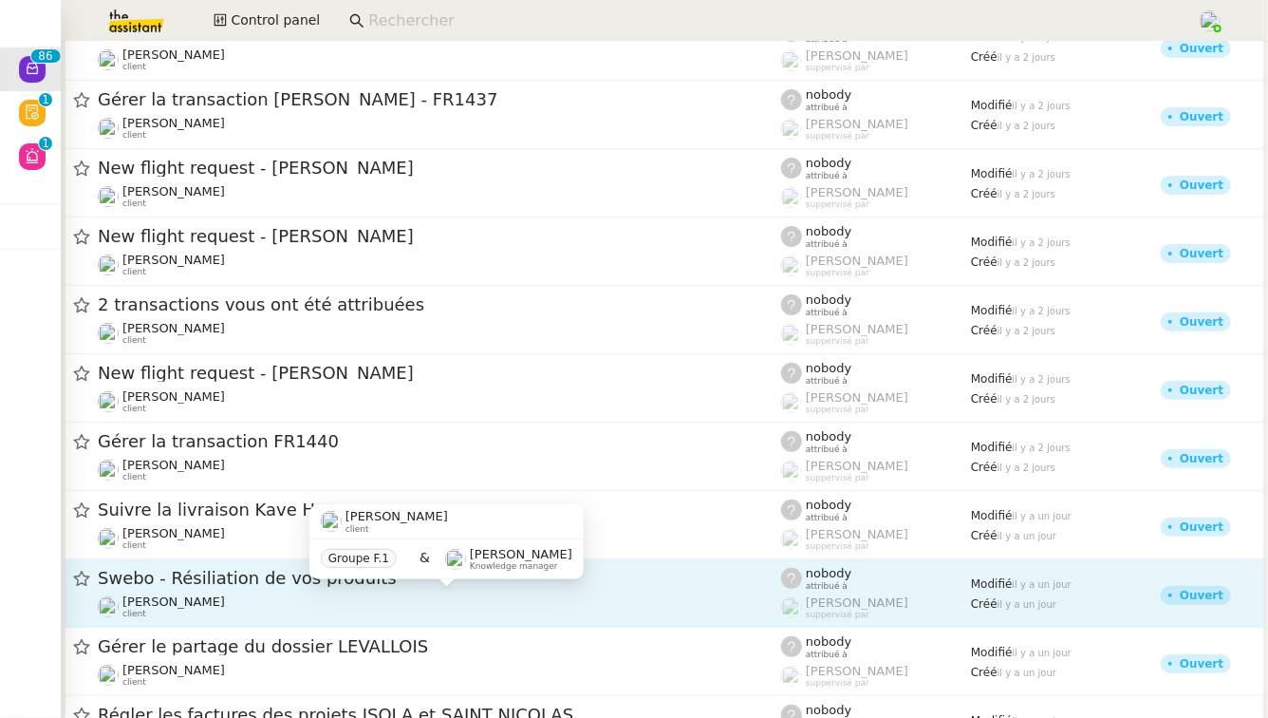
click at [343, 596] on div "[PERSON_NAME] client" at bounding box center [439, 606] width 683 height 25
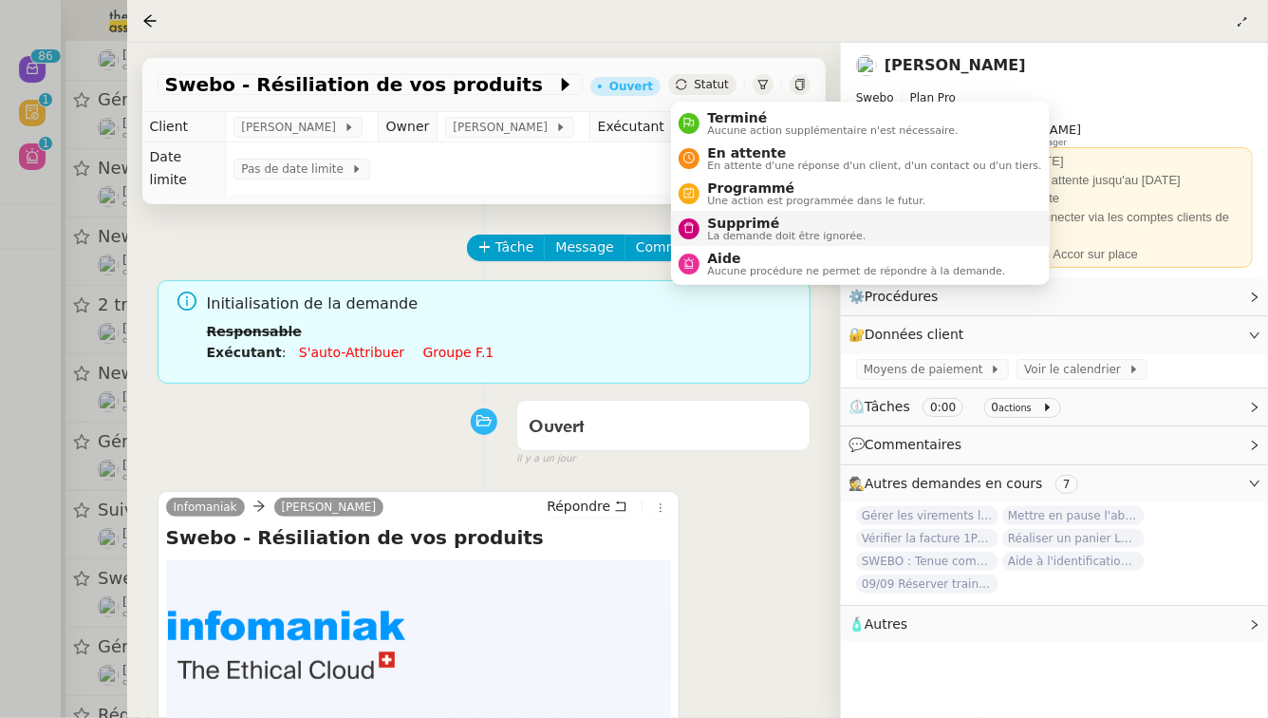
click at [737, 217] on span "Supprimé" at bounding box center [786, 222] width 159 height 15
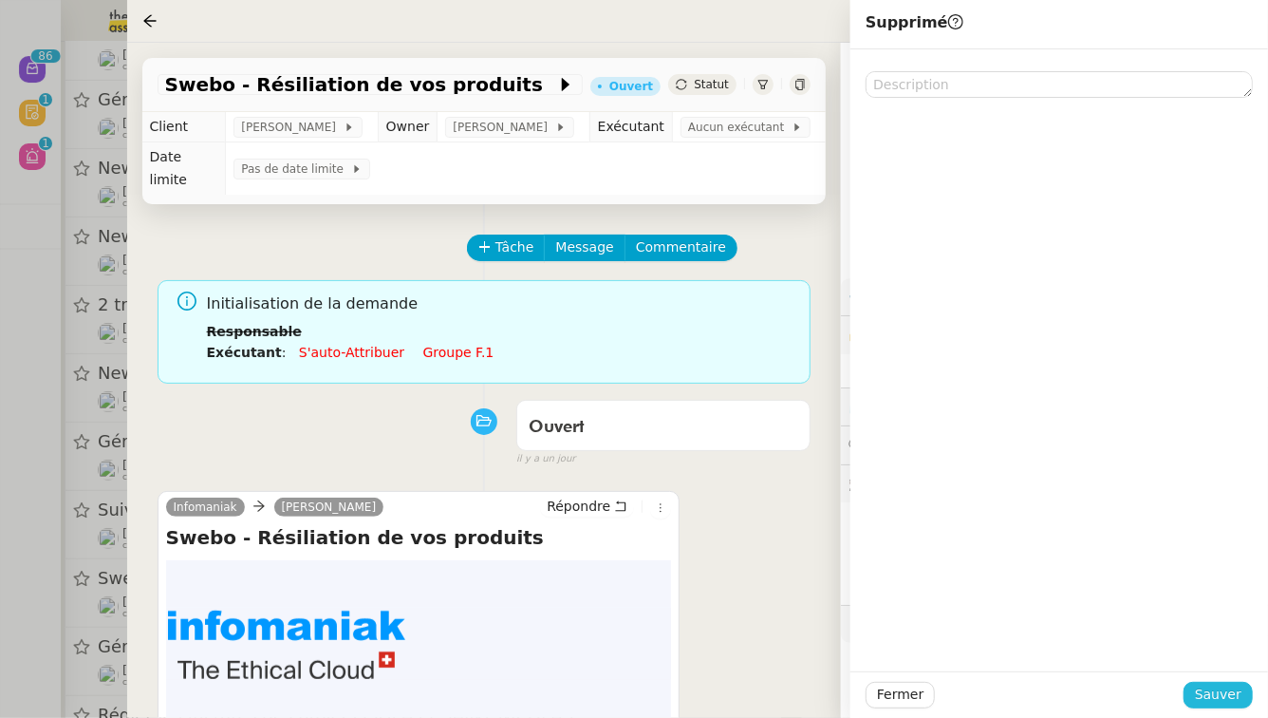
click at [1223, 684] on span "Sauver" at bounding box center [1218, 694] width 47 height 22
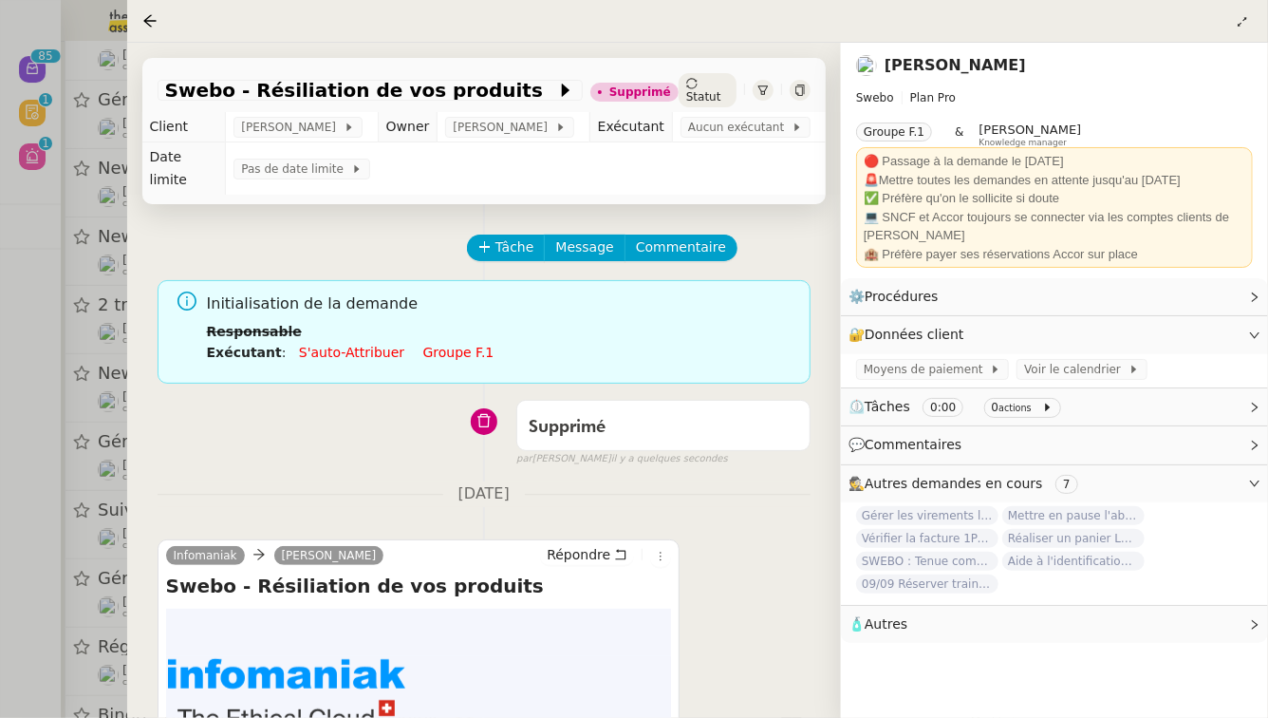
click at [0, 481] on div at bounding box center [634, 359] width 1268 height 718
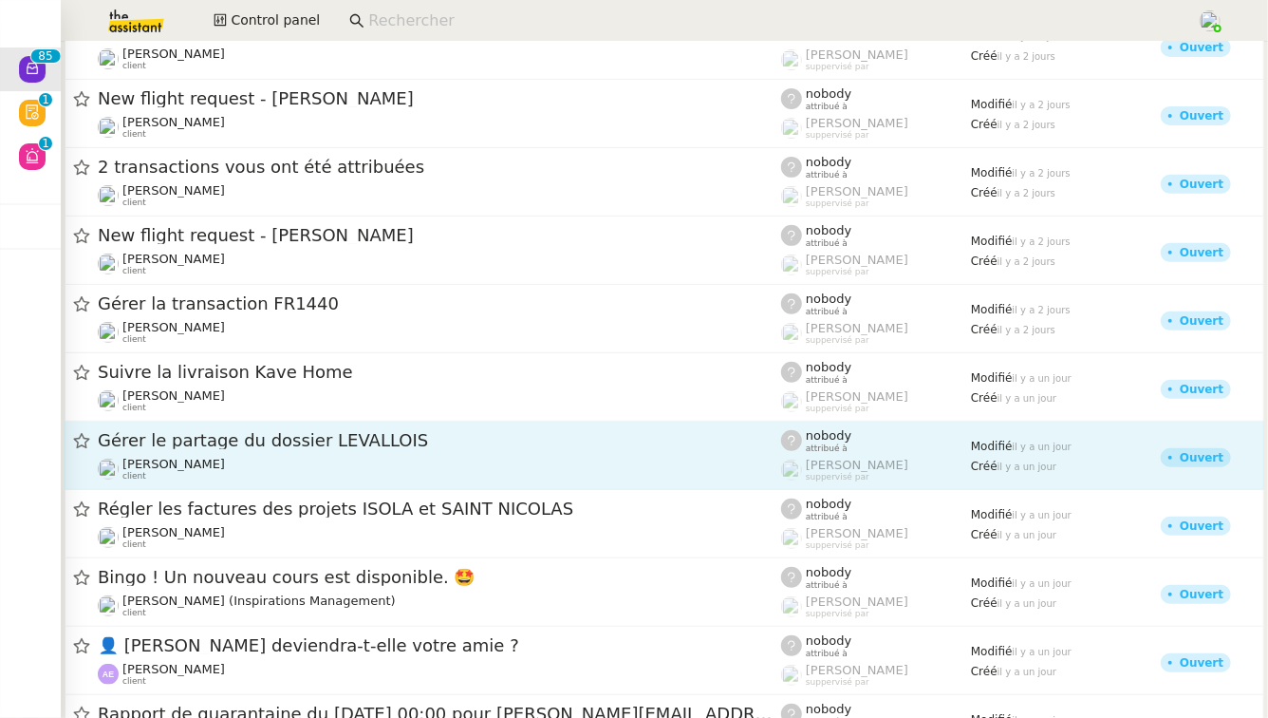
scroll to position [311, 0]
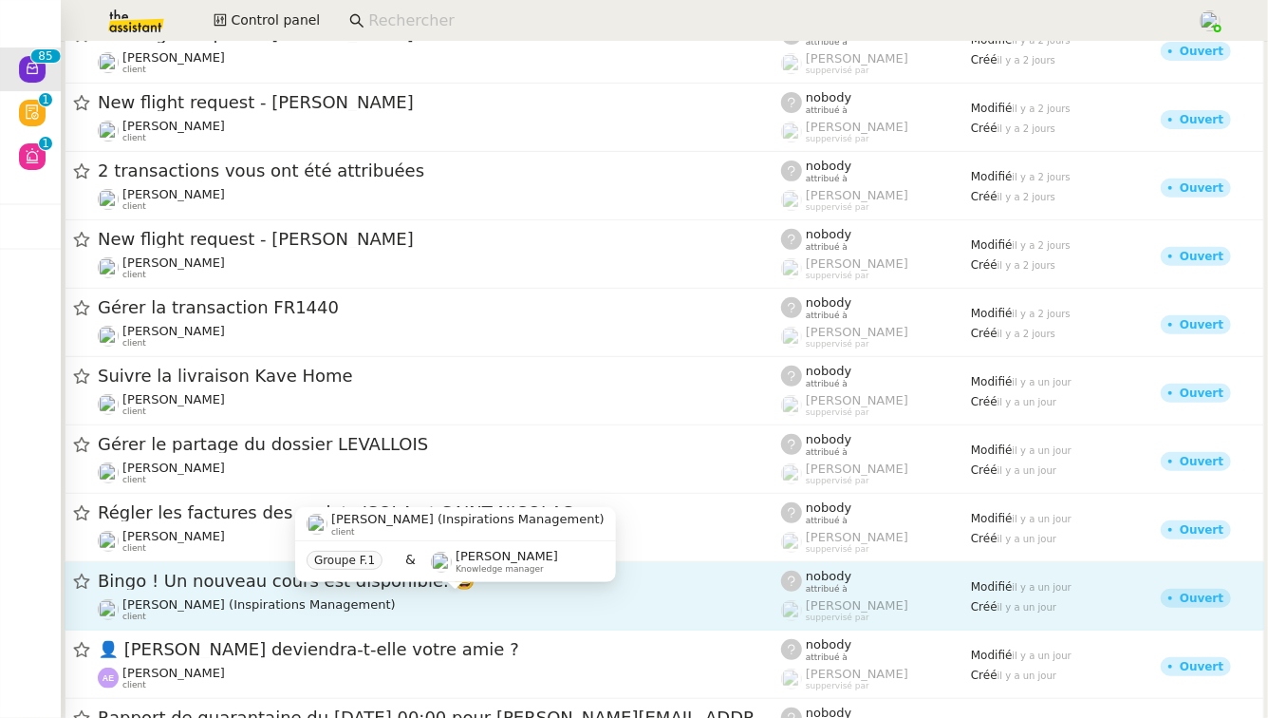
click at [279, 607] on span "[PERSON_NAME] (Inspirations Management)" at bounding box center [258, 604] width 273 height 14
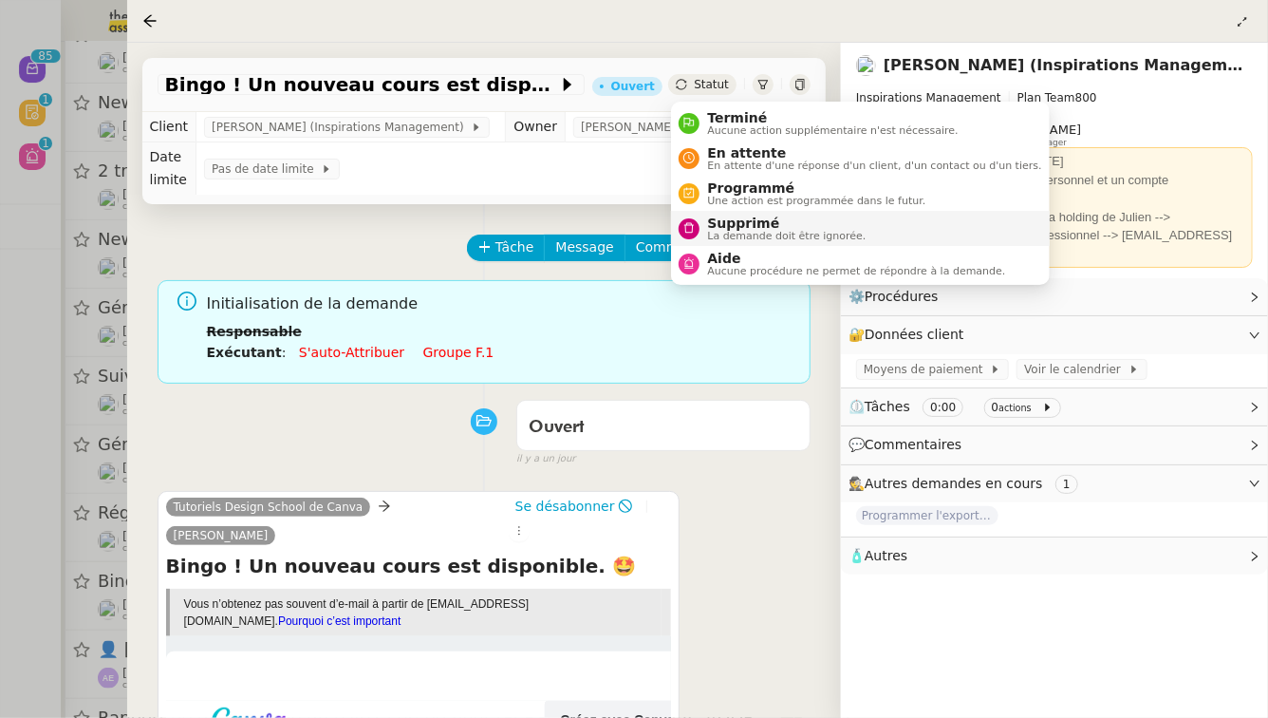
click at [704, 229] on div "Supprimé La demande doit être ignorée." at bounding box center [783, 228] width 166 height 26
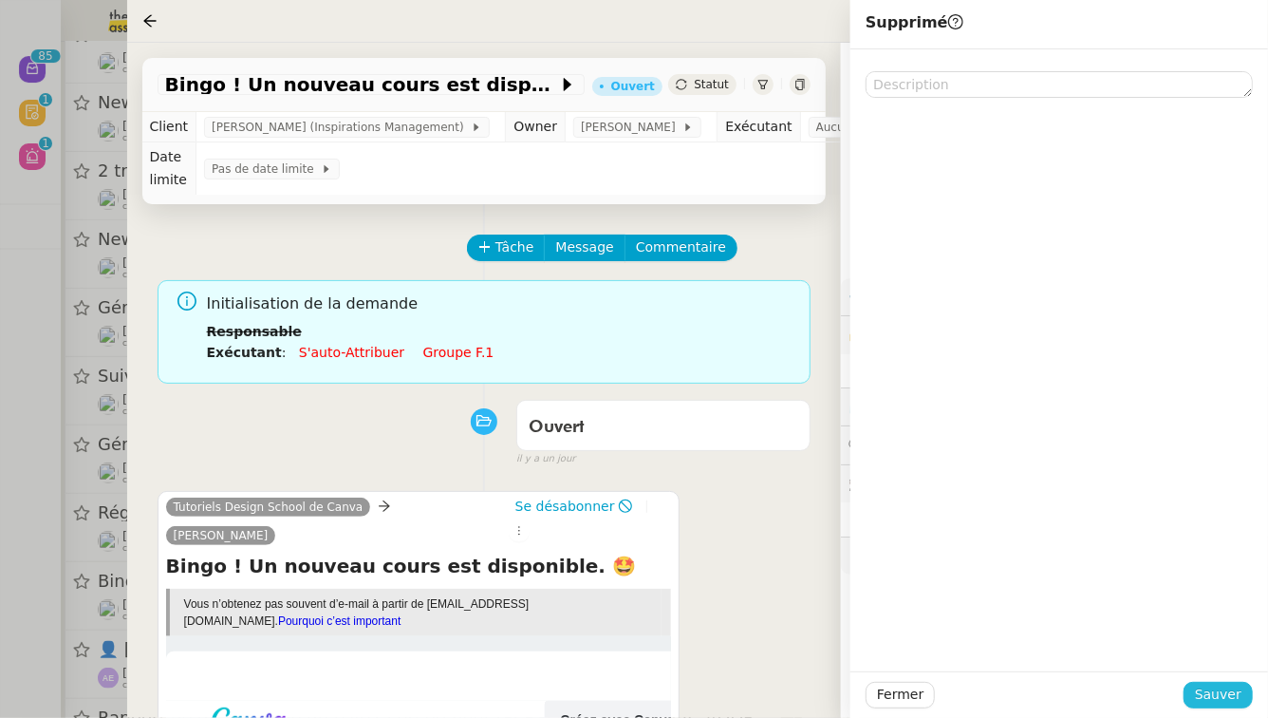
click at [1247, 694] on button "Sauver" at bounding box center [1218, 694] width 69 height 27
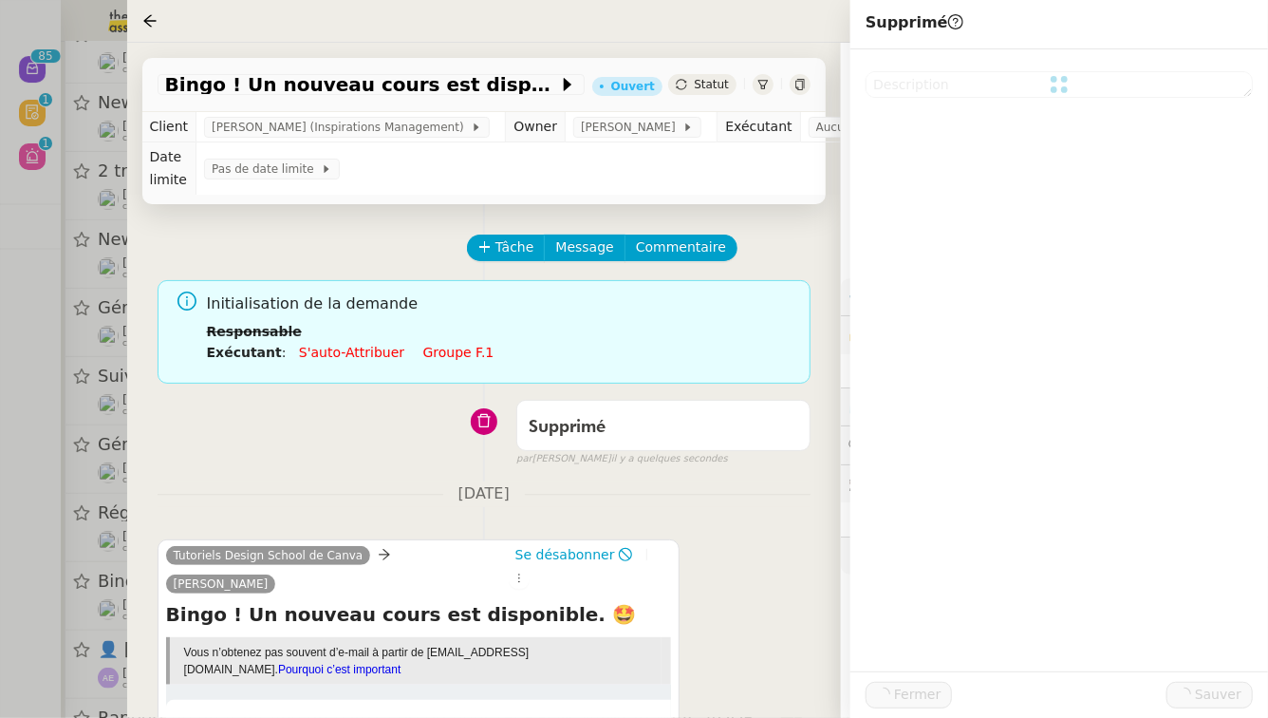
click at [0, 495] on div at bounding box center [634, 359] width 1268 height 718
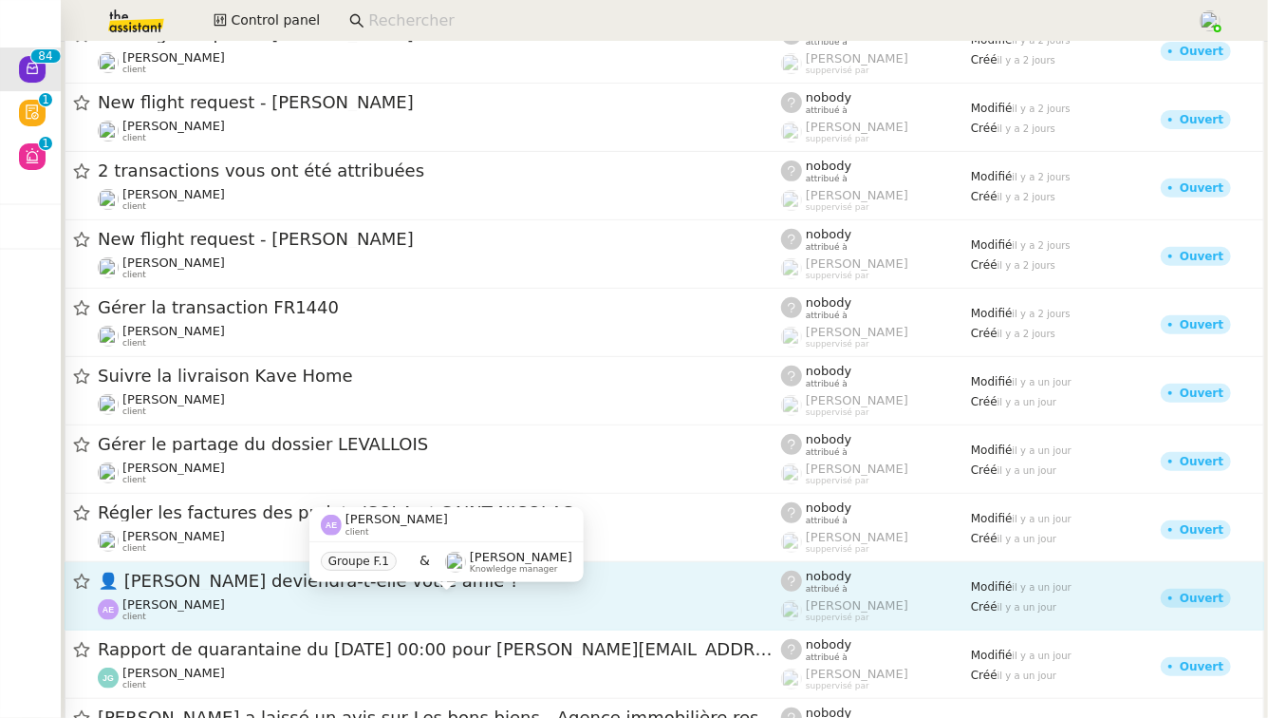
click at [375, 607] on div "[PERSON_NAME] client" at bounding box center [439, 609] width 683 height 25
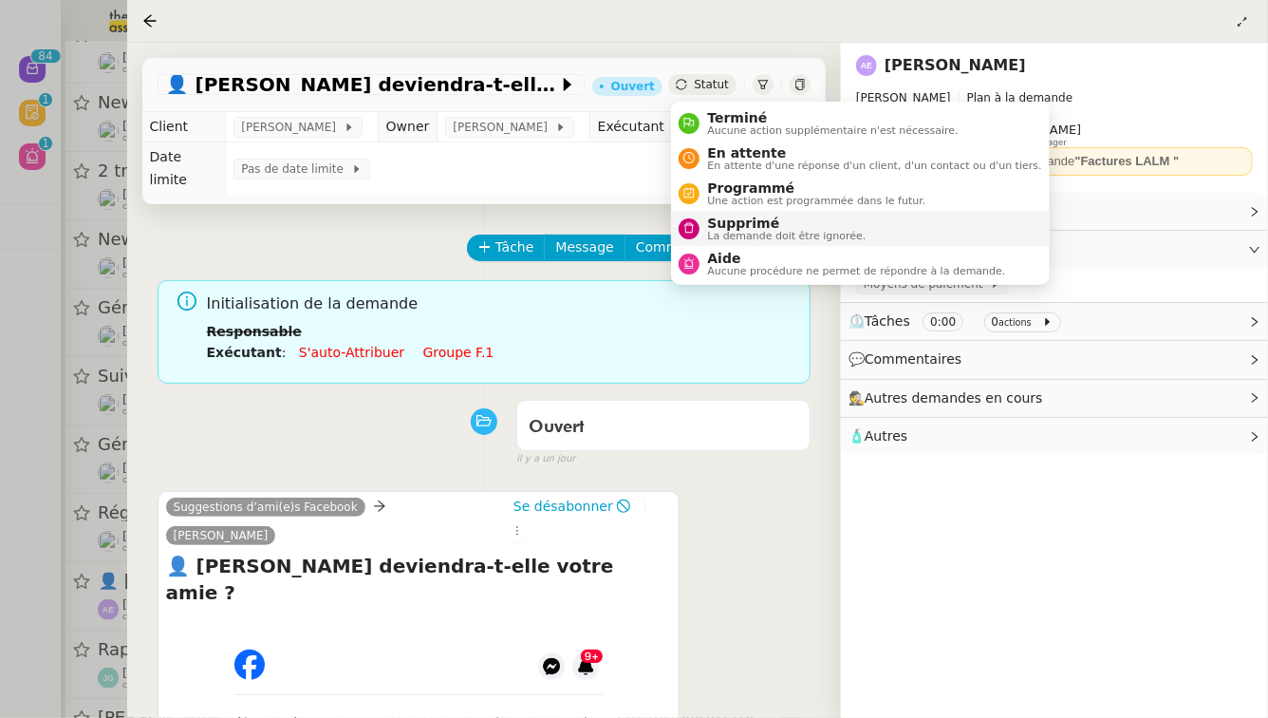
click at [719, 211] on li "Supprimé La demande doit être ignorée." at bounding box center [860, 228] width 378 height 35
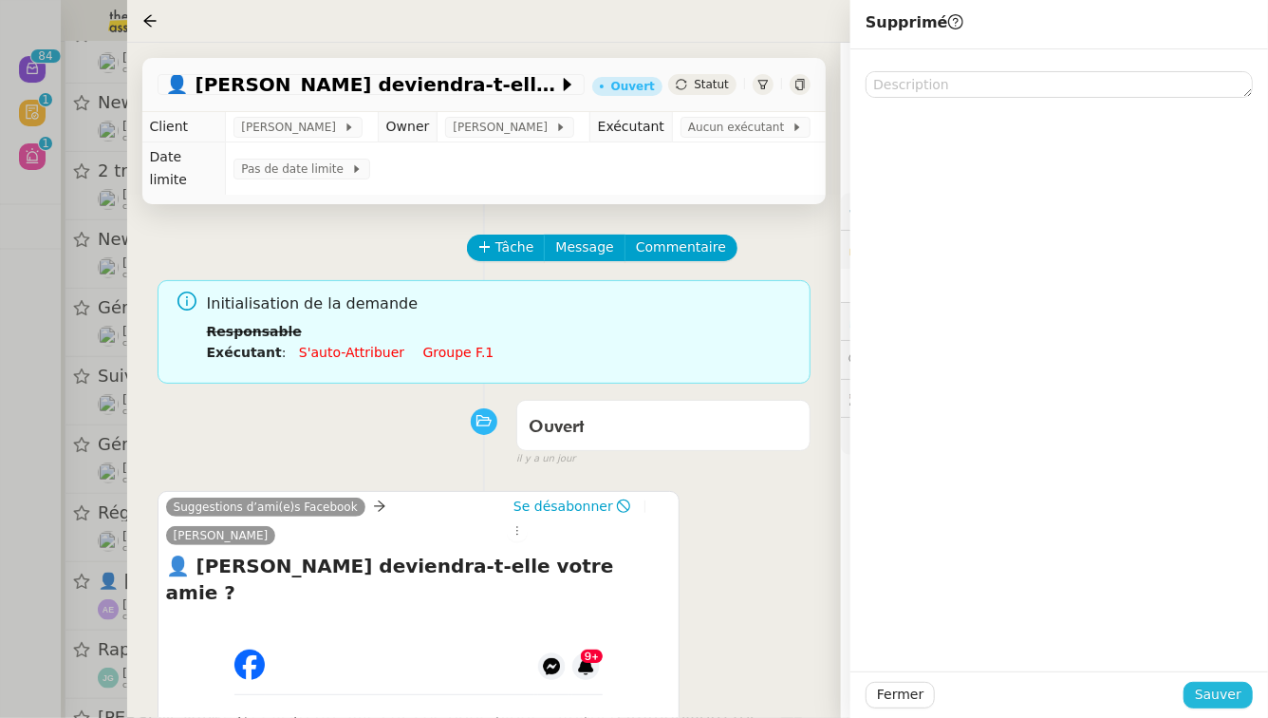
click at [1224, 697] on span "Sauver" at bounding box center [1218, 694] width 47 height 22
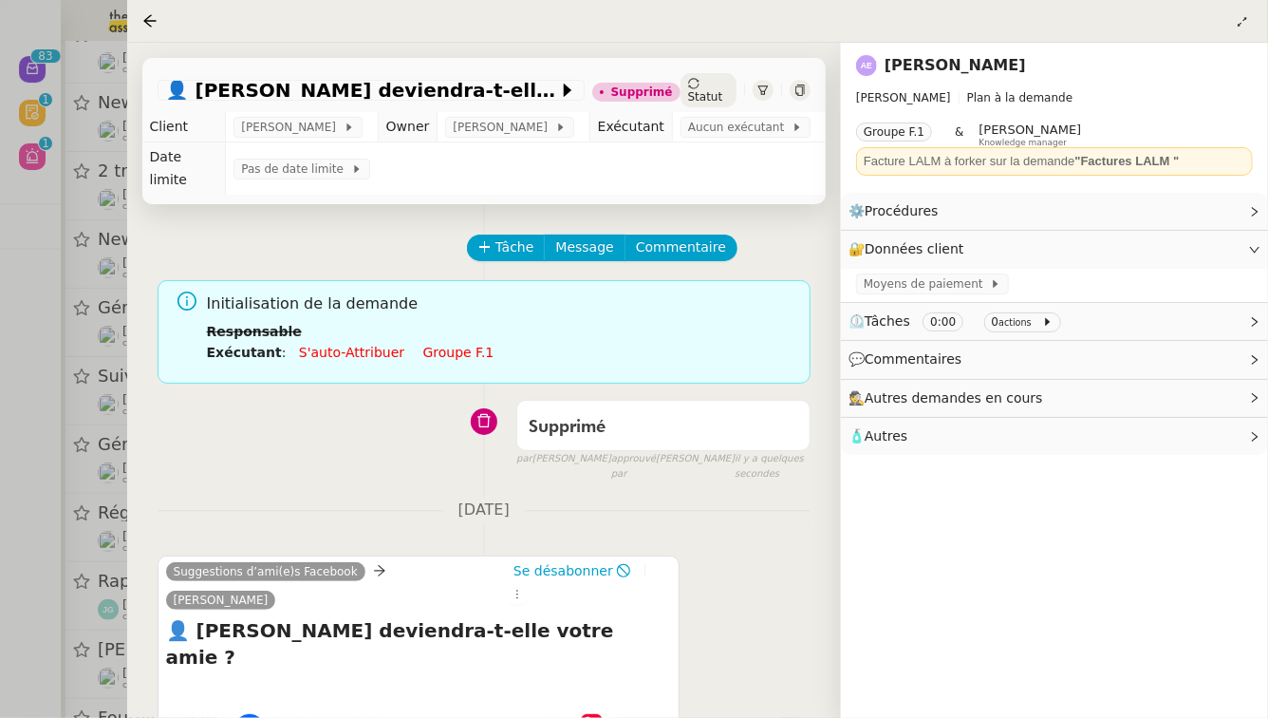
click at [0, 546] on div at bounding box center [634, 359] width 1268 height 718
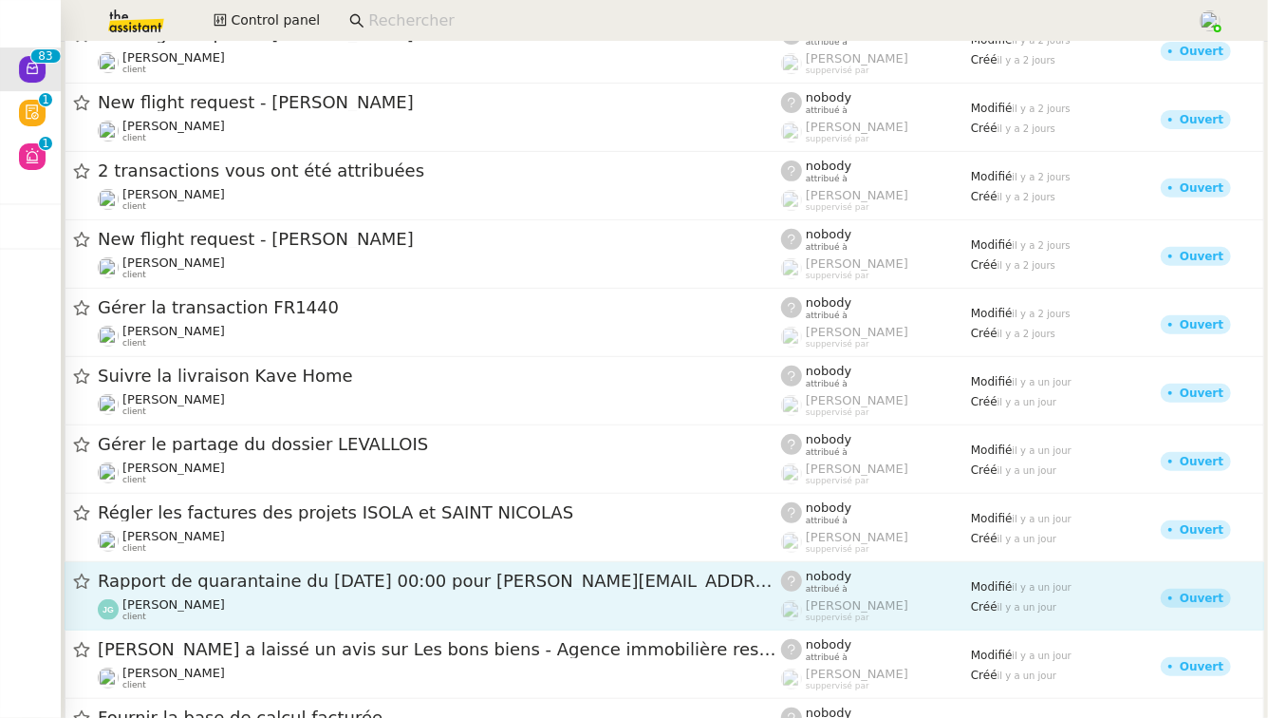
click at [320, 595] on div "Rapport de quarantaine du [DATE] 00:00 pour [PERSON_NAME][EMAIL_ADDRESS][DOMAIN…" at bounding box center [439, 595] width 683 height 52
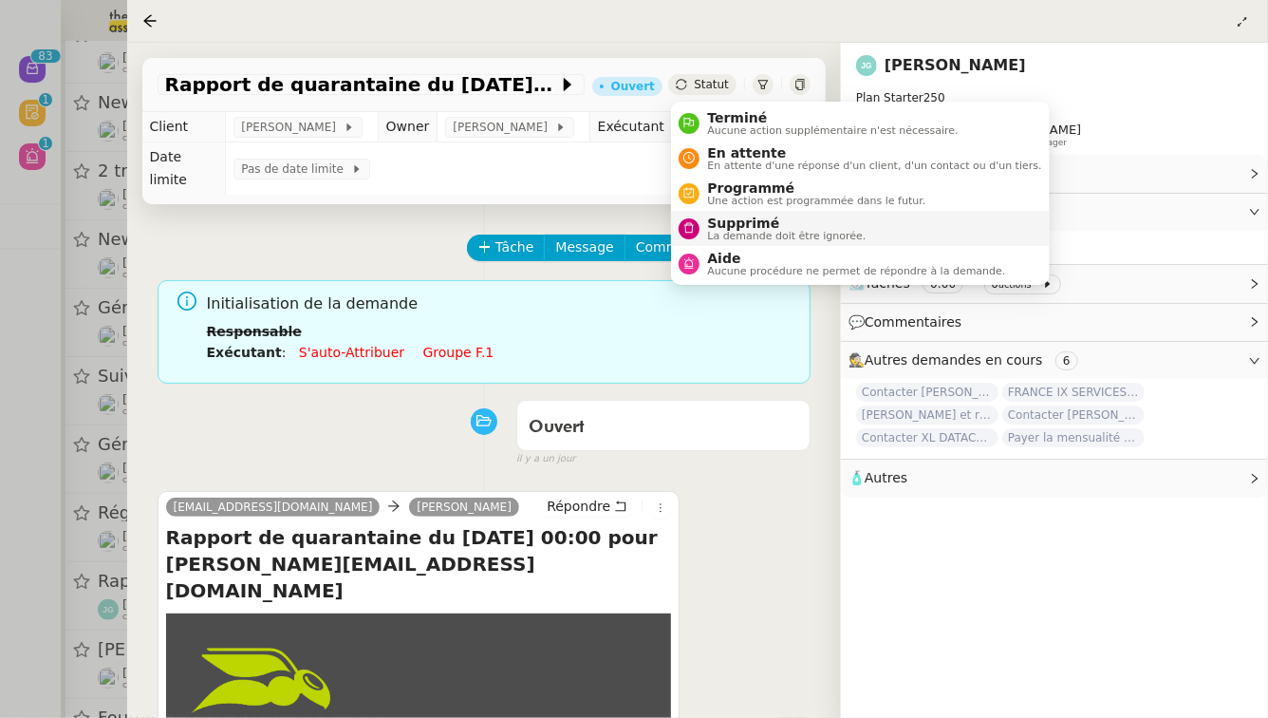
click at [708, 227] on span "Supprimé" at bounding box center [786, 222] width 159 height 15
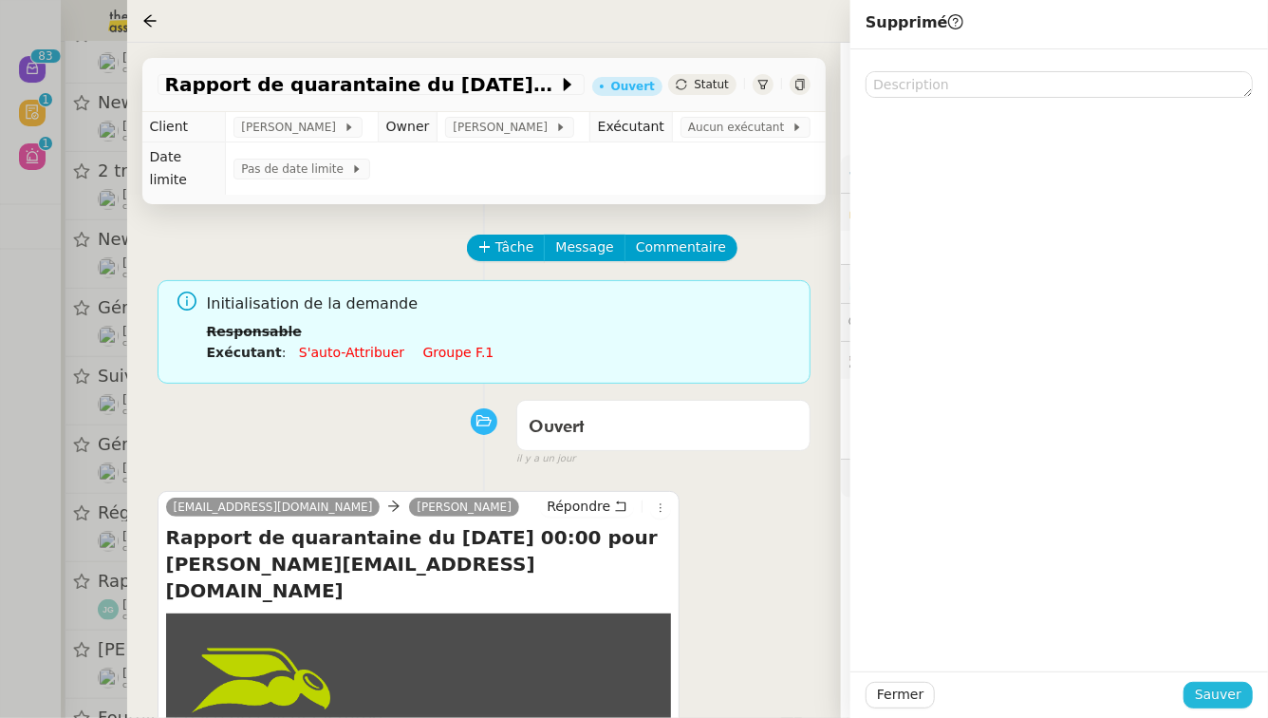
click at [1204, 681] on button "Sauver" at bounding box center [1218, 694] width 69 height 27
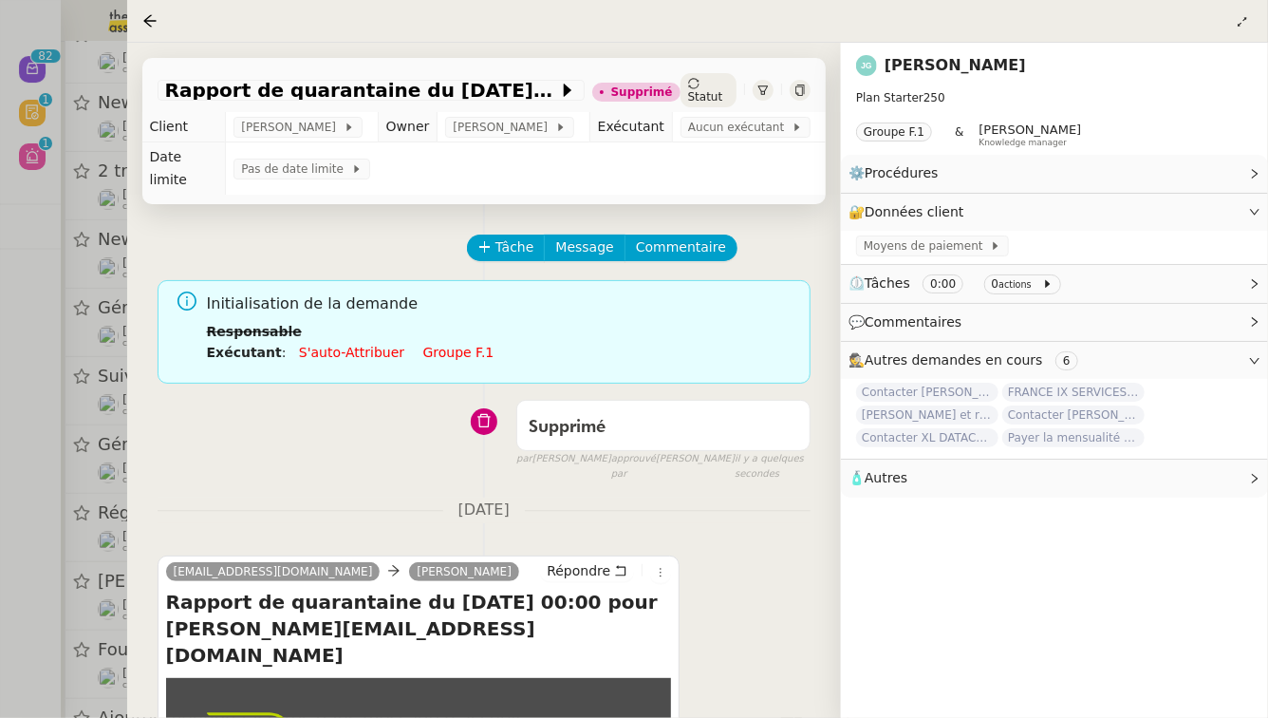
click at [0, 609] on div at bounding box center [634, 359] width 1268 height 718
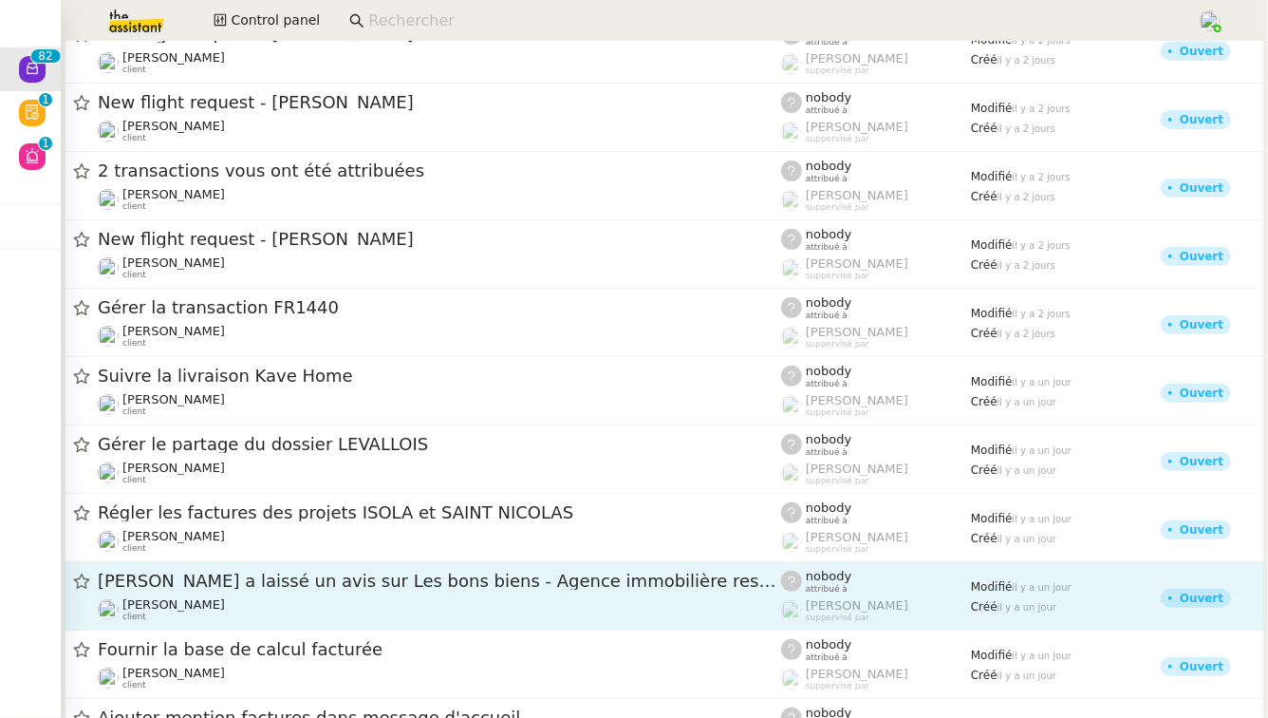
click at [276, 595] on div "[PERSON_NAME] a laissé un avis sur Les bons biens - Agence immobilière responsa…" at bounding box center [439, 595] width 683 height 52
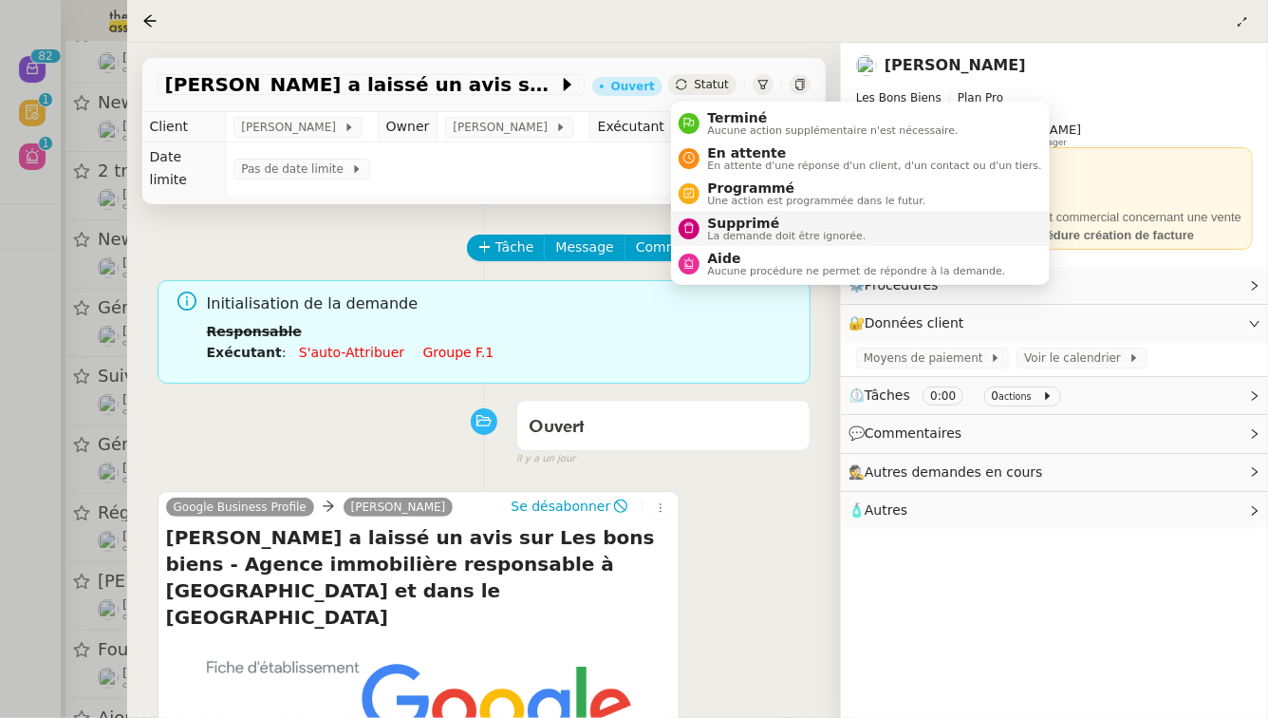
click at [690, 221] on nz-avatar at bounding box center [689, 228] width 21 height 21
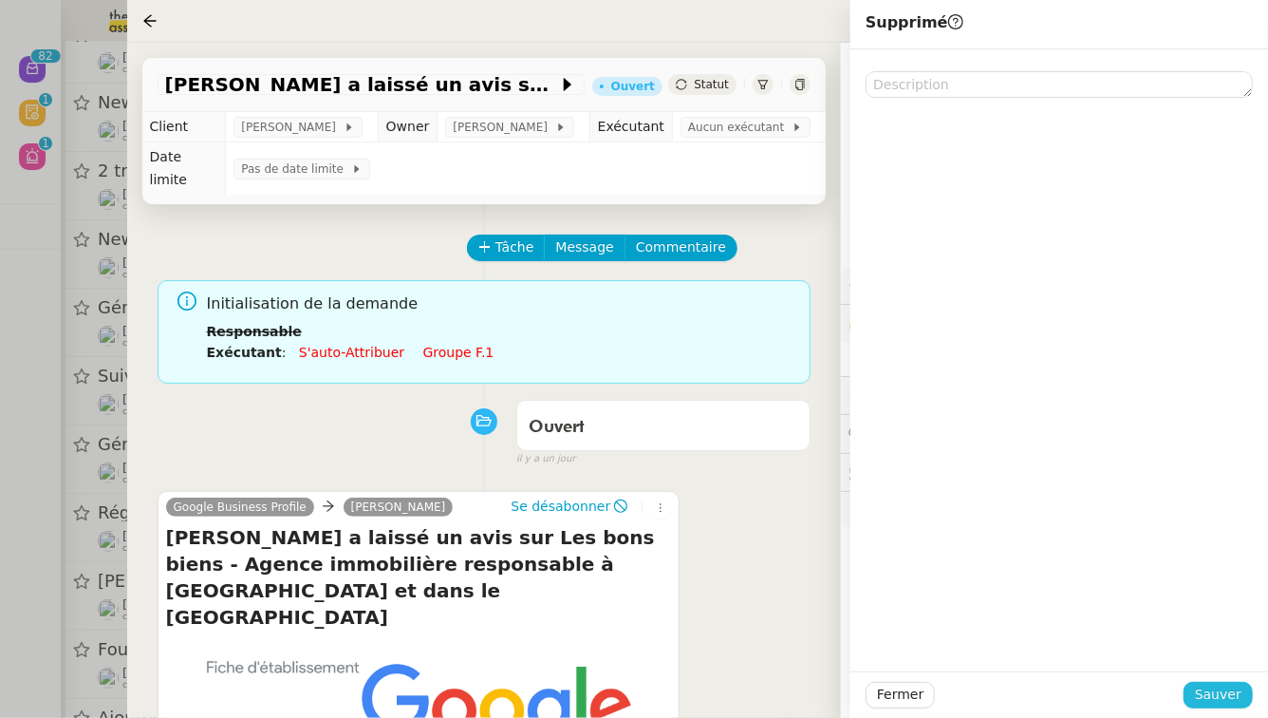
click at [1221, 700] on span "Sauver" at bounding box center [1218, 694] width 47 height 22
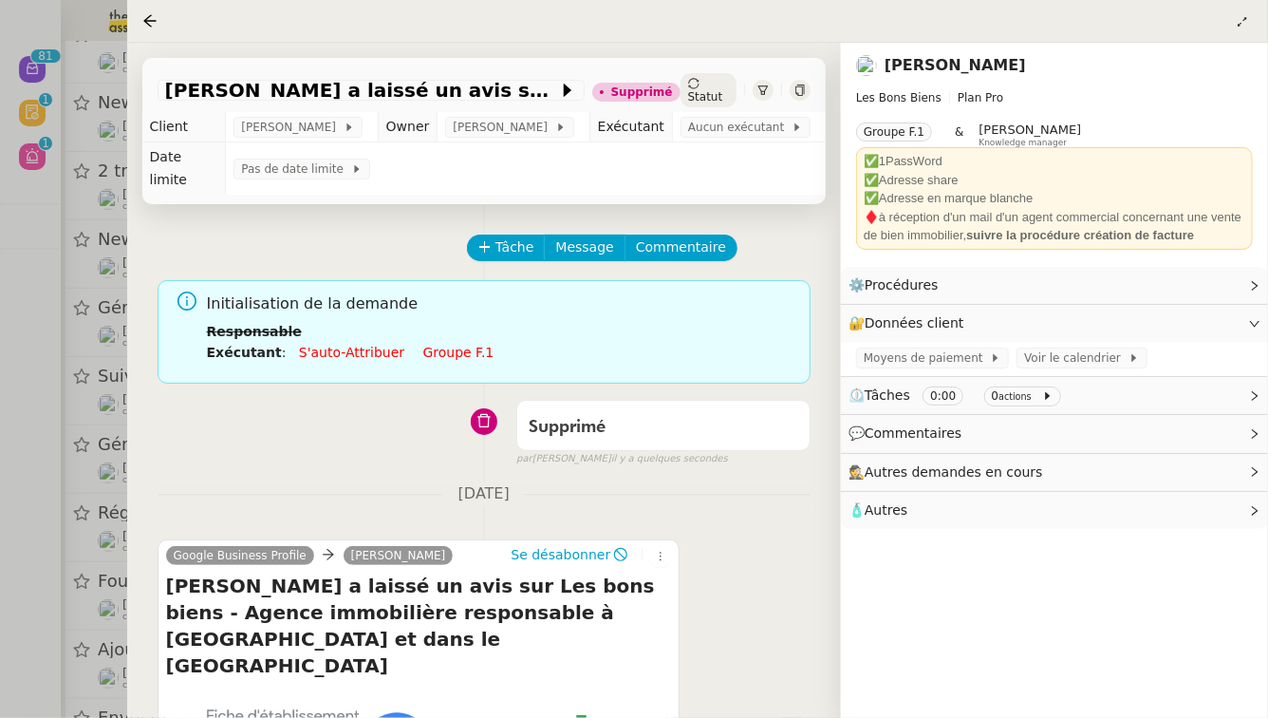
click at [0, 581] on div at bounding box center [634, 359] width 1268 height 718
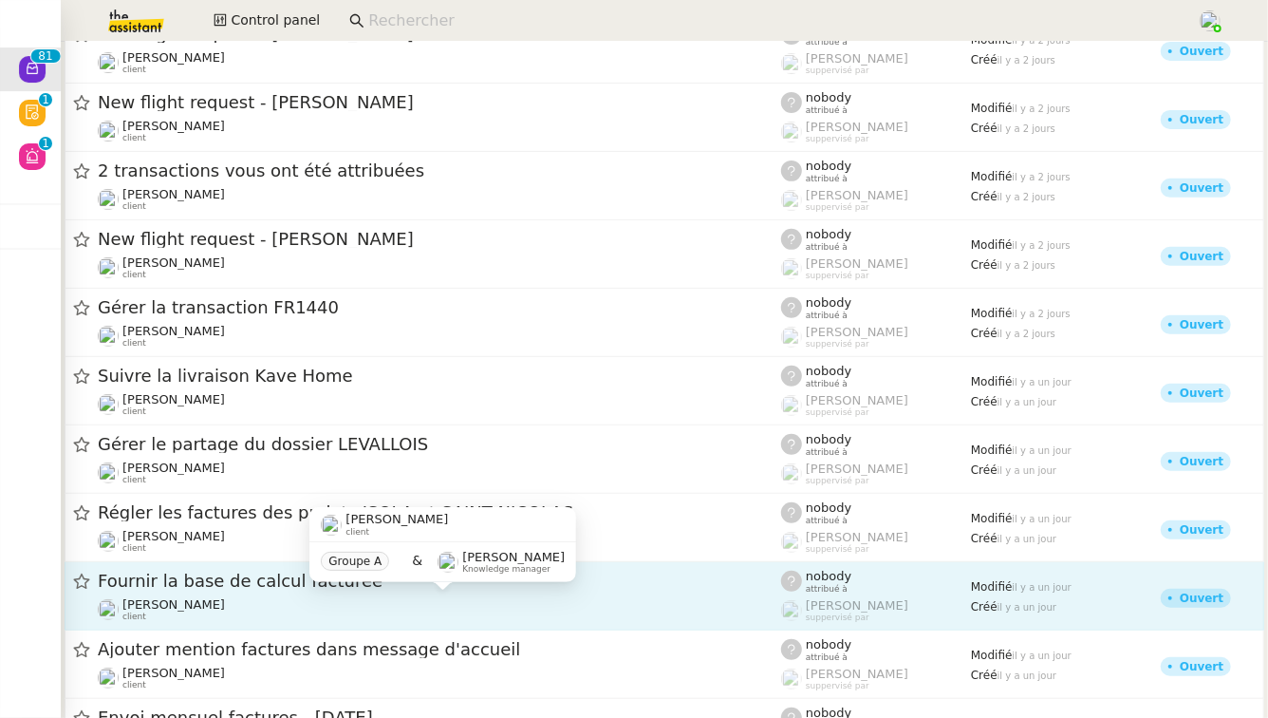
click at [271, 605] on div "[PERSON_NAME] client" at bounding box center [439, 609] width 683 height 25
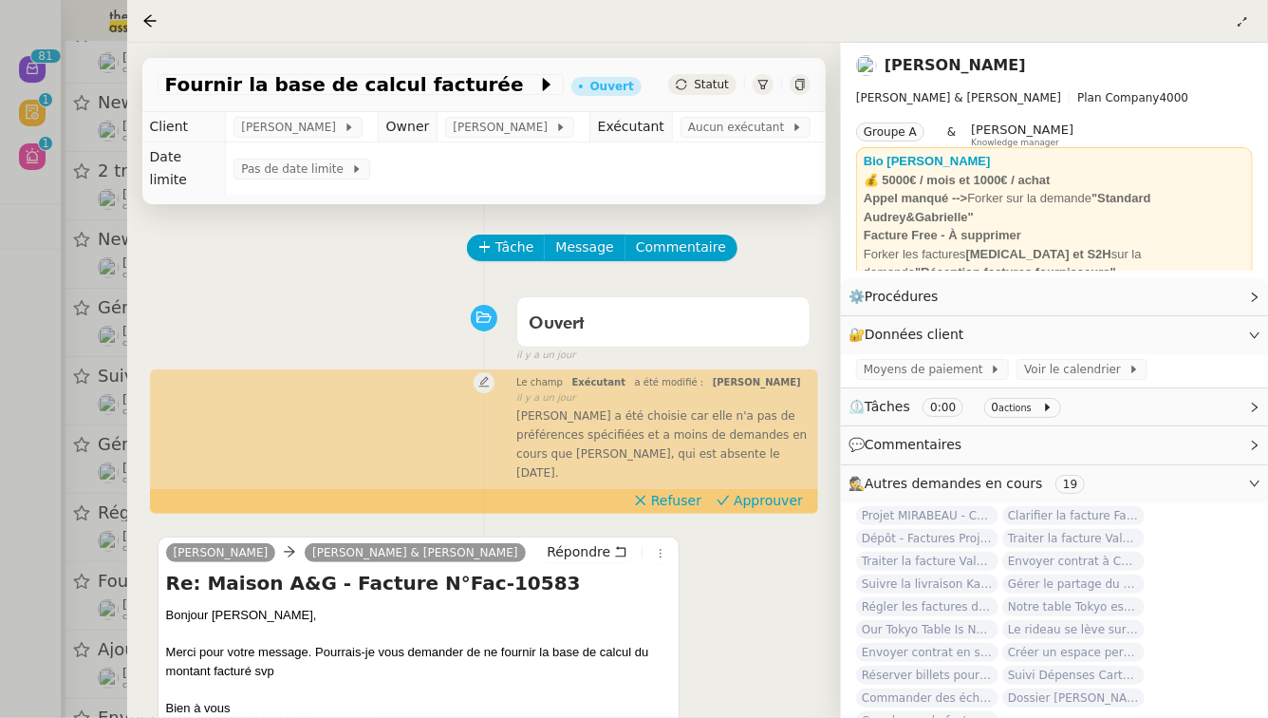
click at [0, 586] on div at bounding box center [634, 359] width 1268 height 718
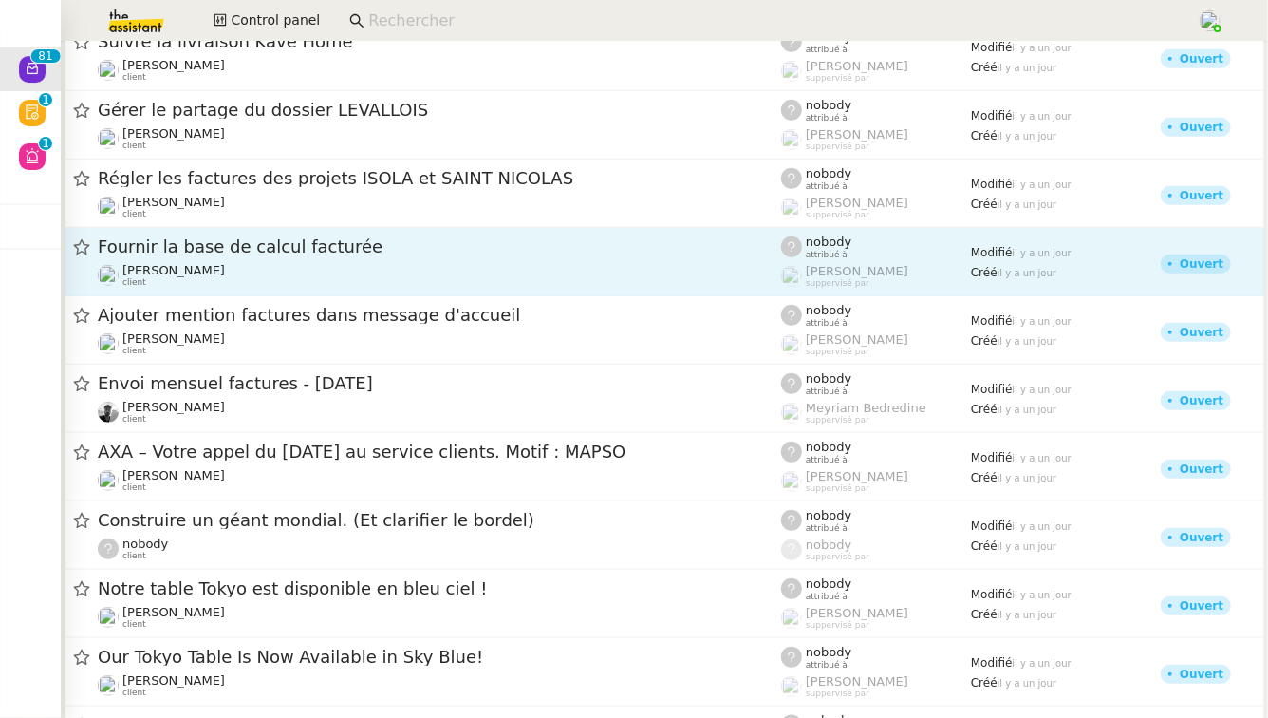
scroll to position [663, 0]
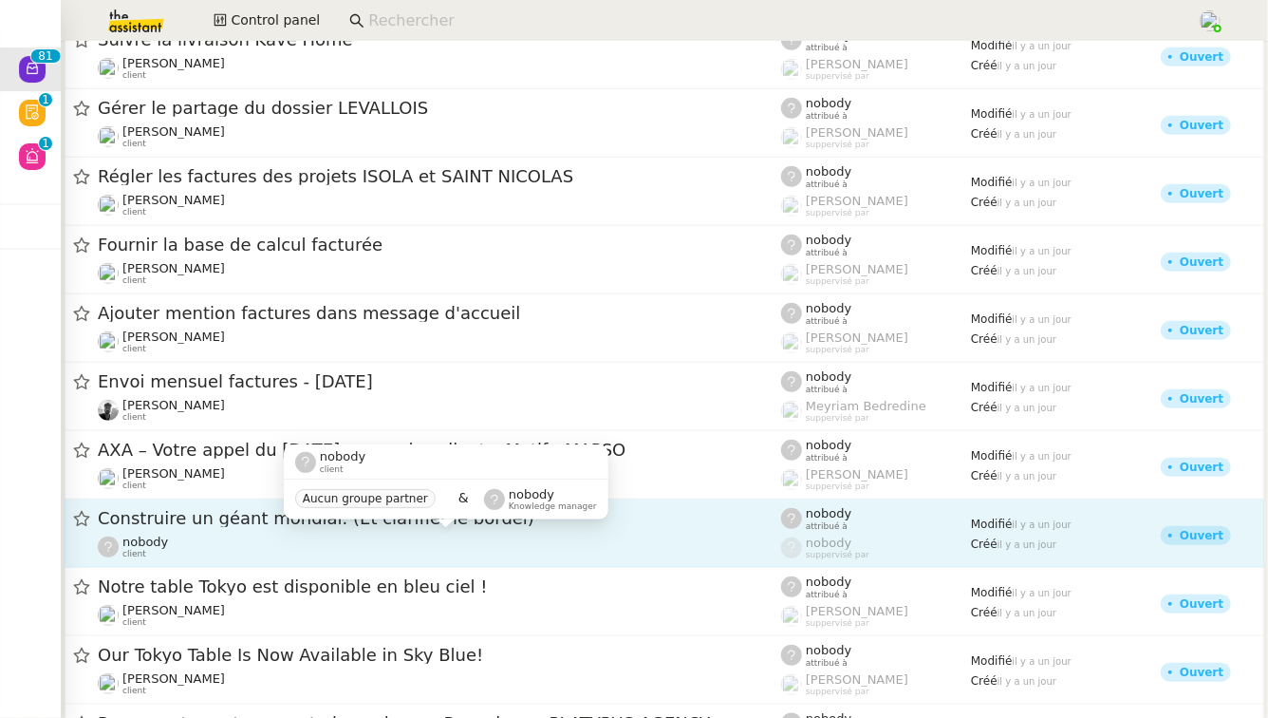
click at [213, 534] on div "nobody client" at bounding box center [439, 546] width 683 height 25
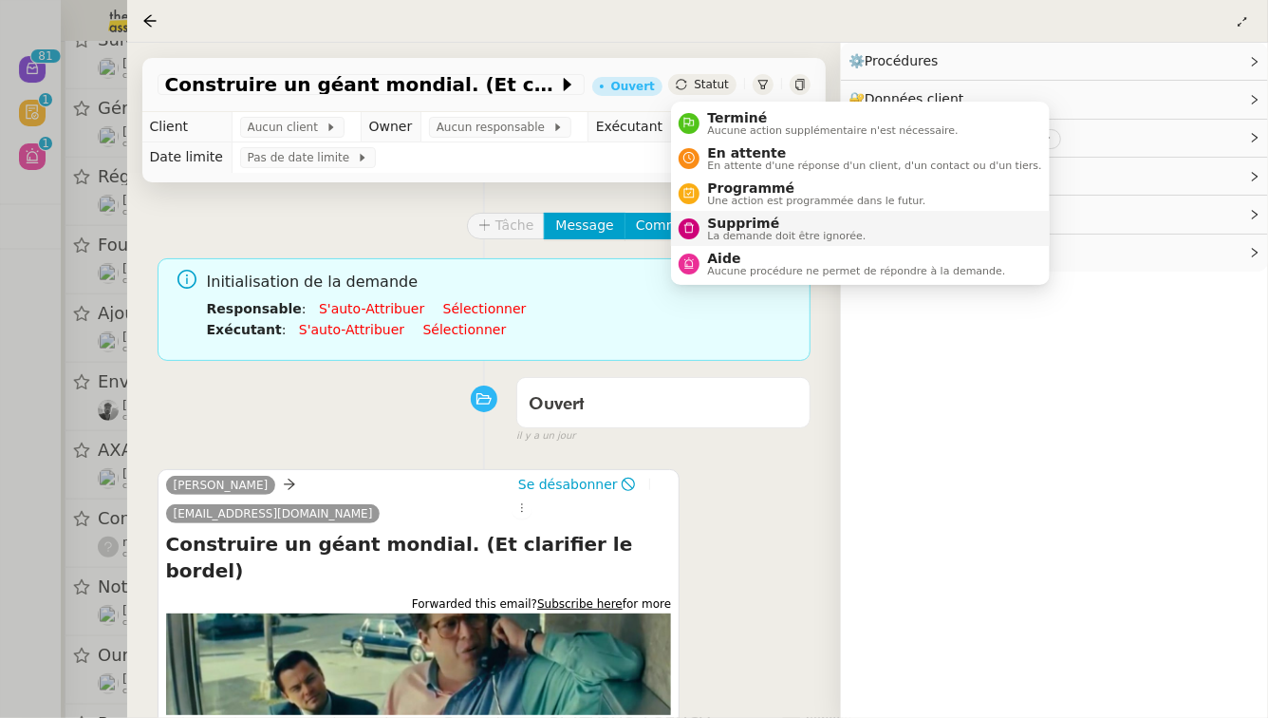
click at [731, 218] on span "Supprimé" at bounding box center [786, 222] width 159 height 15
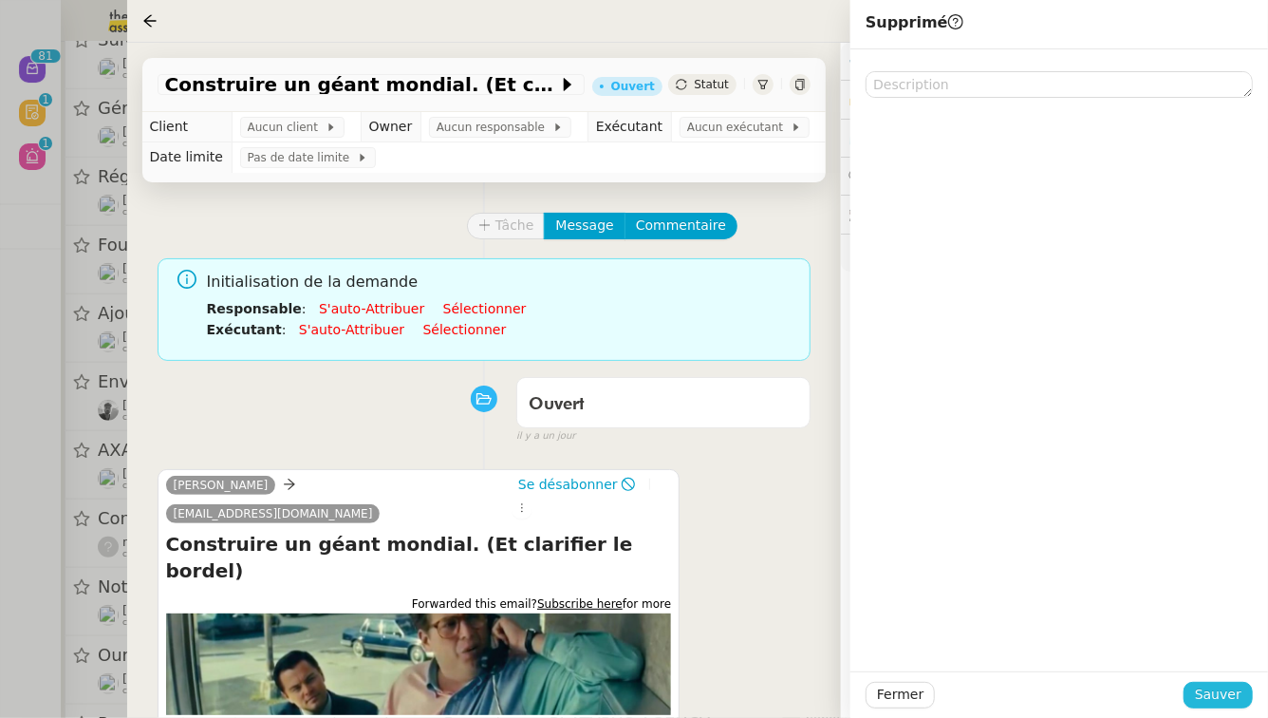
click at [1236, 690] on span "Sauver" at bounding box center [1218, 694] width 47 height 22
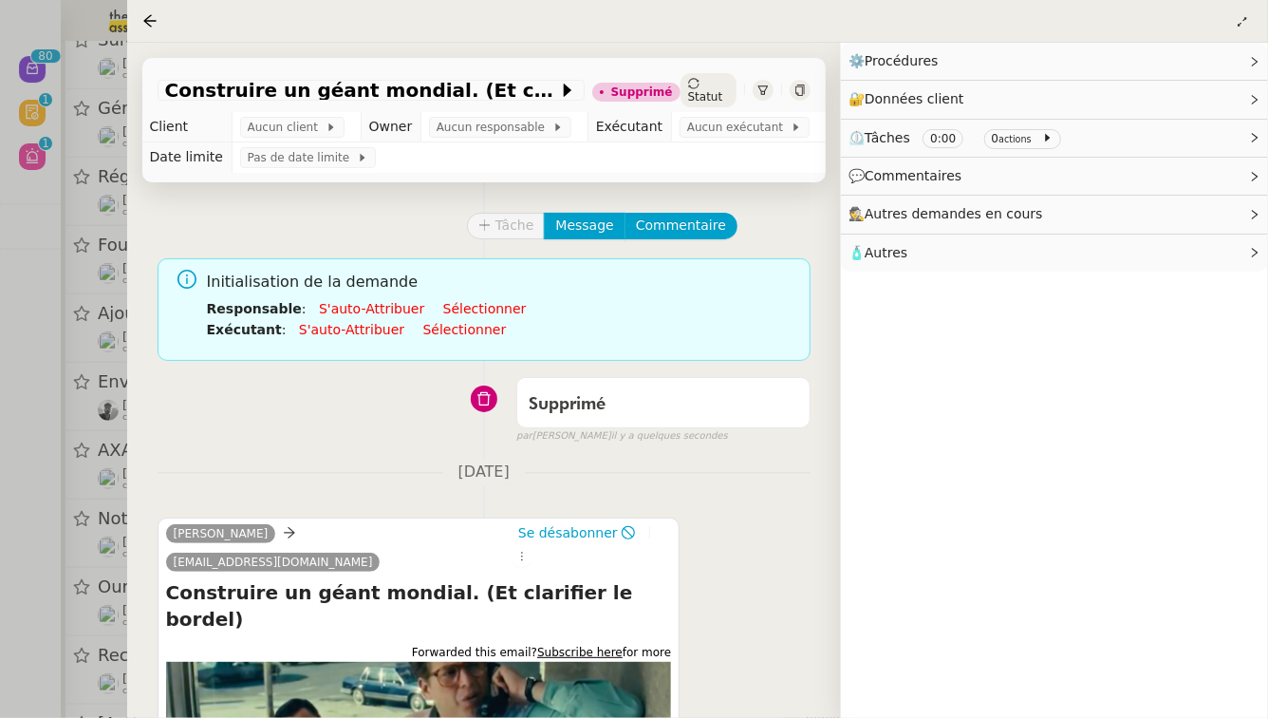
click at [0, 608] on div at bounding box center [634, 359] width 1268 height 718
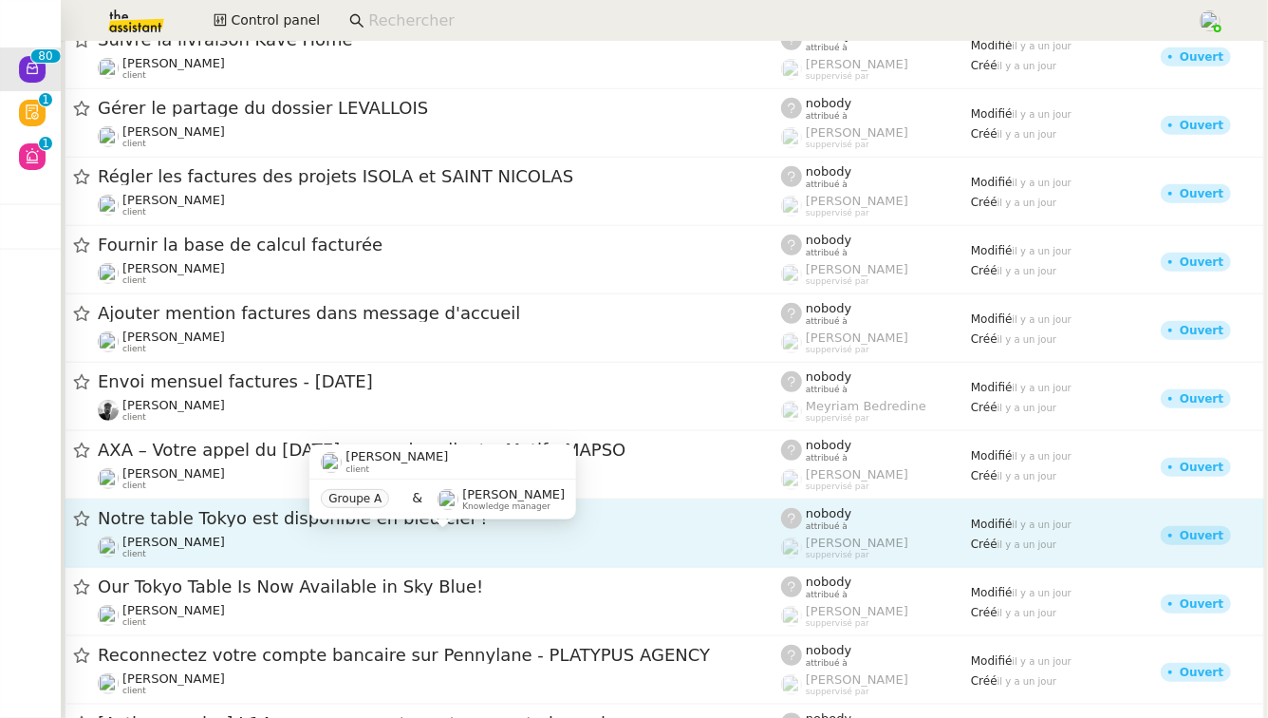
click at [329, 551] on div "[PERSON_NAME] client" at bounding box center [439, 546] width 683 height 25
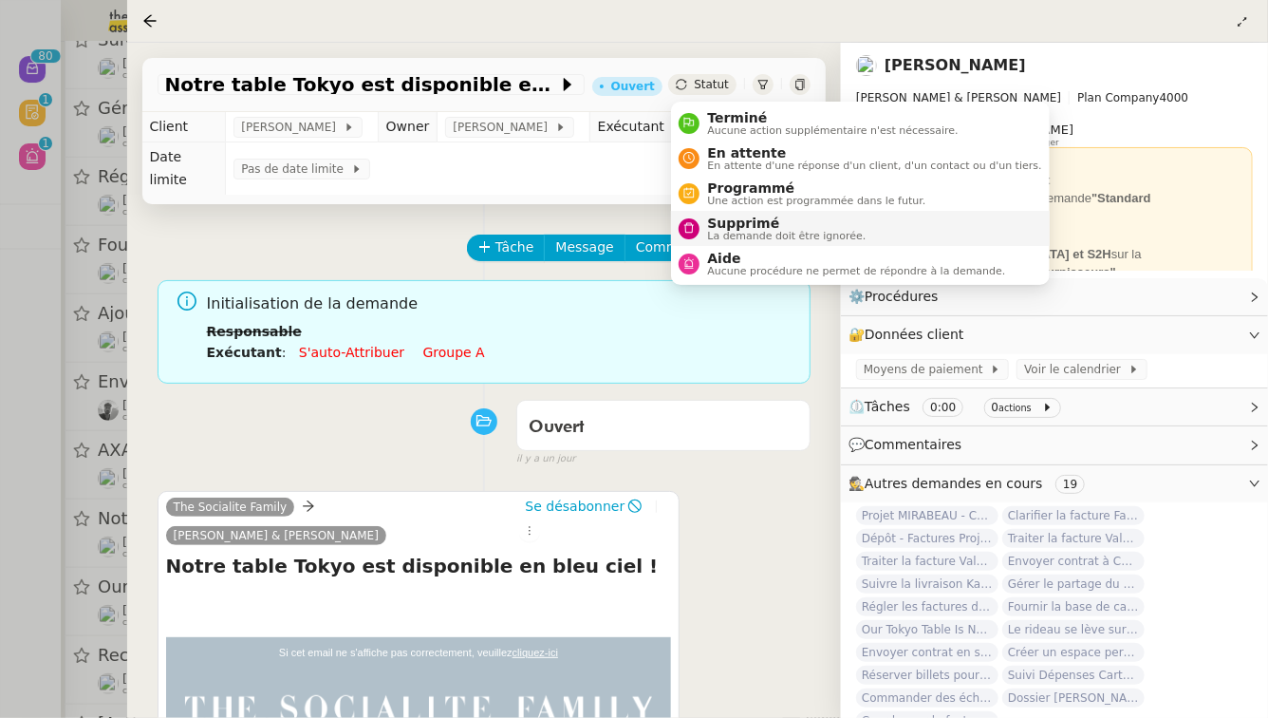
click at [706, 244] on li "Supprimé La demande doit être ignorée." at bounding box center [860, 228] width 378 height 35
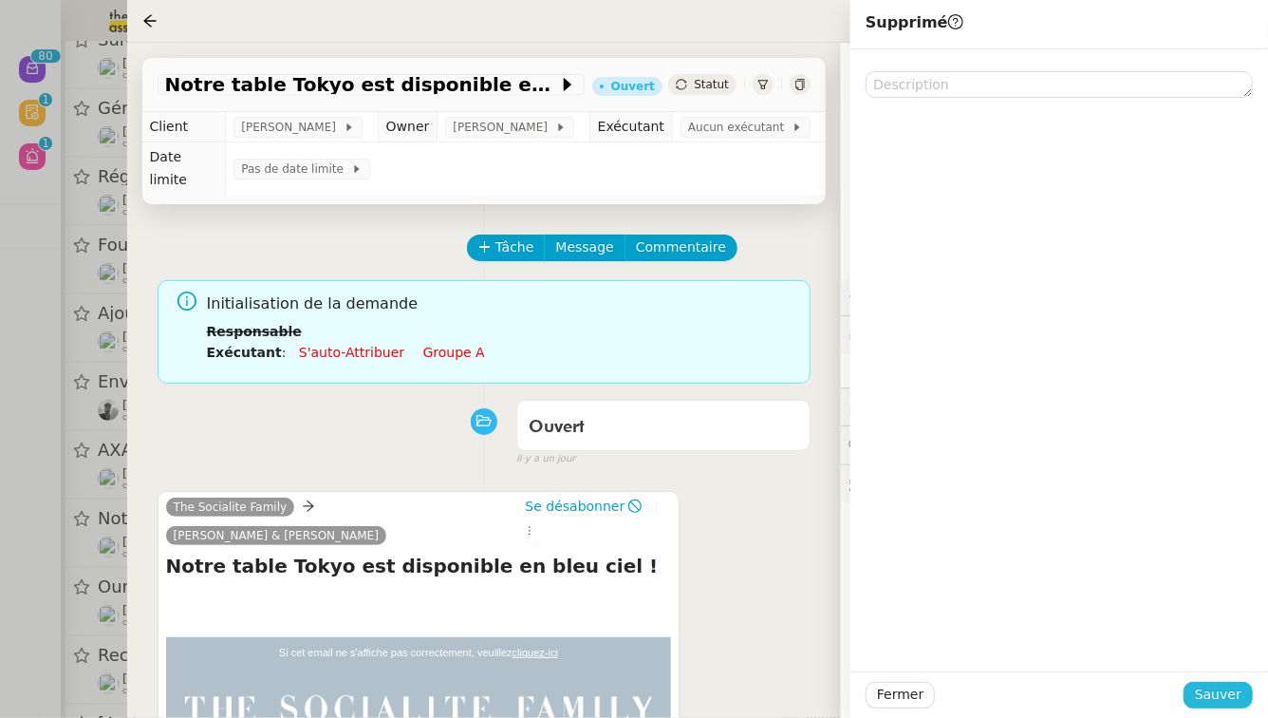
click at [1229, 699] on span "Sauver" at bounding box center [1218, 694] width 47 height 22
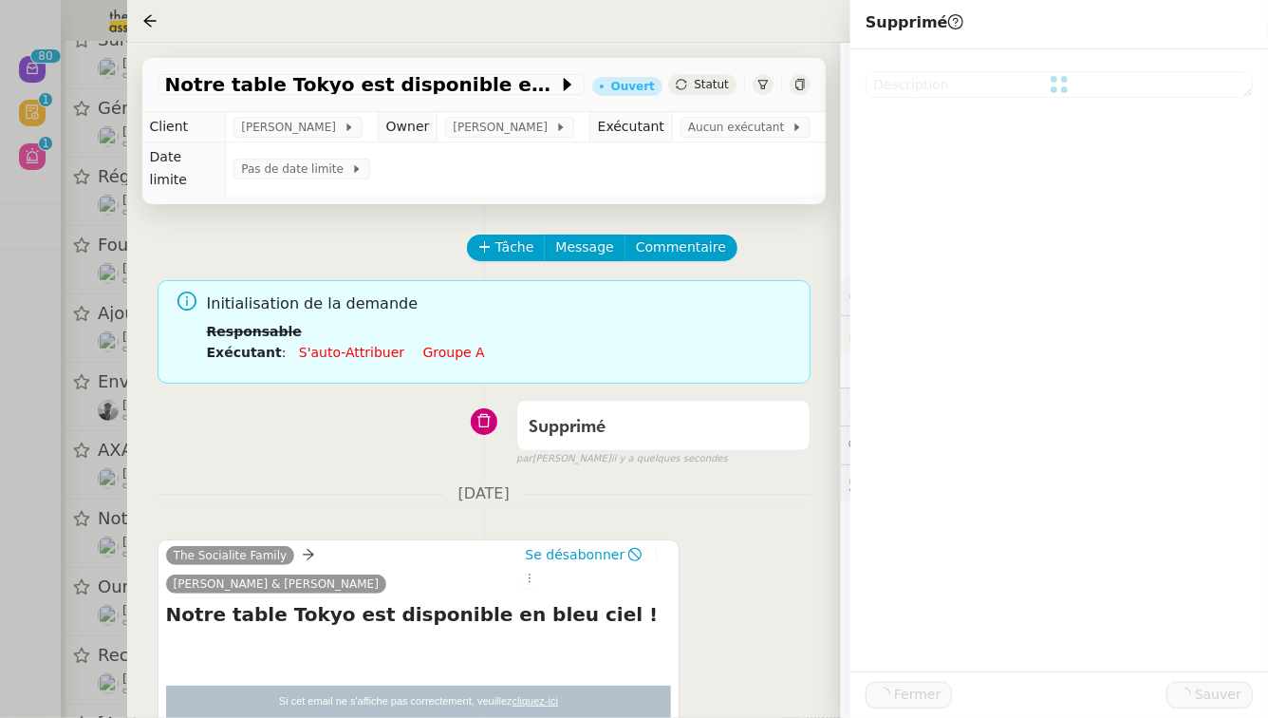
click at [0, 414] on div at bounding box center [634, 359] width 1268 height 718
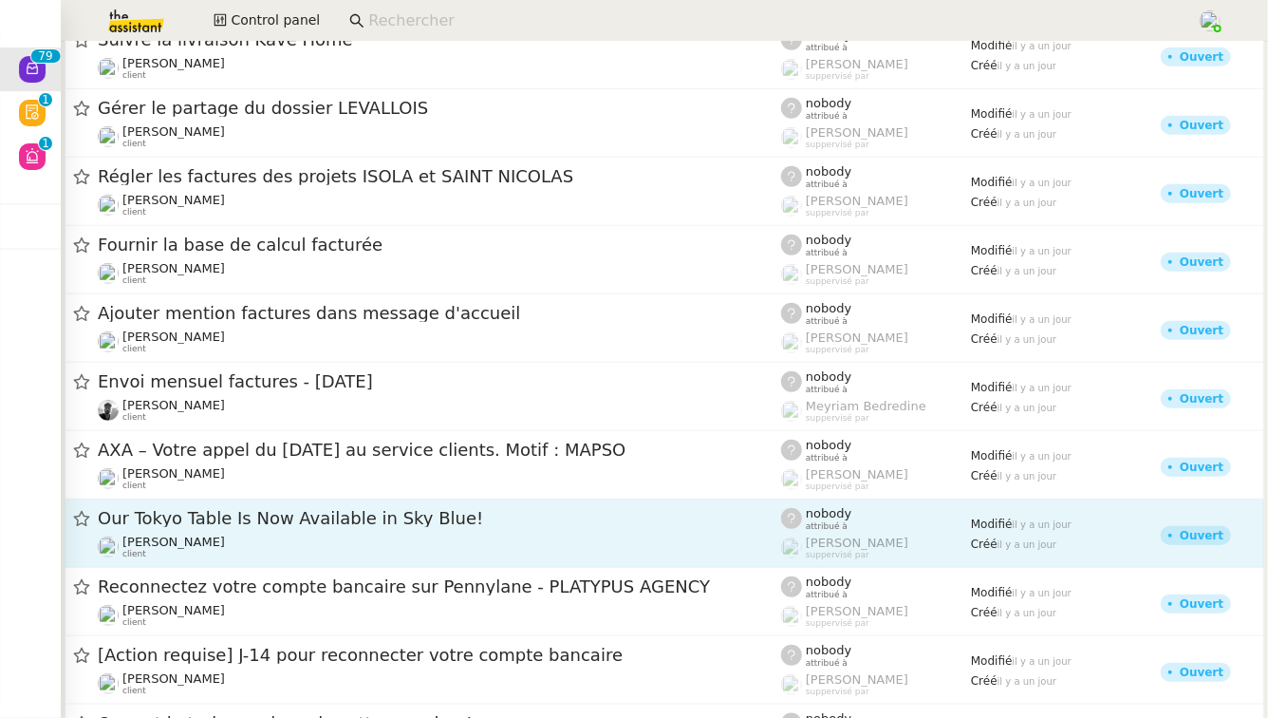
click at [263, 536] on div "[PERSON_NAME] client" at bounding box center [439, 546] width 683 height 25
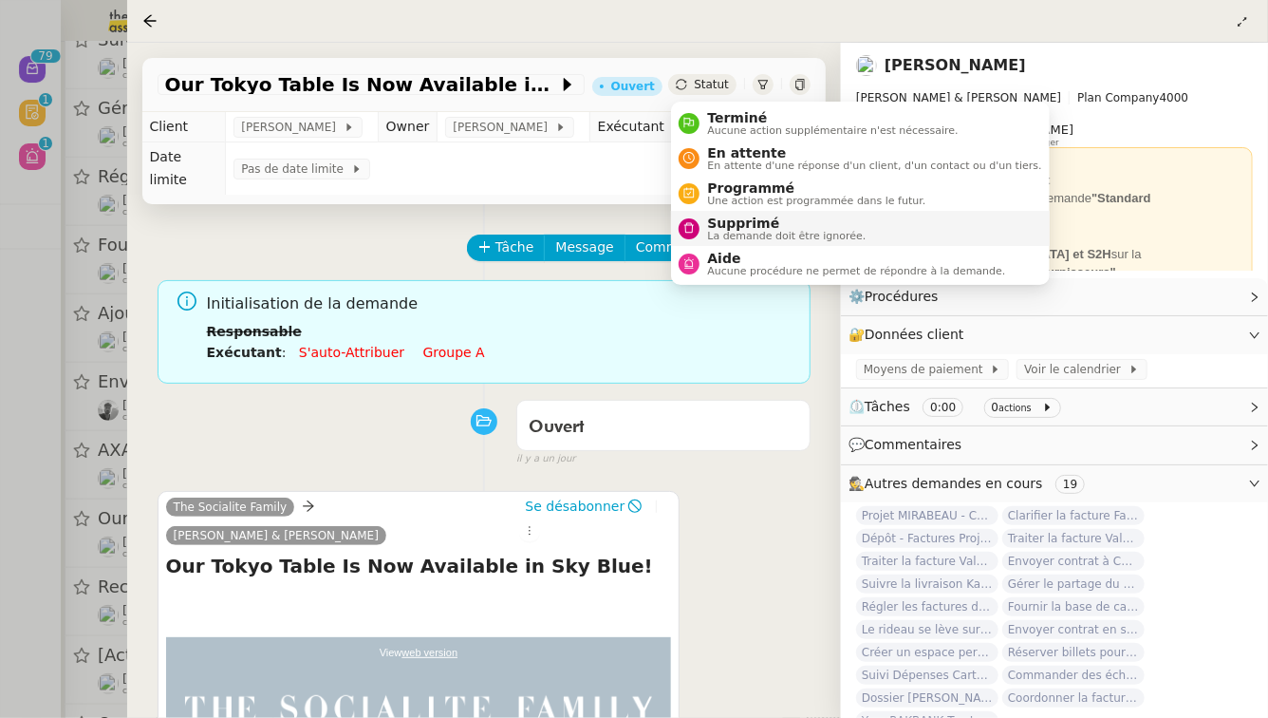
click at [711, 229] on span "Supprimé" at bounding box center [786, 222] width 159 height 15
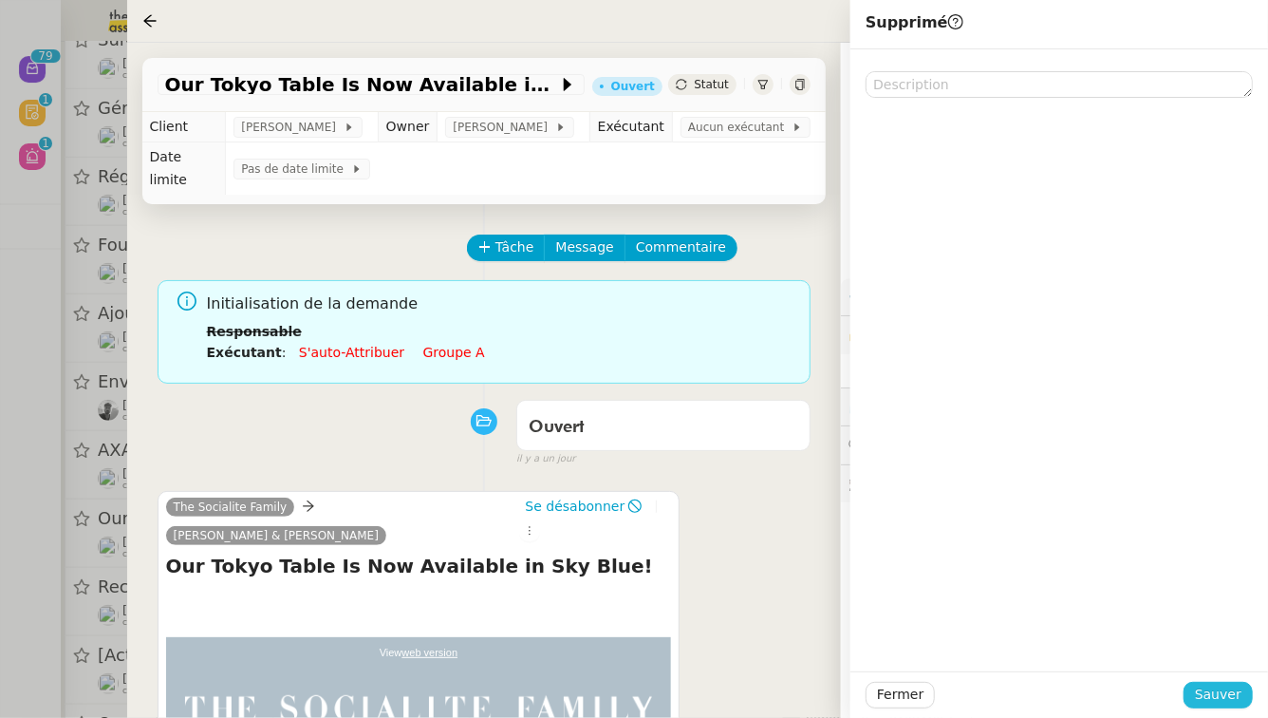
click at [1237, 692] on span "Sauver" at bounding box center [1218, 694] width 47 height 22
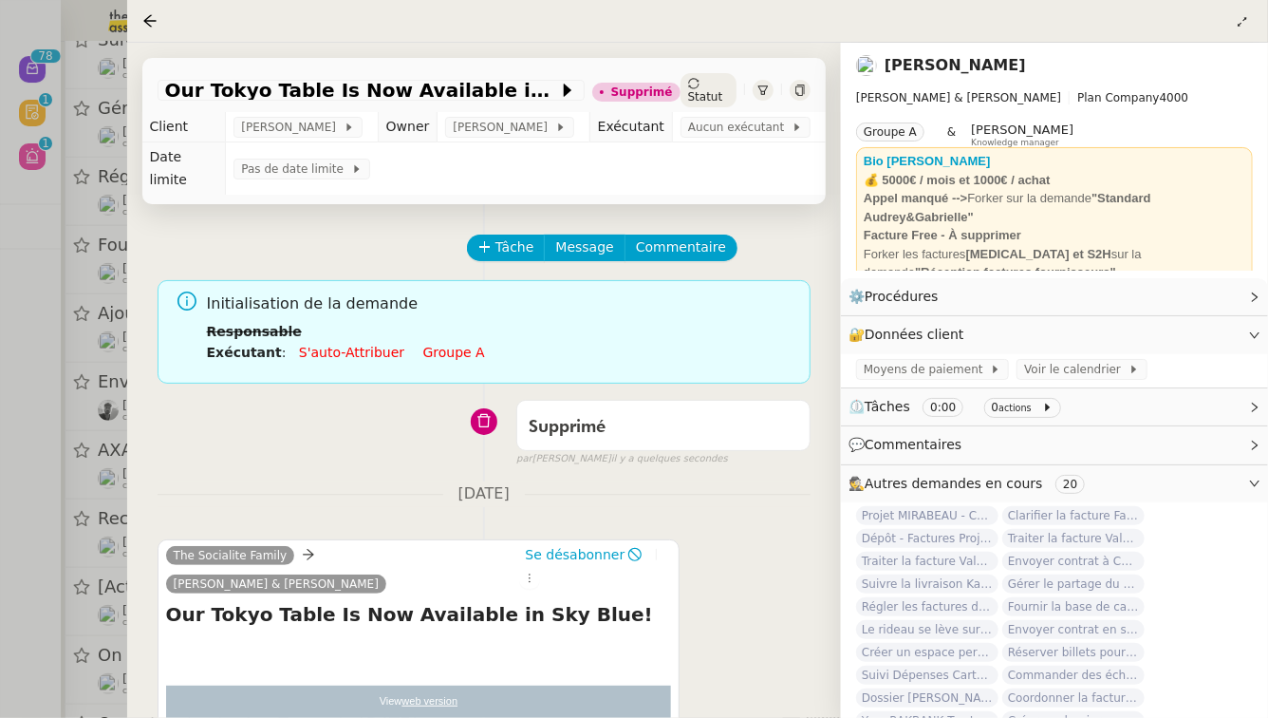
click at [0, 521] on div at bounding box center [634, 359] width 1268 height 718
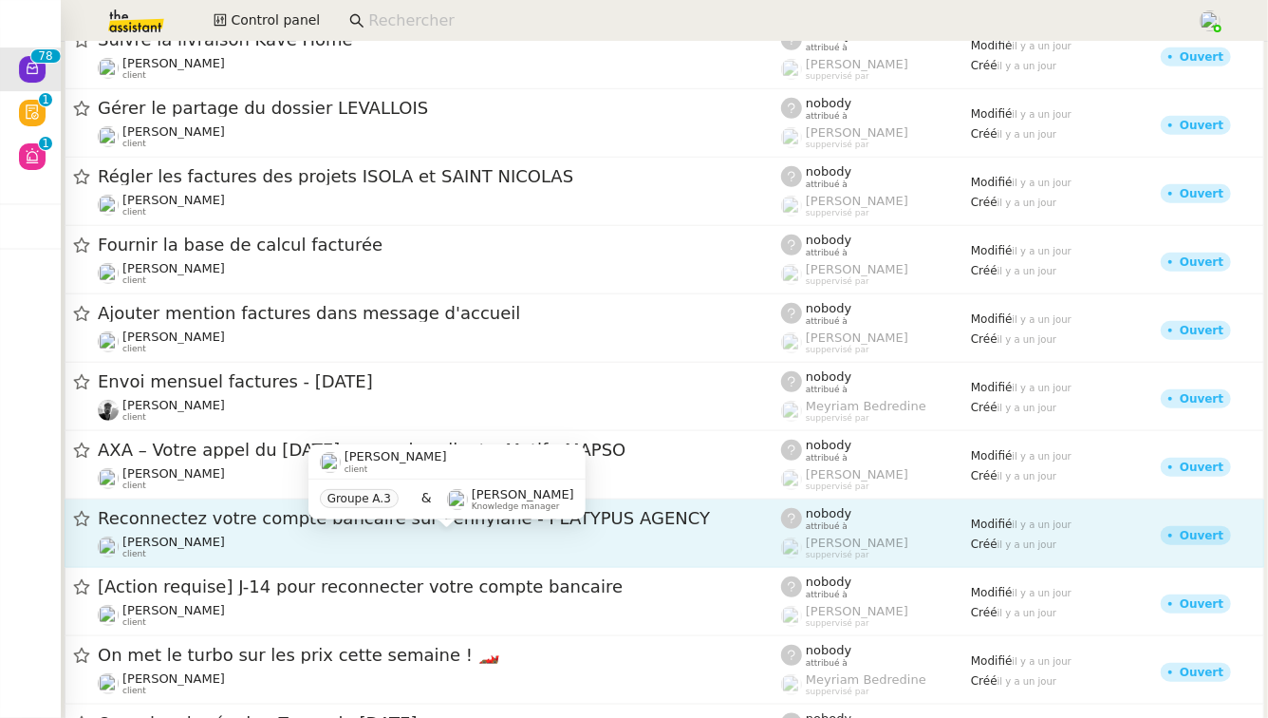
click at [225, 537] on span "[PERSON_NAME]" at bounding box center [173, 541] width 103 height 14
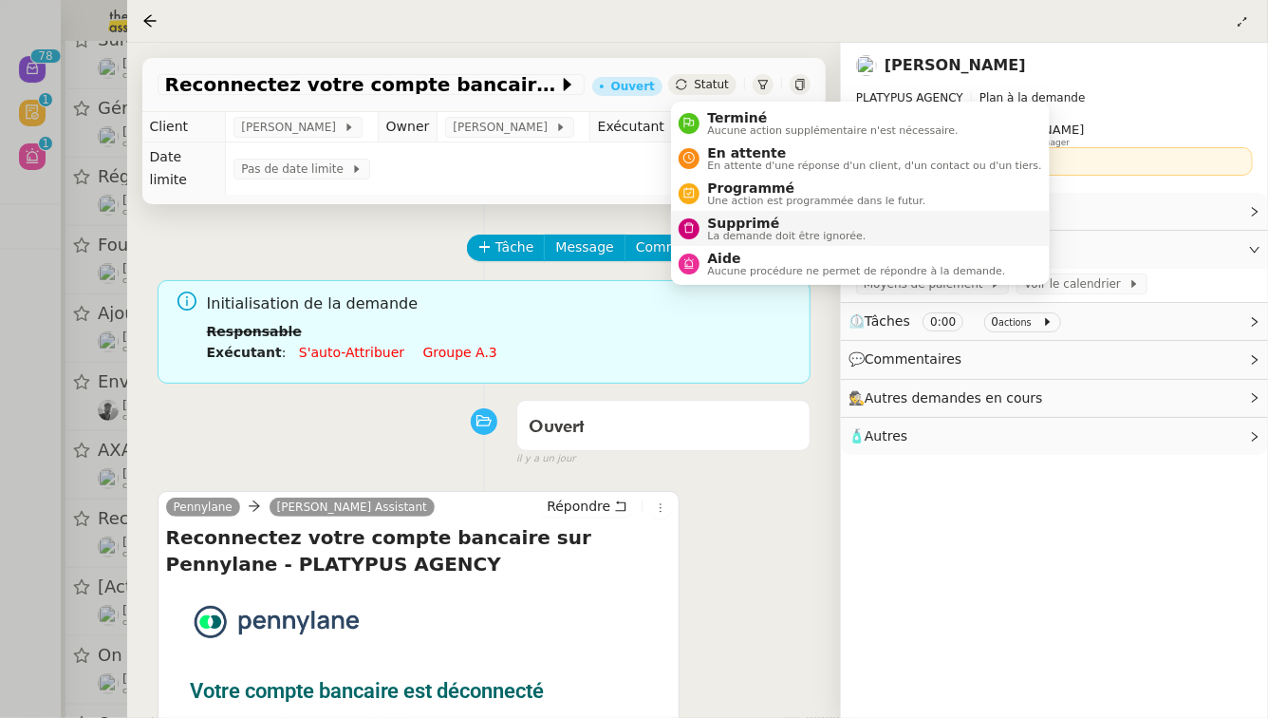
click at [719, 232] on span "La demande doit être ignorée." at bounding box center [786, 236] width 159 height 10
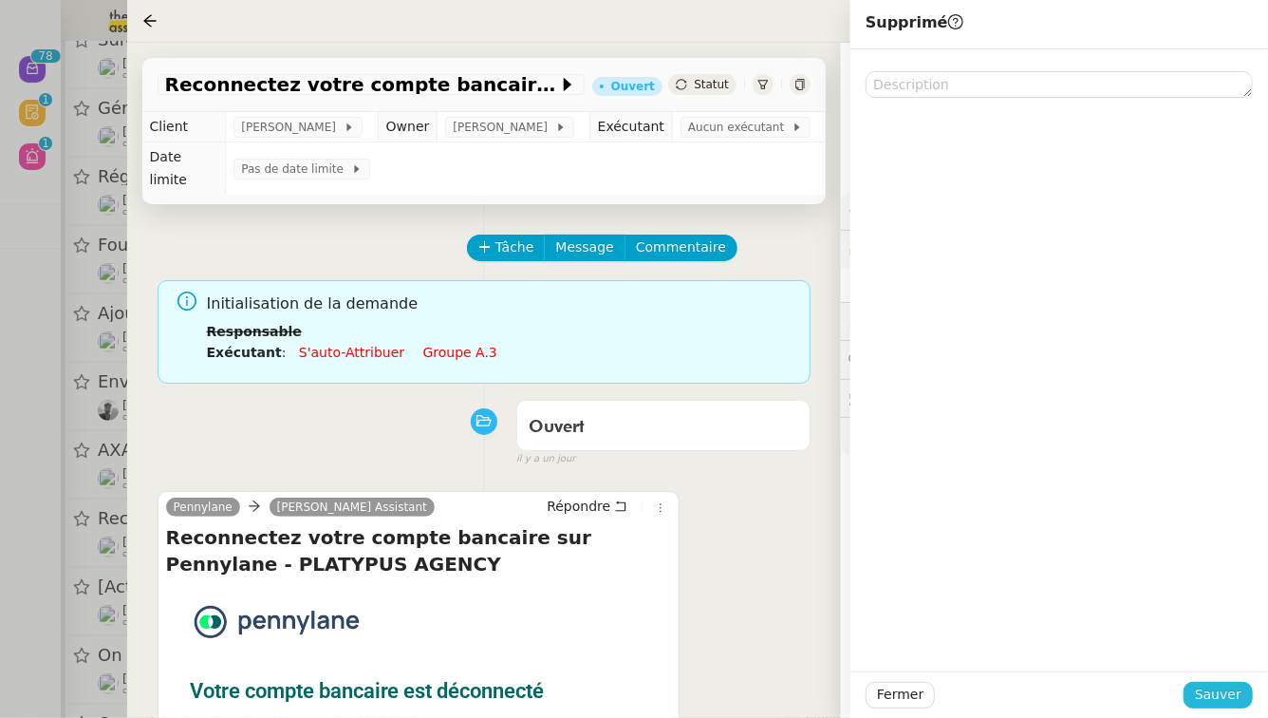
click at [1214, 696] on span "Sauver" at bounding box center [1218, 694] width 47 height 22
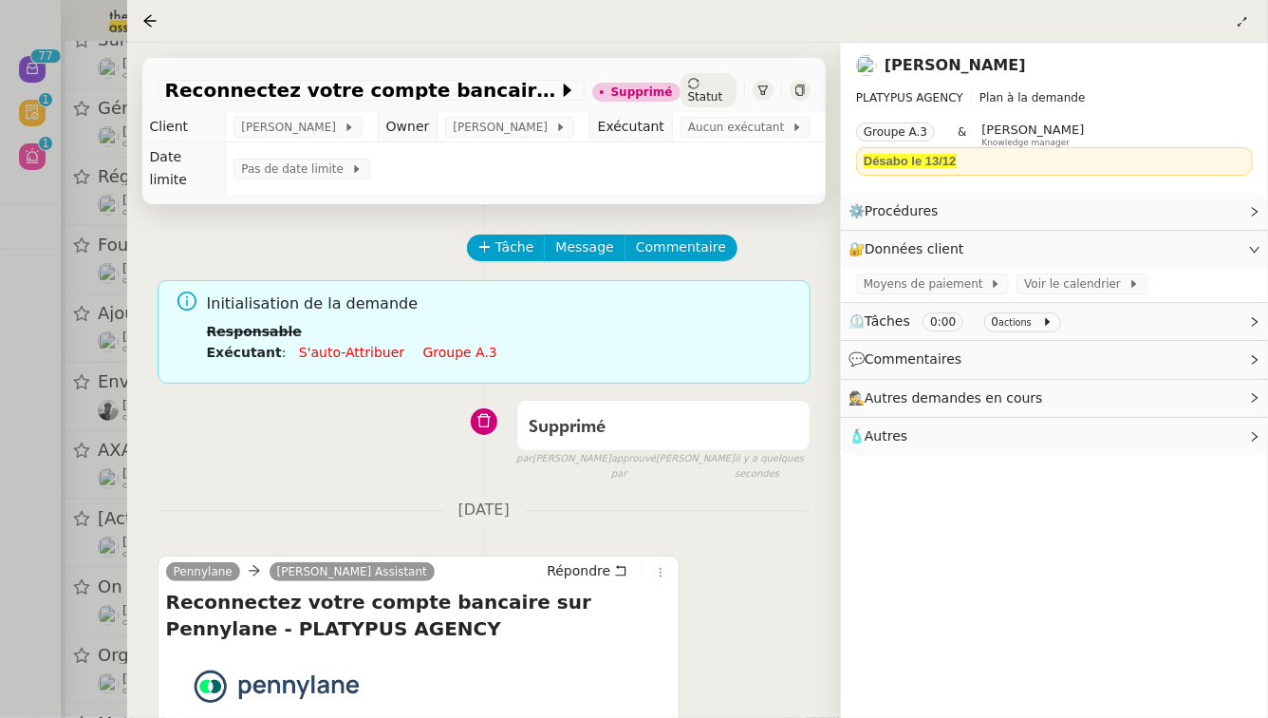
click at [0, 359] on div at bounding box center [634, 359] width 1268 height 718
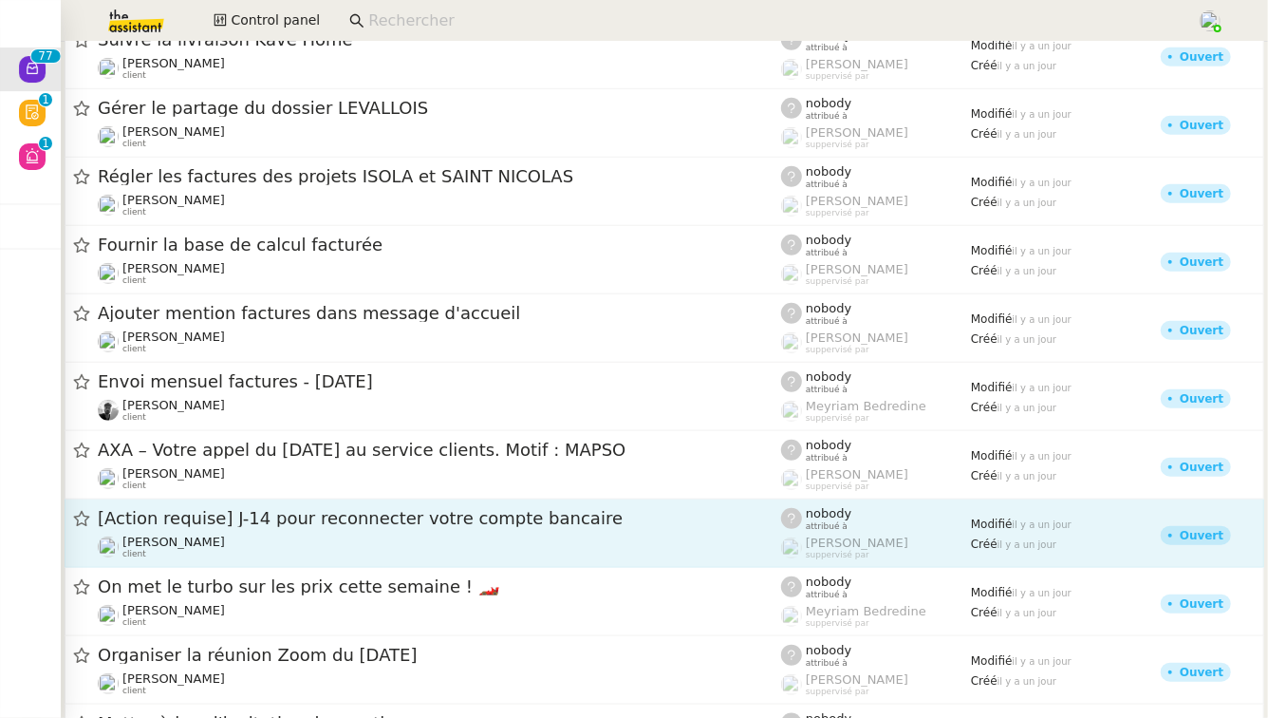
click at [360, 531] on div "[Action requise] J-14 pour reconnecter votre compte bancaire [PERSON_NAME] clie…" at bounding box center [439, 533] width 683 height 52
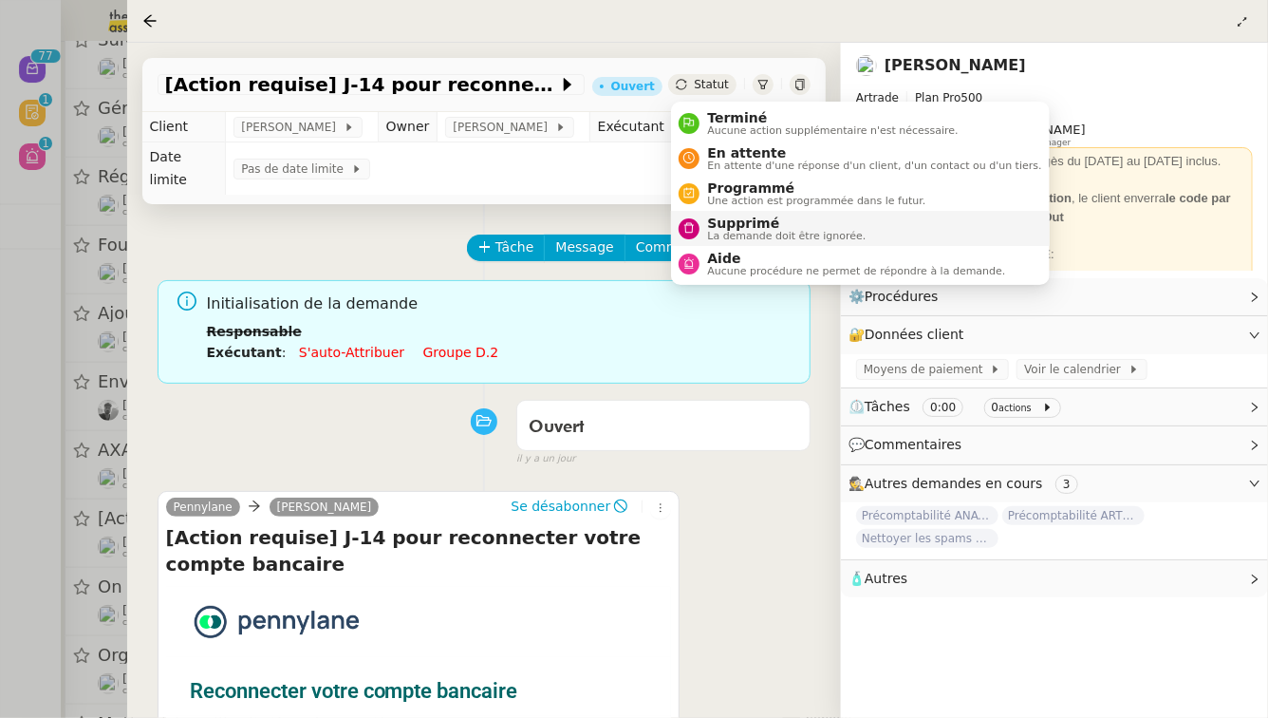
click at [731, 221] on span "Supprimé" at bounding box center [786, 222] width 159 height 15
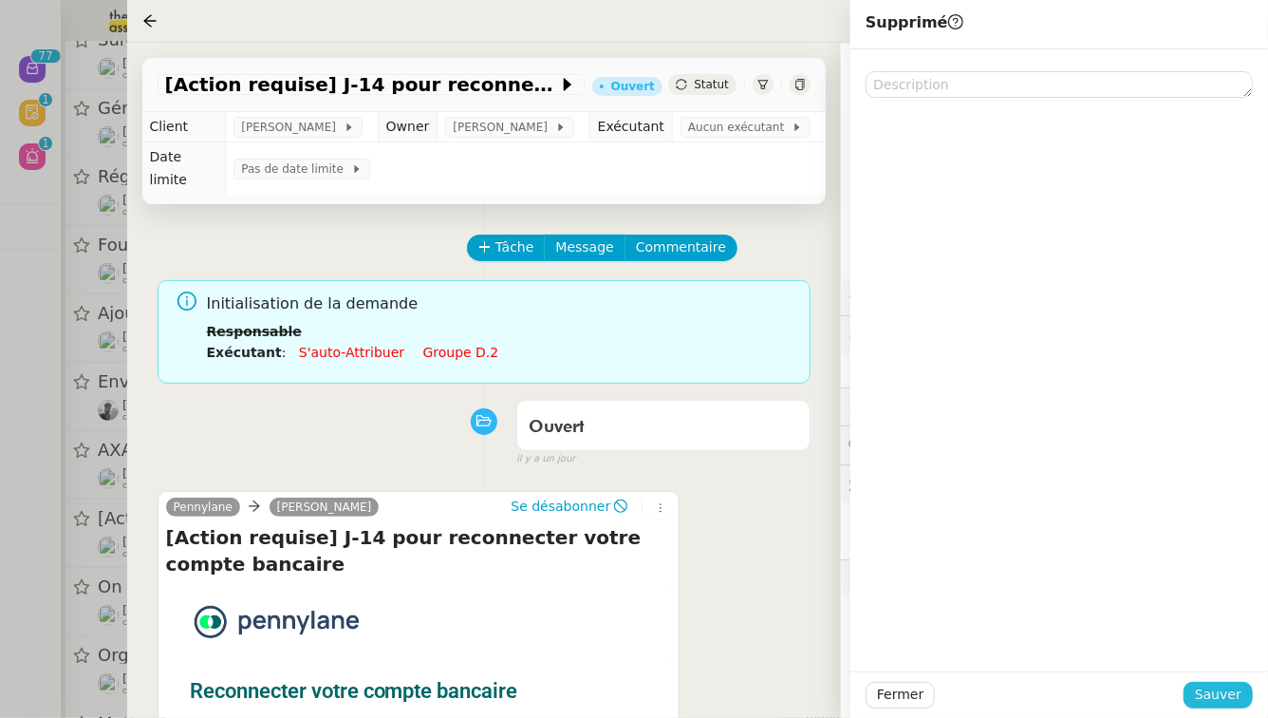
click at [1247, 692] on button "Sauver" at bounding box center [1218, 694] width 69 height 27
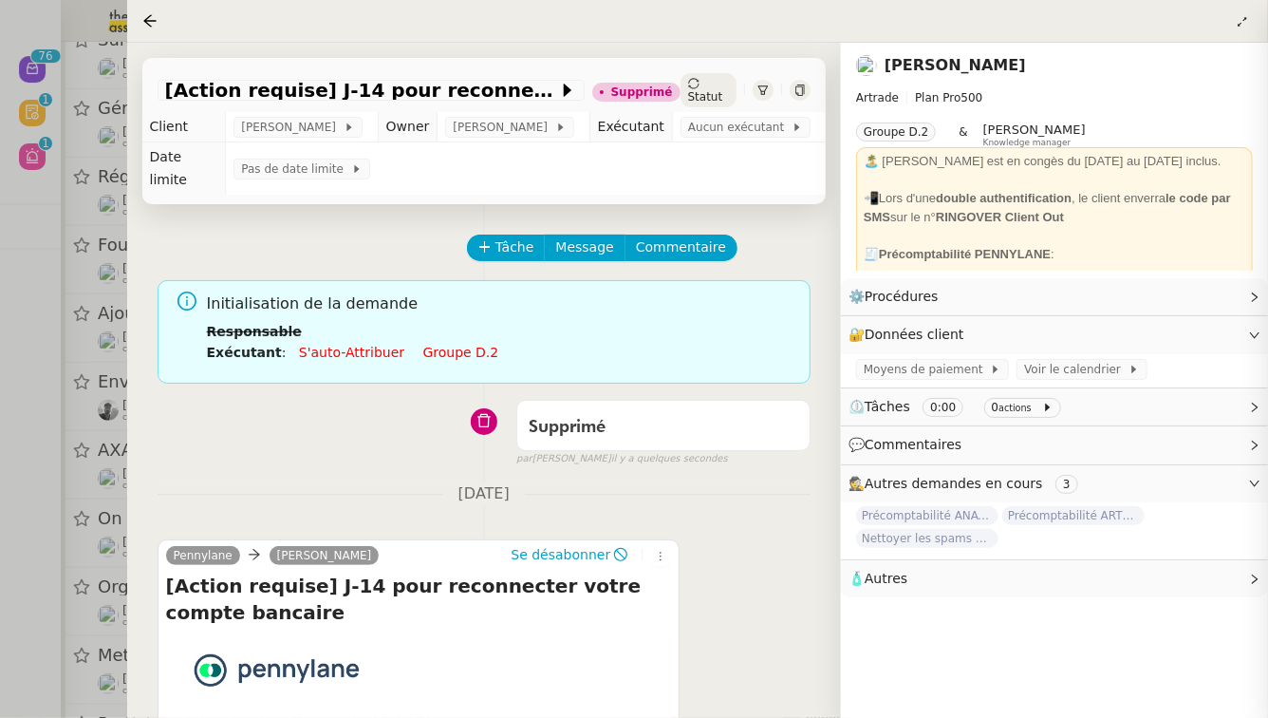
click at [0, 538] on div at bounding box center [634, 359] width 1268 height 718
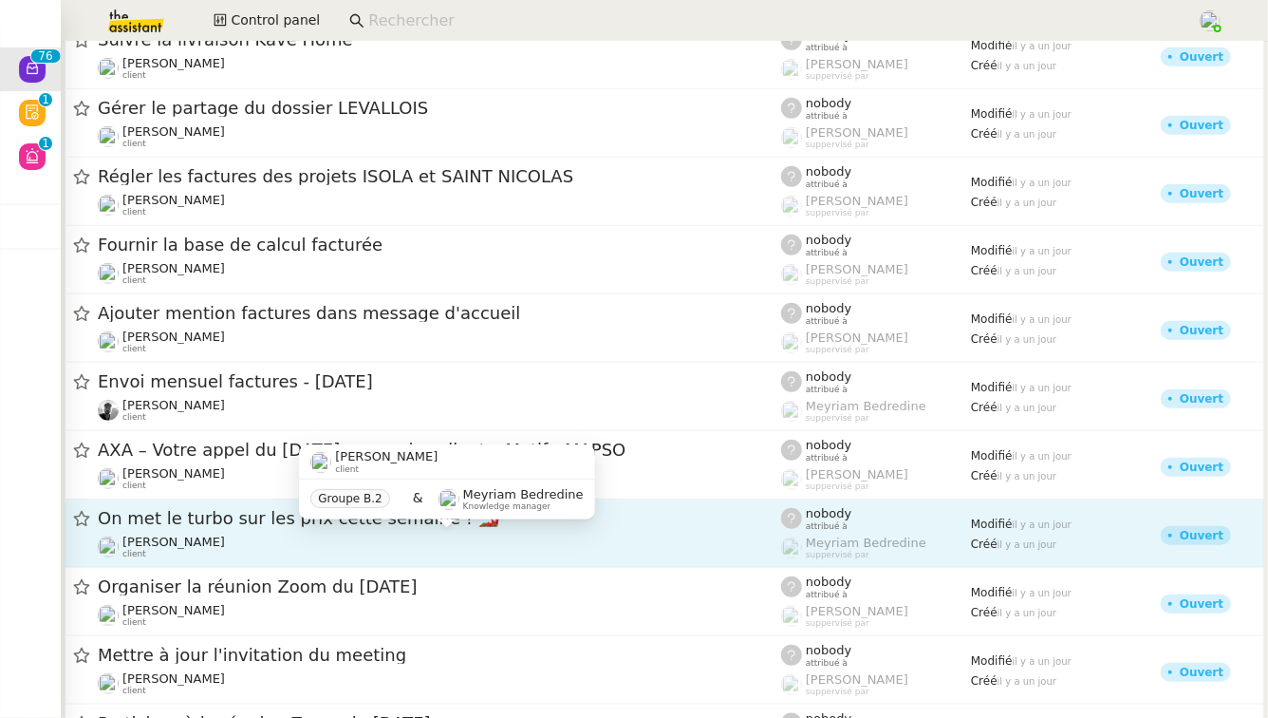
click at [289, 549] on div "[PERSON_NAME] client" at bounding box center [439, 546] width 683 height 25
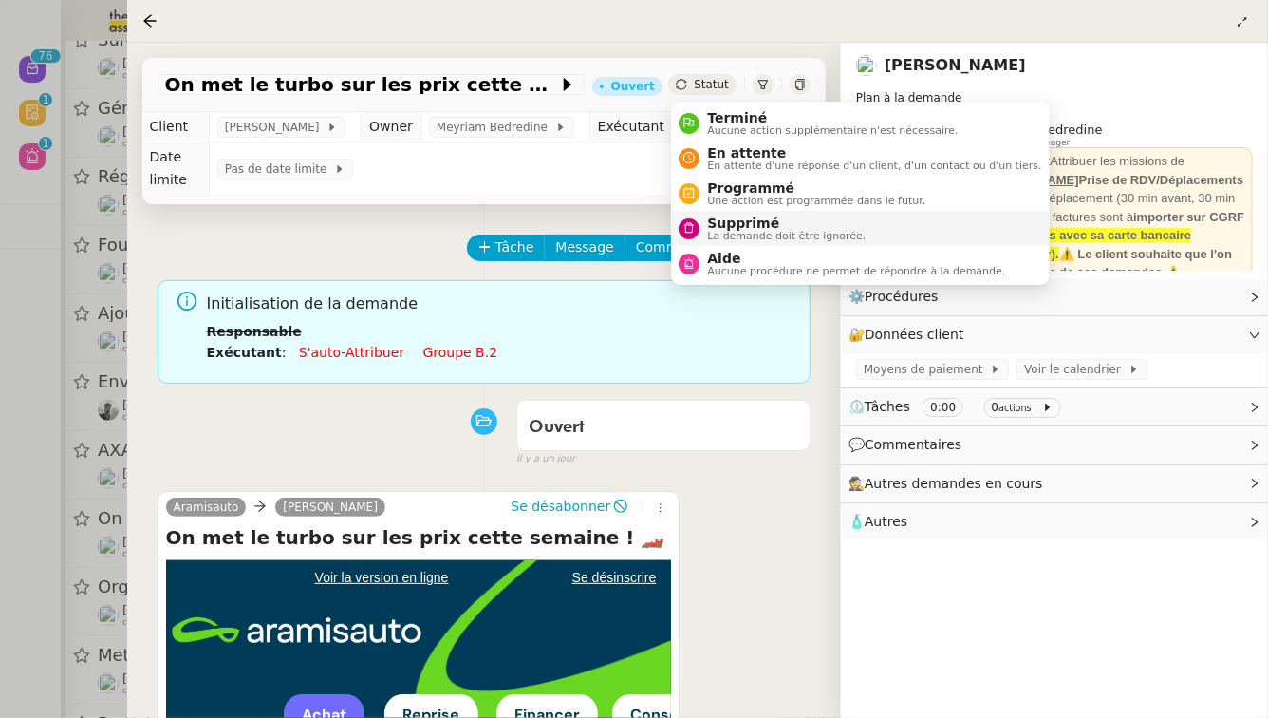
click at [733, 215] on li "Supprimé La demande doit être ignorée." at bounding box center [860, 228] width 378 height 35
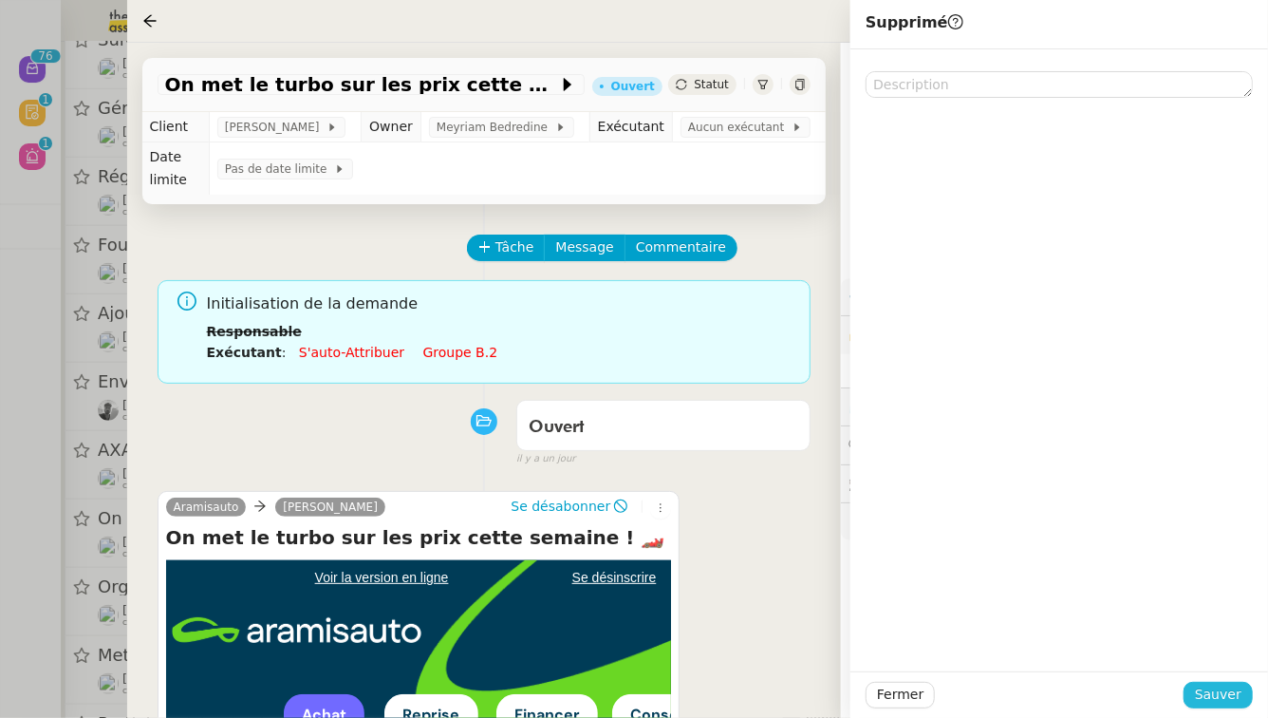
click at [1237, 700] on span "Sauver" at bounding box center [1218, 694] width 47 height 22
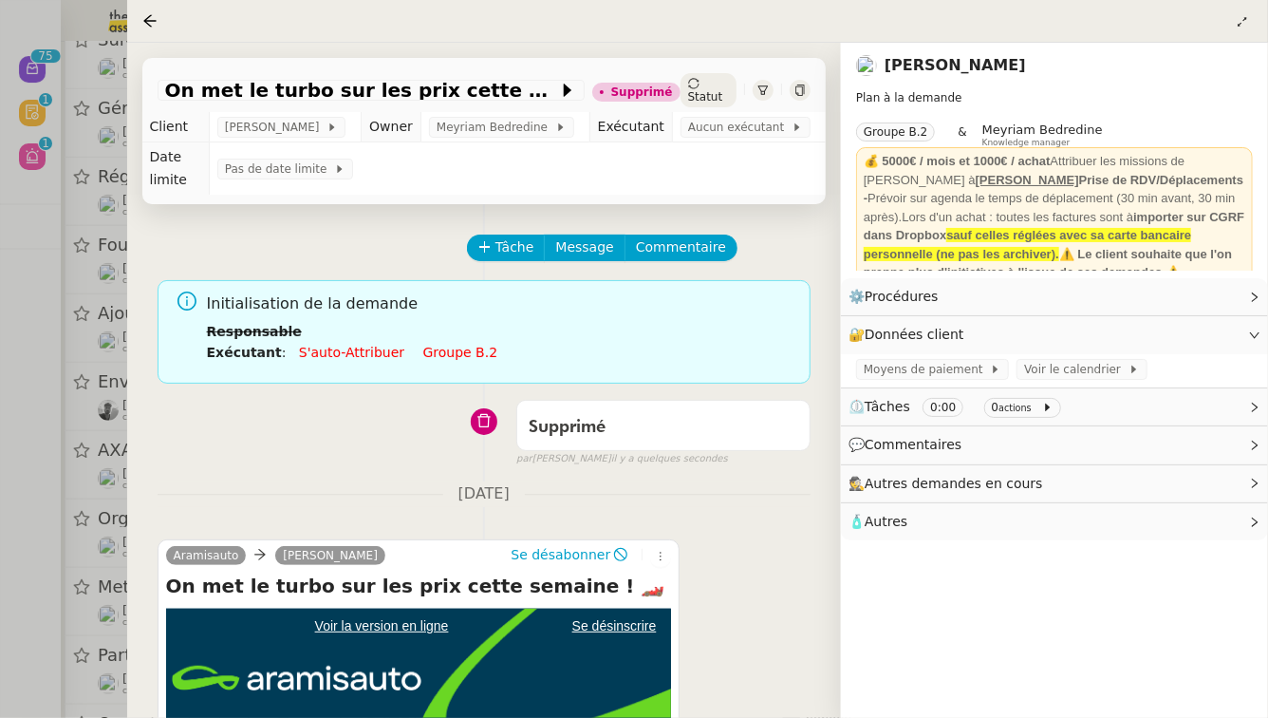
click at [0, 531] on div at bounding box center [634, 359] width 1268 height 718
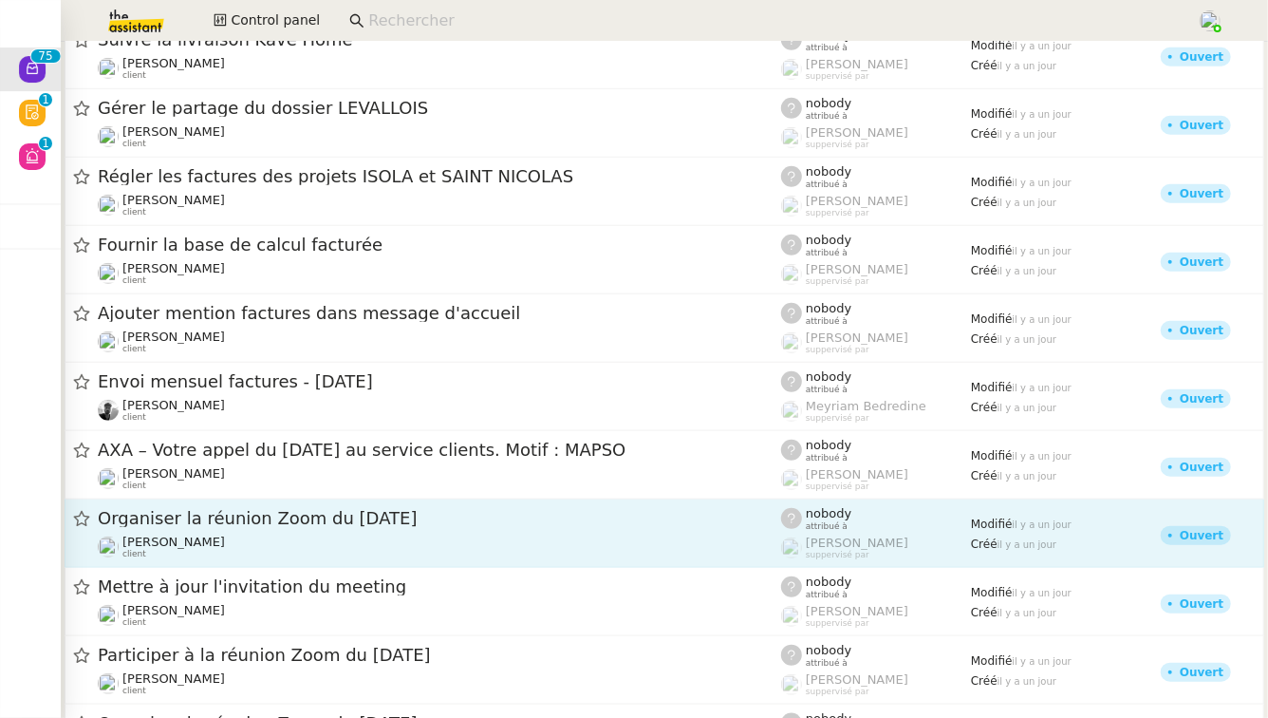
click at [282, 532] on div "Organiser la réunion Zoom du [DATE] [PERSON_NAME] client" at bounding box center [439, 533] width 683 height 52
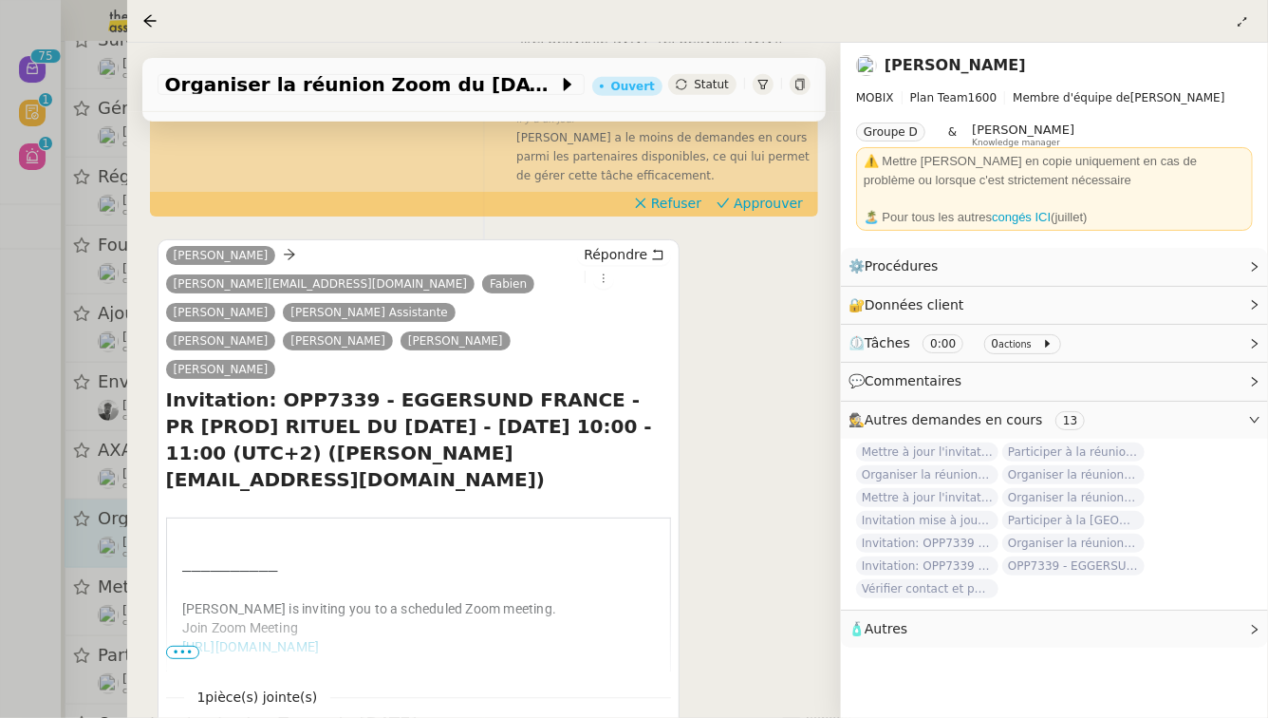
scroll to position [489, 0]
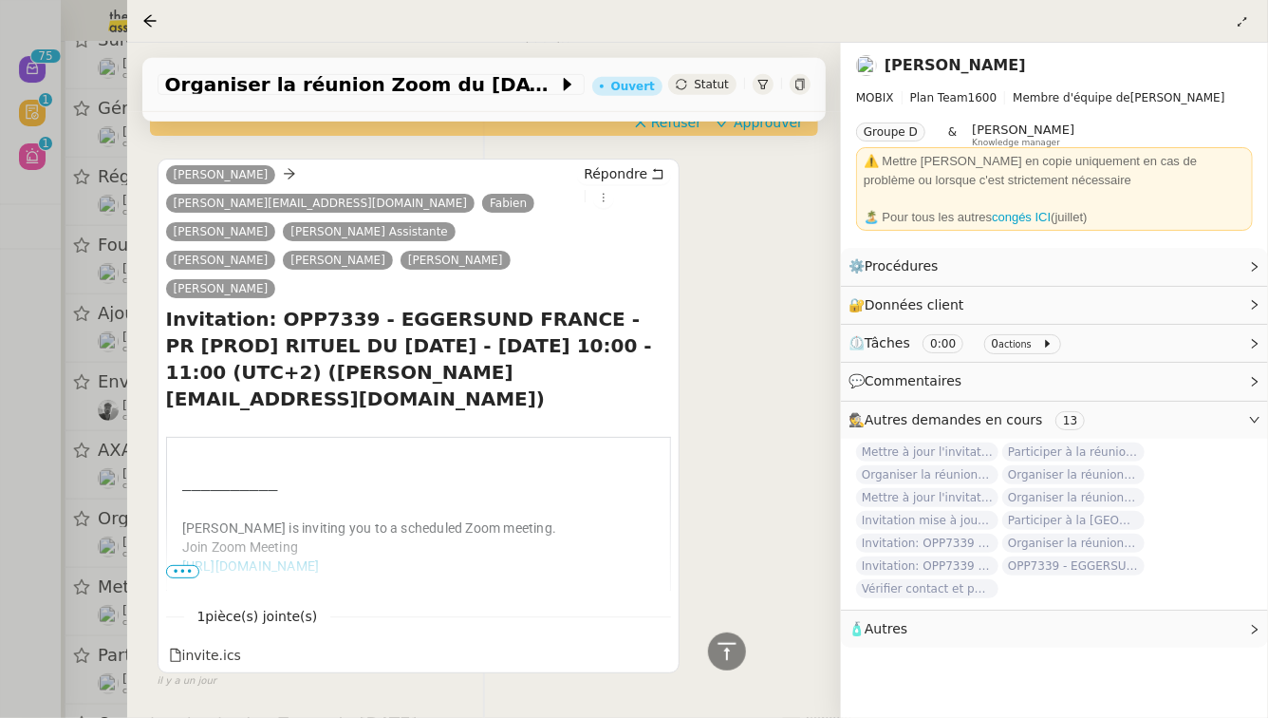
click at [0, 523] on div at bounding box center [634, 359] width 1268 height 718
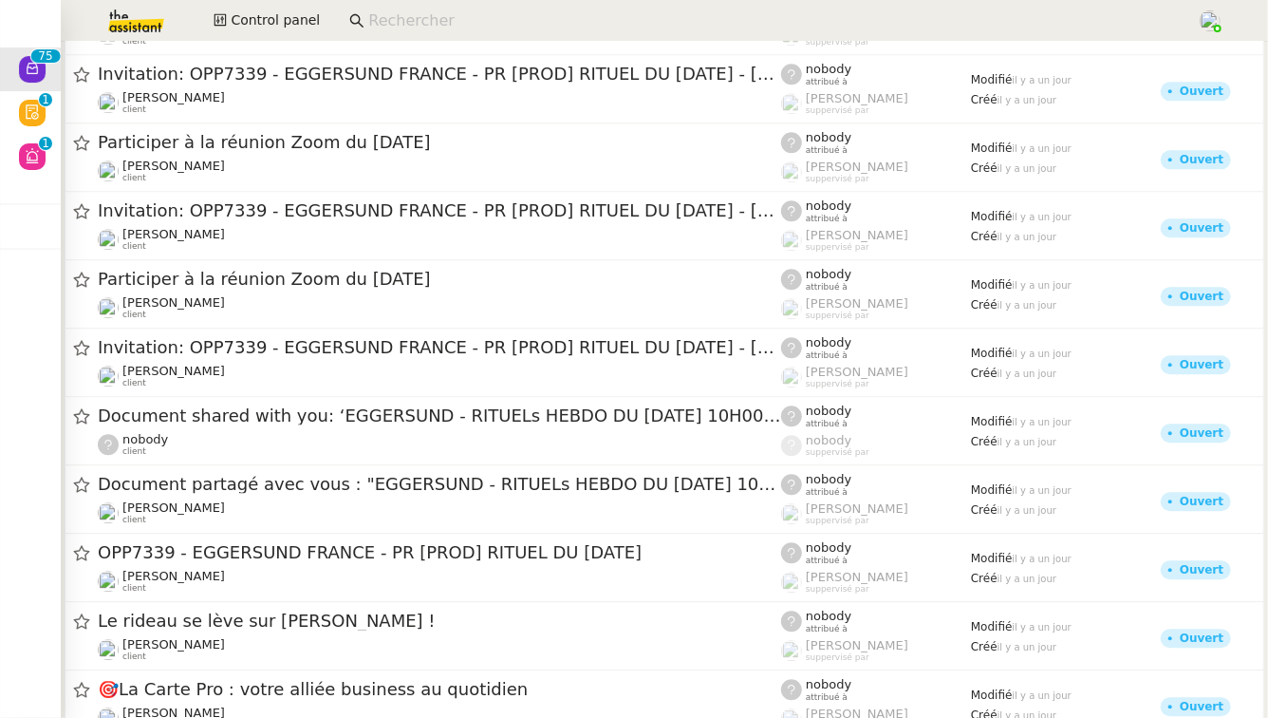
scroll to position [2306, 0]
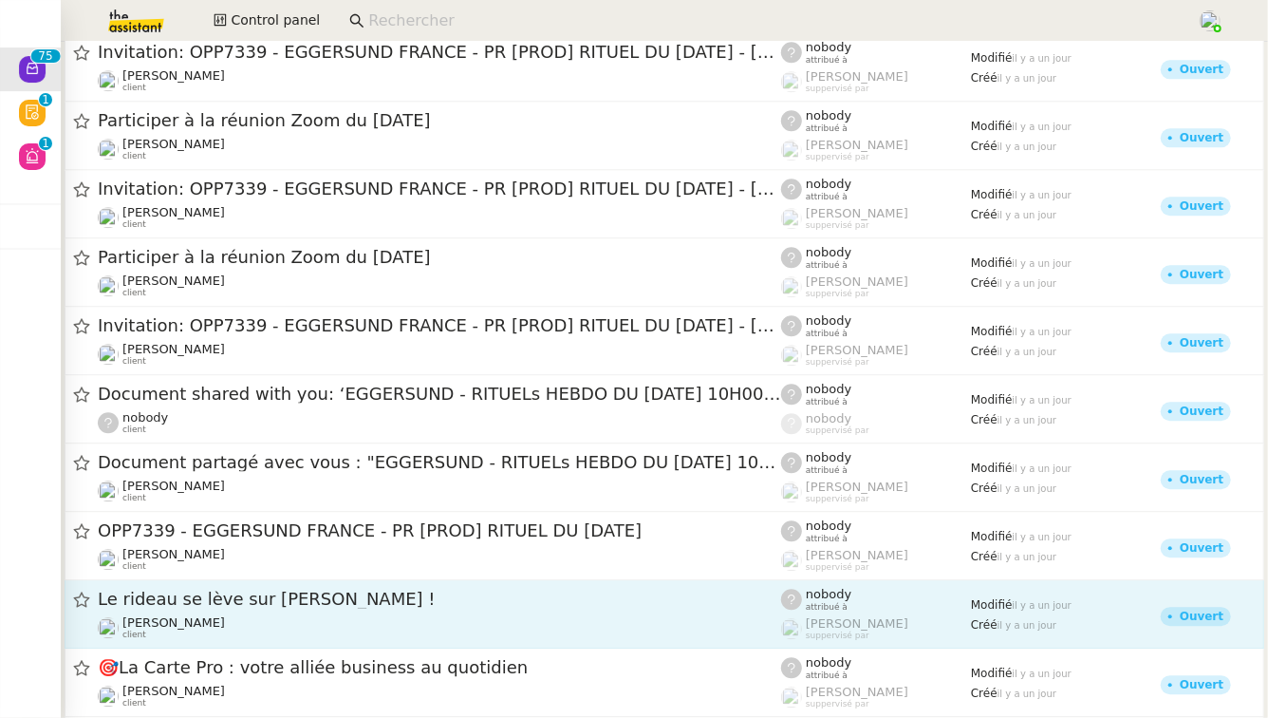
click at [269, 590] on span "Le rideau se lève sur [PERSON_NAME] !" at bounding box center [439, 598] width 683 height 17
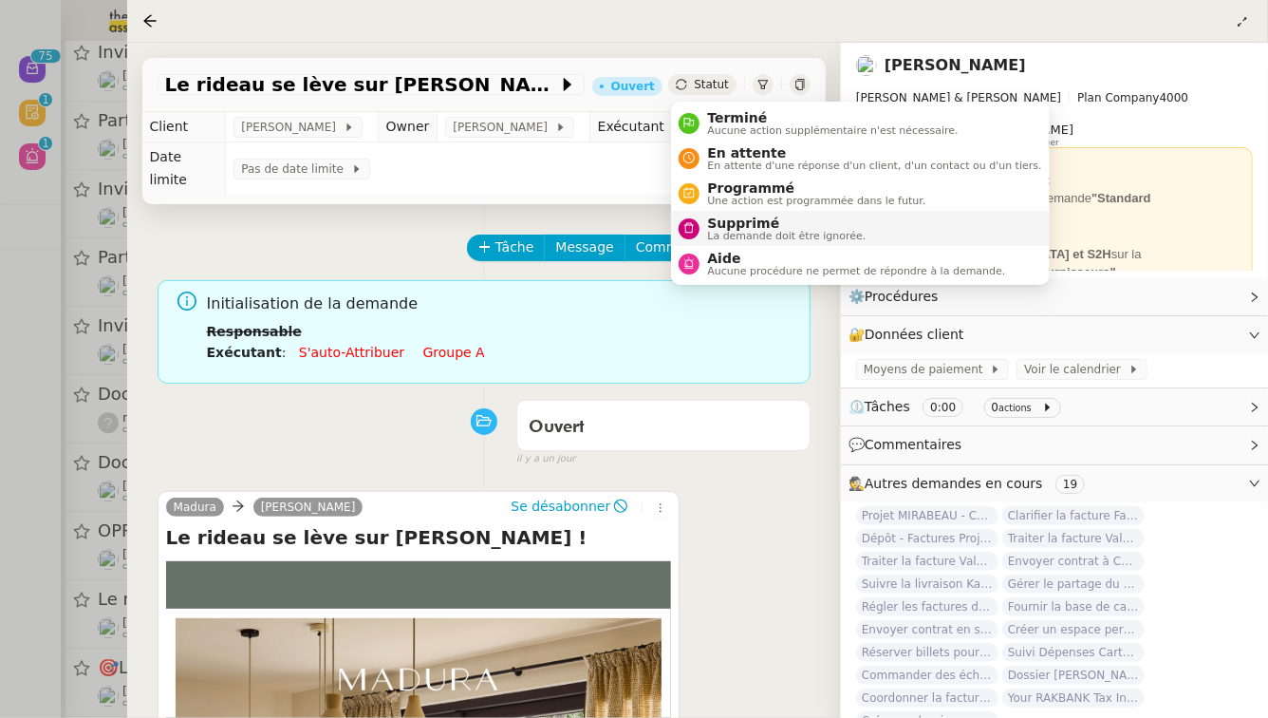
click at [750, 217] on span "Supprimé" at bounding box center [786, 222] width 159 height 15
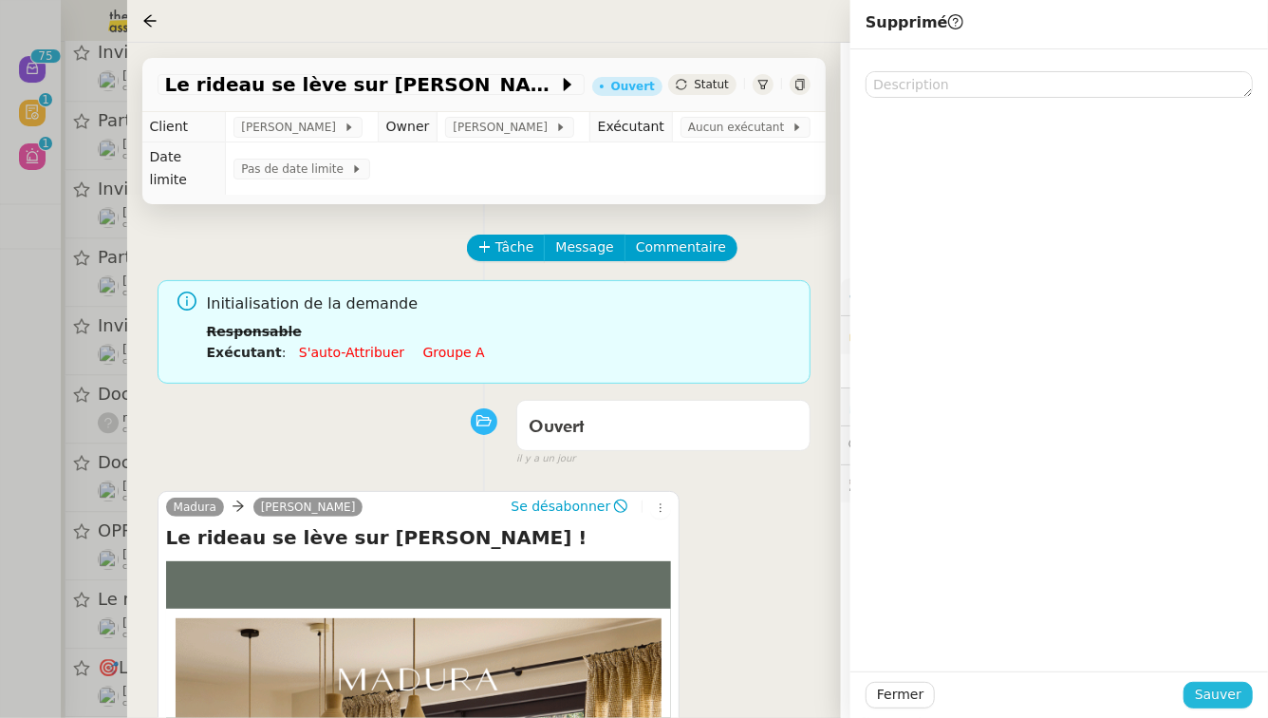
click at [1245, 696] on button "Sauver" at bounding box center [1218, 694] width 69 height 27
